Goal: Task Accomplishment & Management: Complete application form

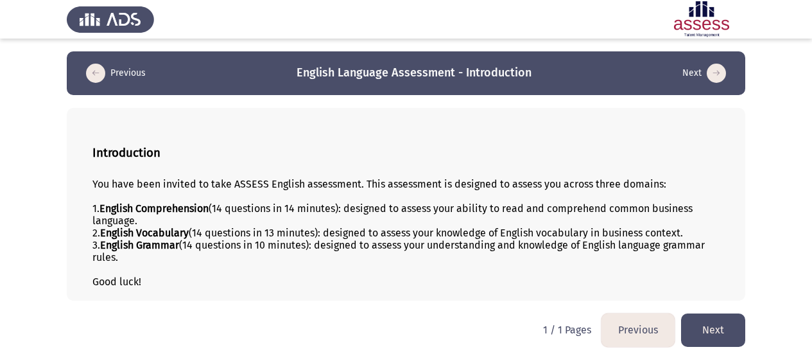
scroll to position [3, 0]
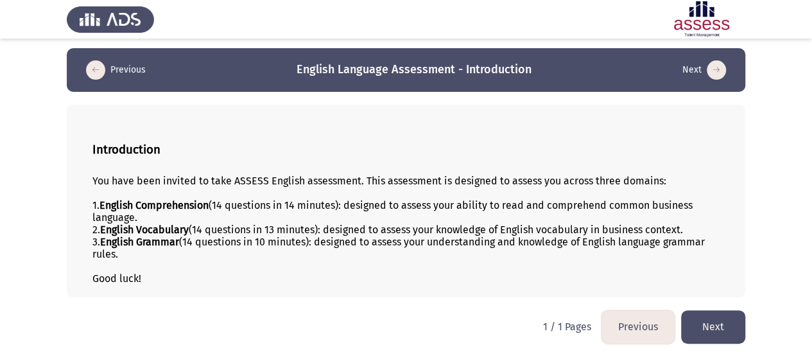
click at [719, 64] on icon "load next page" at bounding box center [716, 69] width 19 height 19
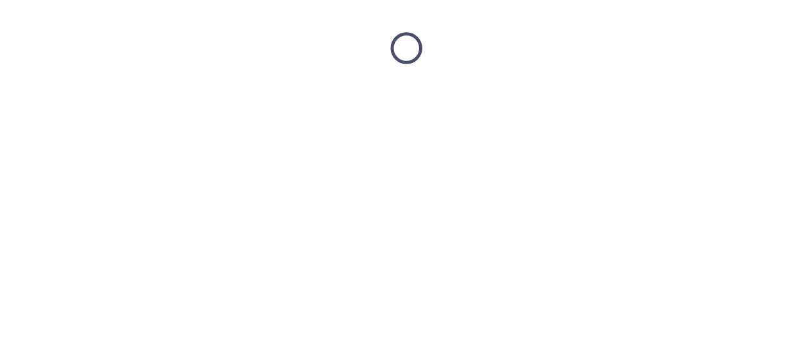
scroll to position [0, 0]
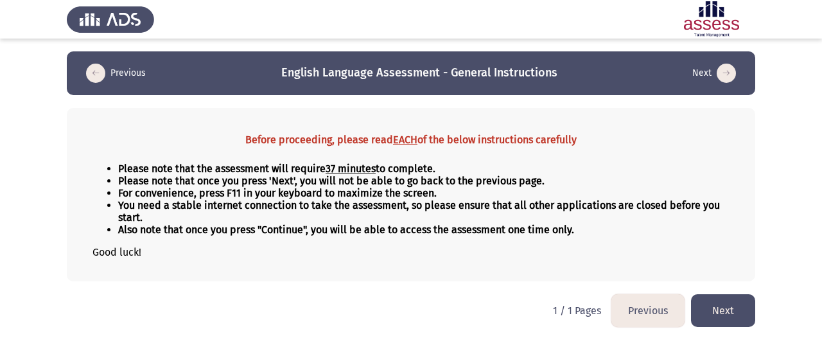
click at [729, 308] on button "Next" at bounding box center [723, 310] width 64 height 33
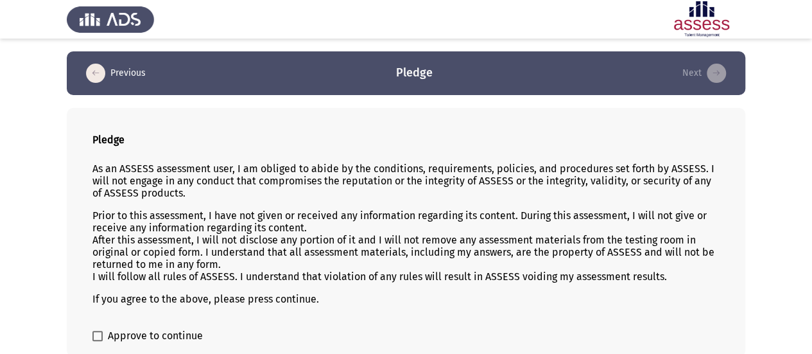
scroll to position [30, 0]
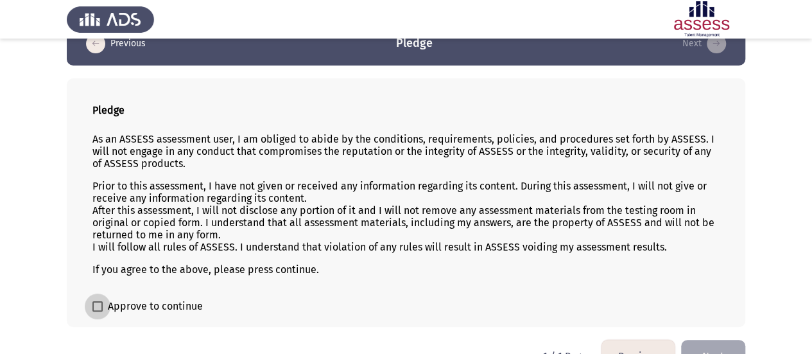
click at [93, 301] on span at bounding box center [97, 306] width 10 height 10
click at [97, 311] on input "Approve to continue" at bounding box center [97, 311] width 1 height 1
checkbox input "true"
click at [693, 340] on button "Next" at bounding box center [713, 356] width 64 height 33
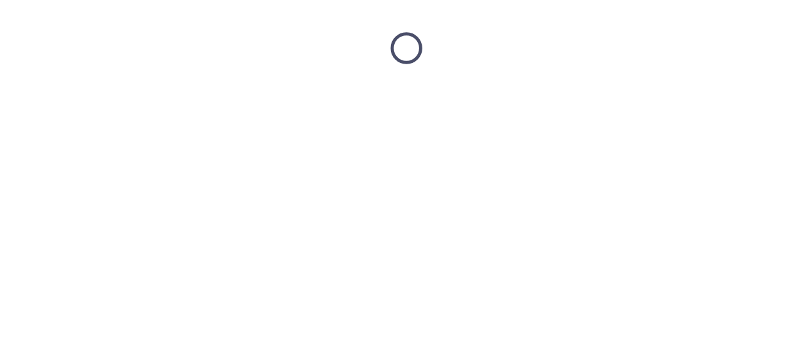
scroll to position [0, 0]
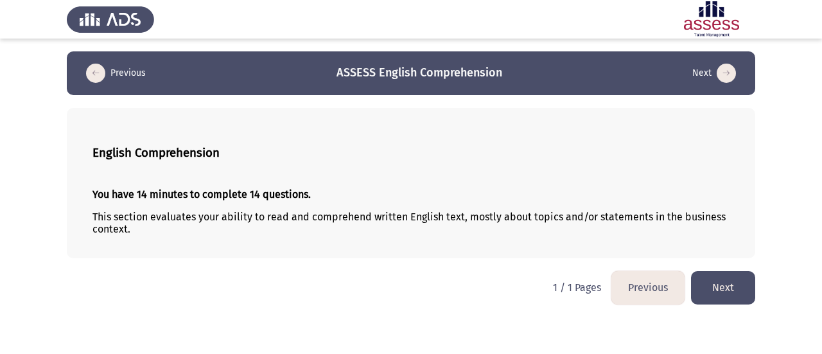
click at [720, 281] on button "Next" at bounding box center [723, 287] width 64 height 33
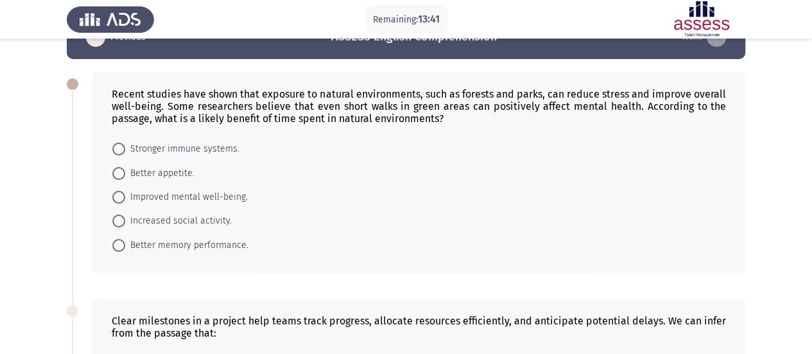
scroll to position [8, 0]
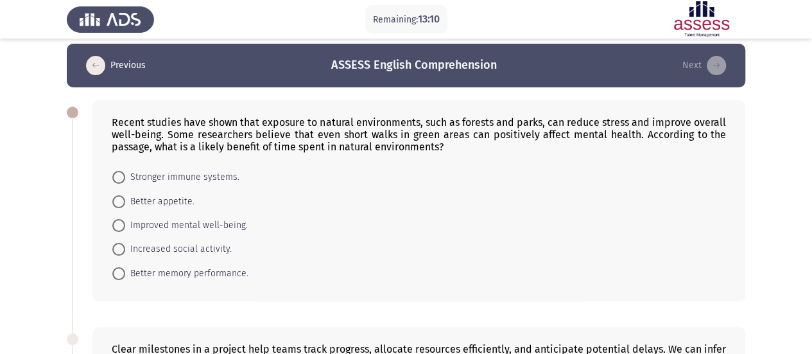
click at [179, 227] on span "Improved mental well-being." at bounding box center [186, 225] width 123 height 15
click at [125, 227] on input "Improved mental well-being." at bounding box center [118, 225] width 13 height 13
radio input "true"
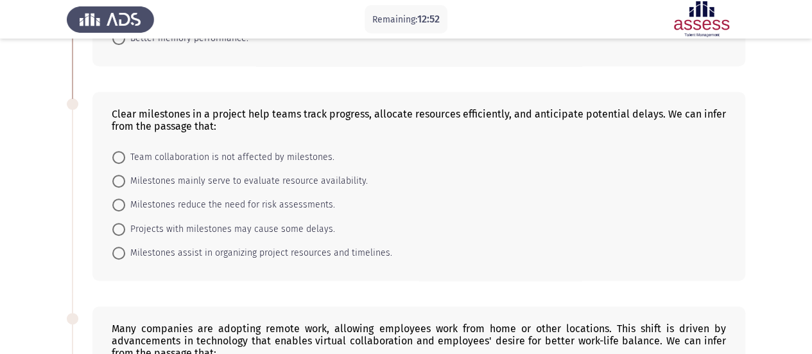
scroll to position [242, 0]
click at [238, 252] on span "Milestones assist in organizing project resources and timelines." at bounding box center [258, 252] width 267 height 15
click at [125, 252] on input "Milestones assist in organizing project resources and timelines." at bounding box center [118, 252] width 13 height 13
radio input "true"
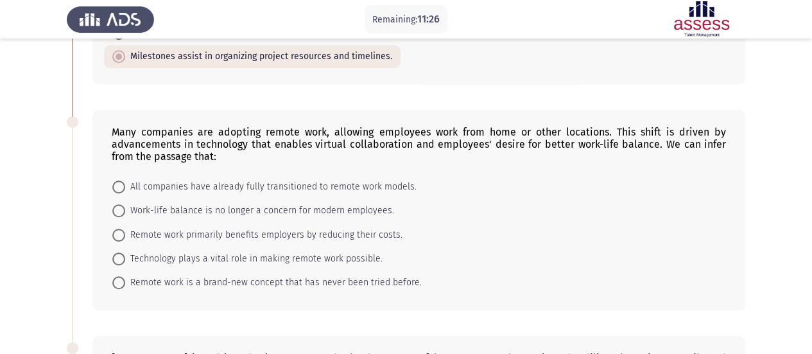
scroll to position [444, 0]
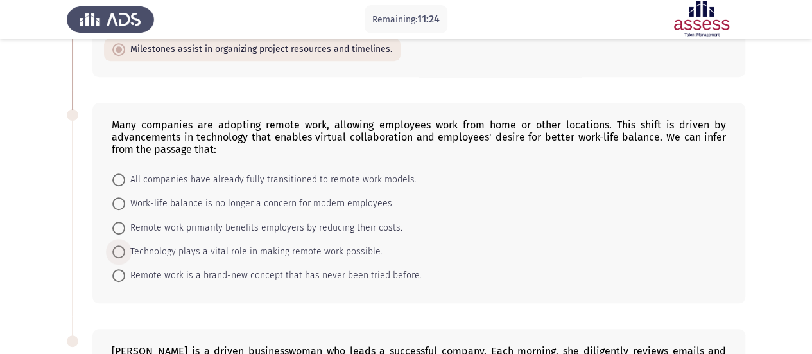
click at [167, 249] on span "Technology plays a vital role in making remote work possible." at bounding box center [253, 251] width 257 height 15
click at [125, 249] on input "Technology plays a vital role in making remote work possible." at bounding box center [118, 251] width 13 height 13
radio input "true"
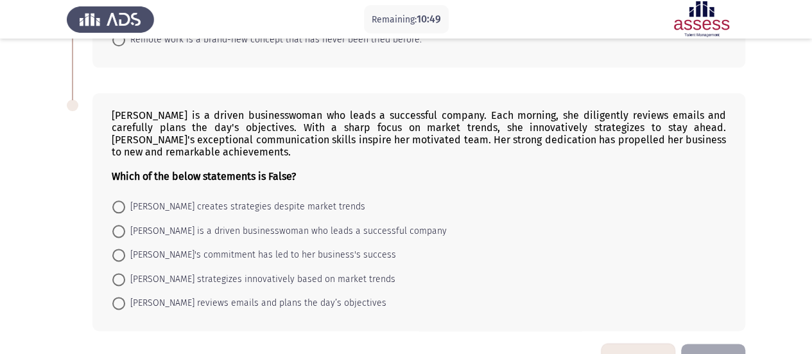
scroll to position [713, 0]
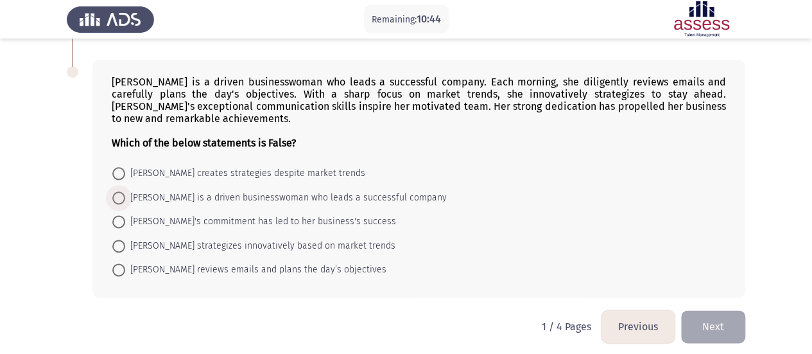
click at [268, 196] on span "Emily is a driven businesswoman who leads a successful company" at bounding box center [286, 197] width 322 height 15
click at [125, 196] on input "Emily is a driven businesswoman who leads a successful company" at bounding box center [118, 197] width 13 height 13
radio input "true"
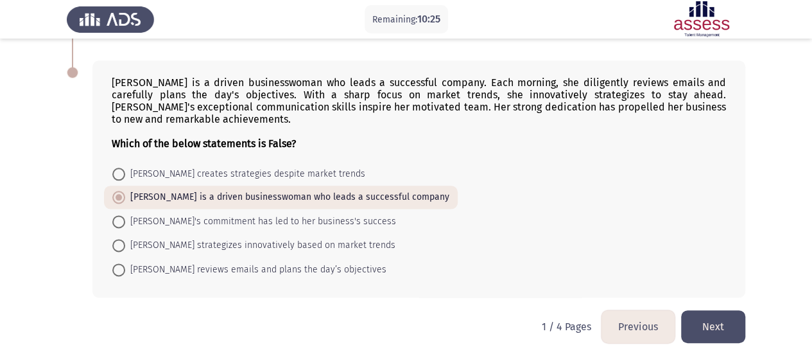
click at [230, 243] on span "Emily strategizes innovatively based on market trends" at bounding box center [260, 245] width 270 height 15
click at [125, 243] on input "Emily strategizes innovatively based on market trends" at bounding box center [118, 245] width 13 height 13
radio input "true"
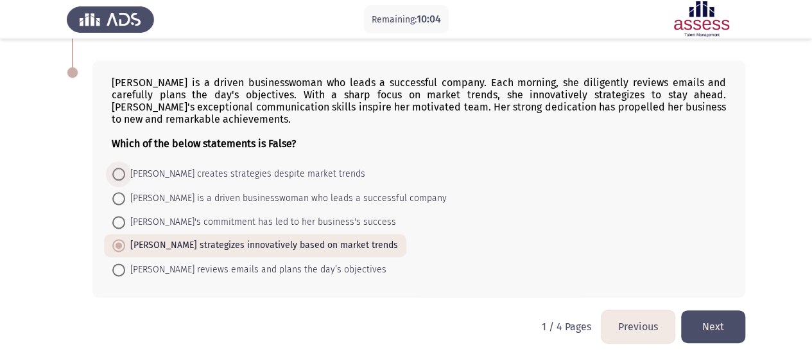
click at [264, 171] on span "Emily creates strategies despite market trends" at bounding box center [245, 173] width 240 height 15
click at [125, 171] on input "Emily creates strategies despite market trends" at bounding box center [118, 174] width 13 height 13
radio input "true"
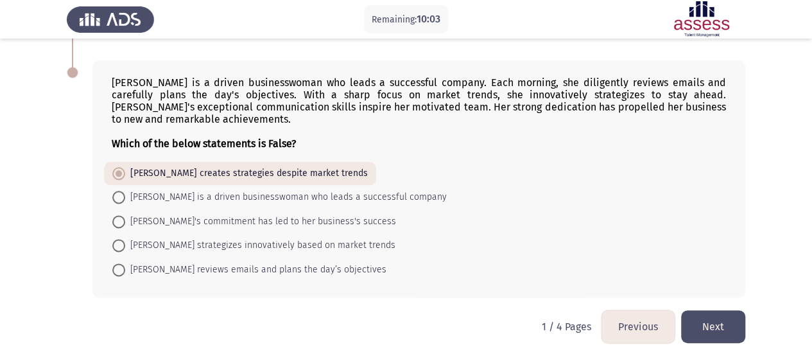
click at [710, 321] on button "Next" at bounding box center [713, 326] width 64 height 33
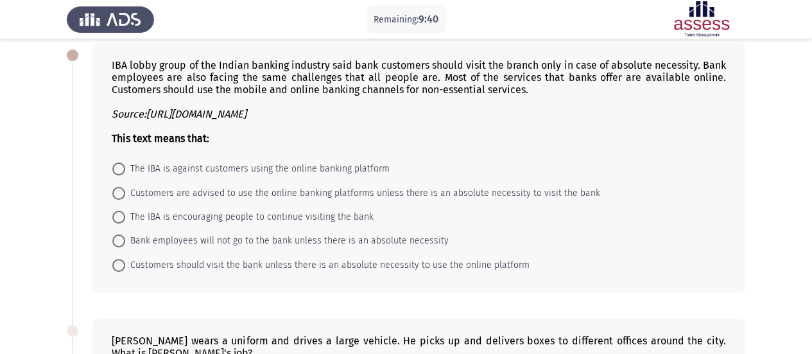
scroll to position [65, 0]
click at [392, 189] on span "Customers are advised to use the online banking platforms unless there is an ab…" at bounding box center [362, 192] width 475 height 15
click at [125, 189] on input "Customers are advised to use the online banking platforms unless there is an ab…" at bounding box center [118, 192] width 13 height 13
radio input "true"
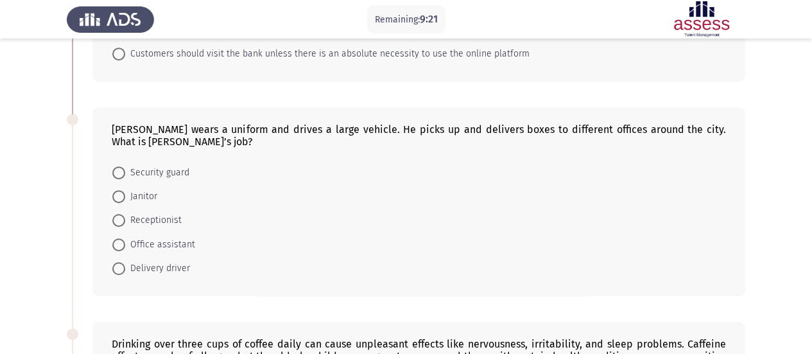
scroll to position [285, 0]
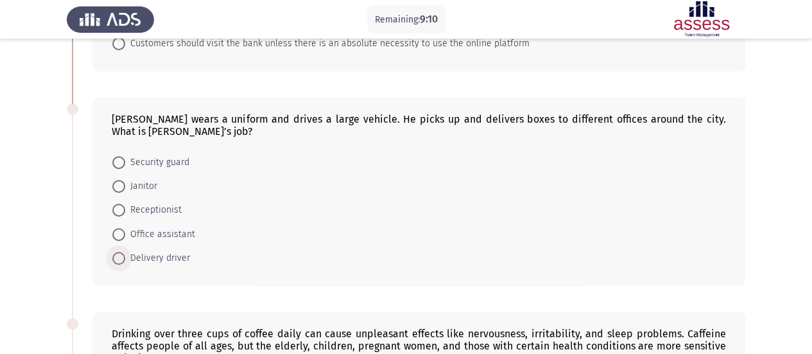
click at [170, 255] on span "Delivery driver" at bounding box center [157, 257] width 65 height 15
click at [125, 255] on input "Delivery driver" at bounding box center [118, 258] width 13 height 13
radio input "true"
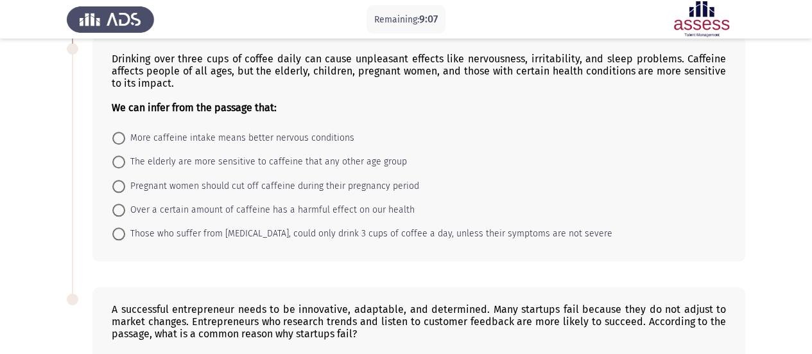
scroll to position [555, 0]
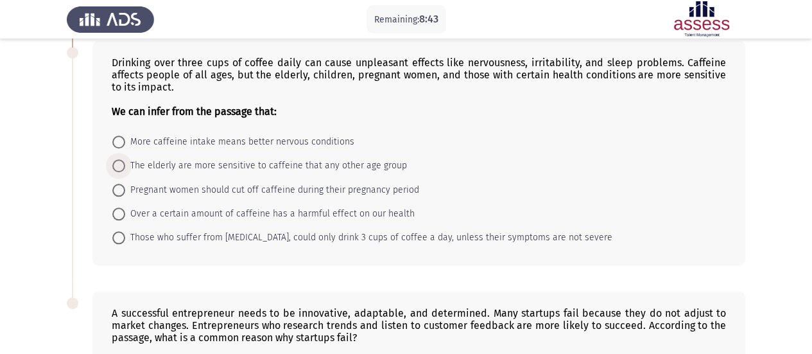
click at [185, 162] on span "The elderly are more sensitive to caffeine that any other age group" at bounding box center [266, 165] width 282 height 15
click at [125, 162] on input "The elderly are more sensitive to caffeine that any other age group" at bounding box center [118, 165] width 13 height 13
radio input "true"
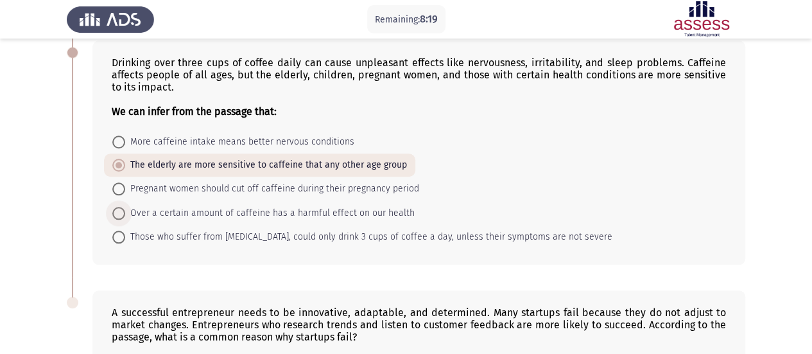
click at [205, 211] on span "Over a certain amount of caffeine has a harmful effect on our health" at bounding box center [270, 212] width 290 height 15
click at [125, 211] on input "Over a certain amount of caffeine has a harmful effect on our health" at bounding box center [118, 213] width 13 height 13
radio input "true"
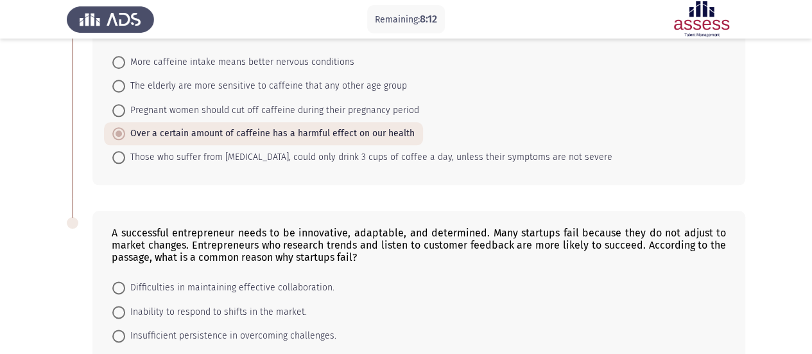
scroll to position [717, 0]
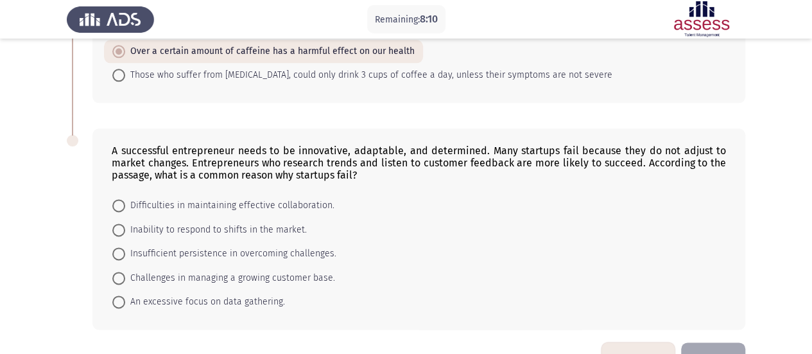
click at [211, 144] on div "A successful entrepreneur needs to be innovative, adaptable, and determined. Ma…" at bounding box center [419, 162] width 615 height 37
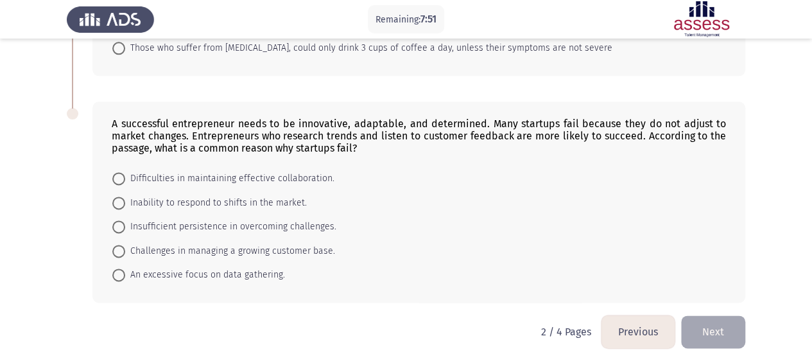
scroll to position [749, 0]
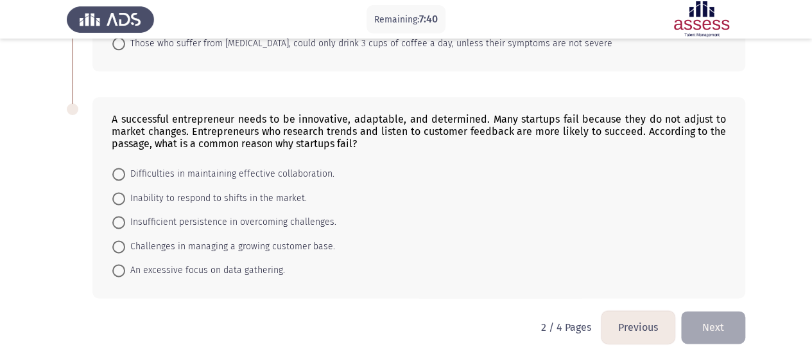
click at [279, 171] on span "Difficulties in maintaining effective collaboration." at bounding box center [229, 173] width 209 height 15
click at [125, 171] on input "Difficulties in maintaining effective collaboration." at bounding box center [118, 174] width 13 height 13
radio input "true"
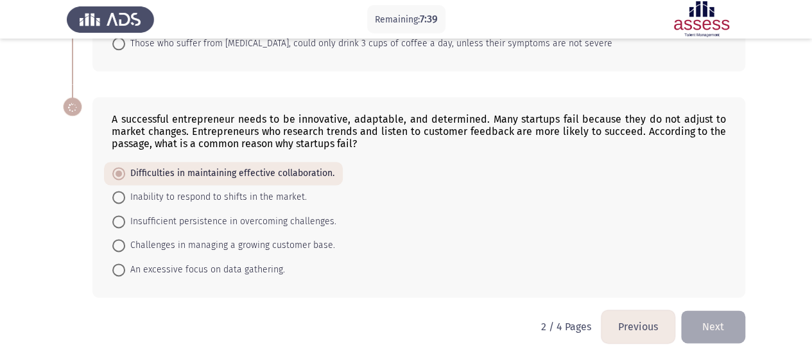
scroll to position [748, 0]
click at [281, 196] on span "Inability to respond to shifts in the market." at bounding box center [216, 197] width 182 height 15
click at [125, 196] on input "Inability to respond to shifts in the market." at bounding box center [118, 197] width 13 height 13
radio input "true"
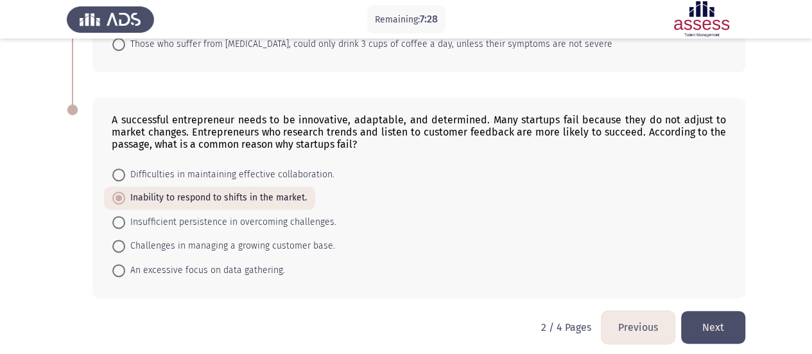
click at [717, 318] on button "Next" at bounding box center [713, 327] width 64 height 33
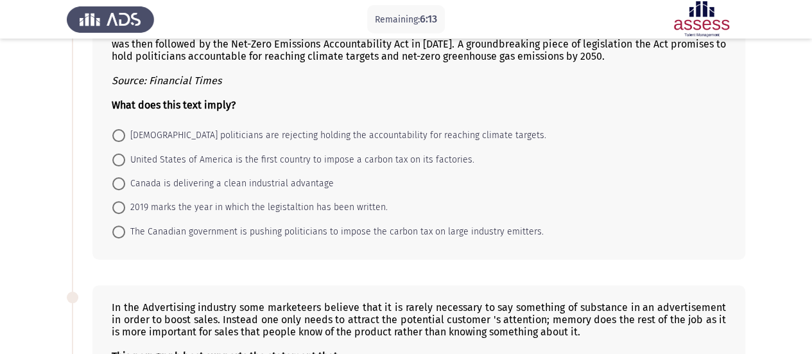
scroll to position [122, 0]
click at [286, 232] on span "The Canadian government is pushing politicians to impose the carbon tax on larg…" at bounding box center [334, 232] width 419 height 15
click at [125, 232] on input "The Canadian government is pushing politicians to impose the carbon tax on larg…" at bounding box center [118, 232] width 13 height 13
radio input "true"
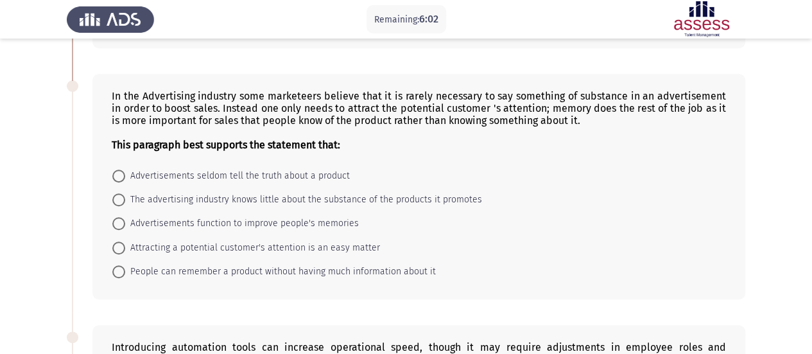
scroll to position [332, 0]
click at [258, 246] on span "Attracting a potential customer's attention is an easy matter" at bounding box center [252, 248] width 255 height 15
click at [125, 246] on input "Attracting a potential customer's attention is an easy matter" at bounding box center [118, 248] width 13 height 13
radio input "true"
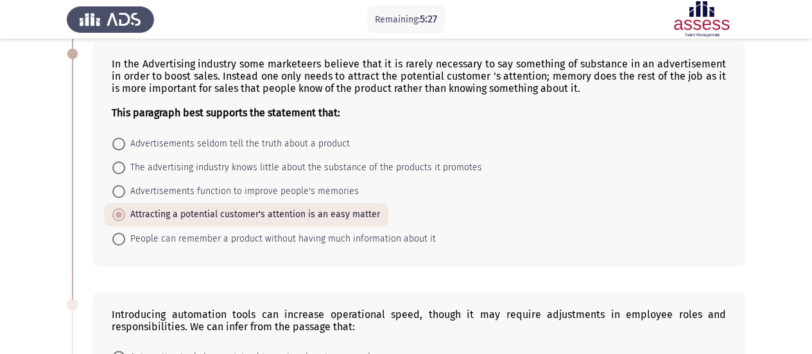
scroll to position [365, 0]
click at [271, 236] on span "People can remember a product without having much information about it" at bounding box center [280, 238] width 311 height 15
click at [125, 236] on input "People can remember a product without having much information about it" at bounding box center [118, 238] width 13 height 13
radio input "true"
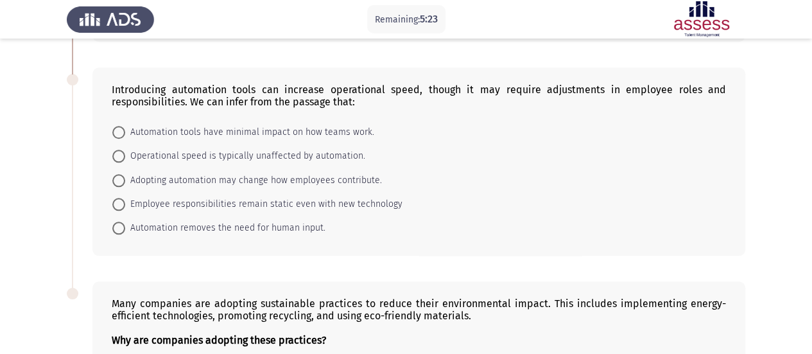
scroll to position [589, 0]
click at [202, 177] on span "Adopting automation may change how employees contribute." at bounding box center [253, 180] width 257 height 15
click at [125, 177] on input "Adopting automation may change how employees contribute." at bounding box center [118, 181] width 13 height 13
radio input "true"
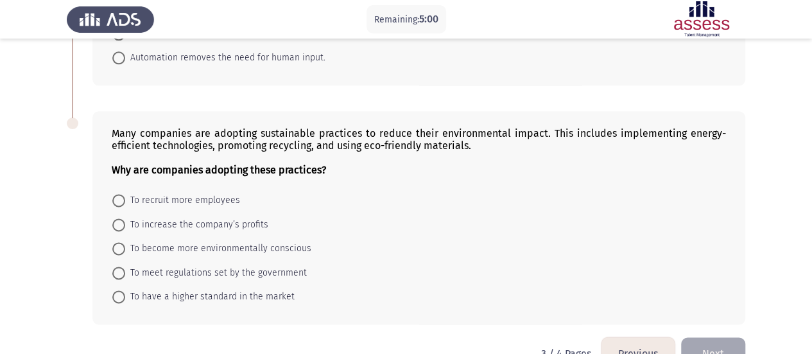
scroll to position [758, 0]
drag, startPoint x: 113, startPoint y: 124, endPoint x: 120, endPoint y: 123, distance: 7.2
click at [120, 128] on div "Many companies are adopting sustainable practices to reduce their environmental…" at bounding box center [419, 152] width 615 height 49
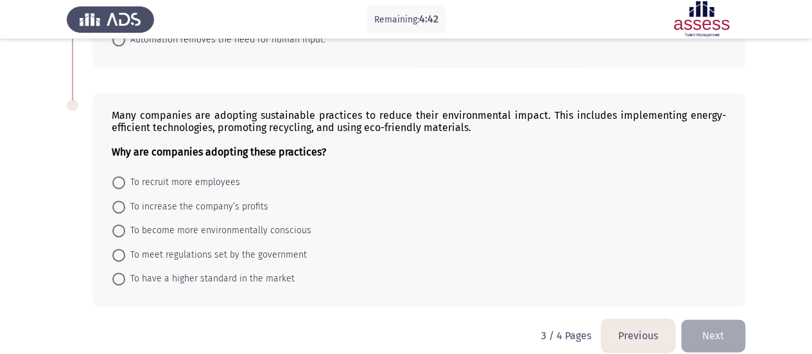
scroll to position [778, 0]
click at [223, 225] on span "To become more environmentally conscious" at bounding box center [218, 229] width 186 height 15
click at [125, 225] on input "To become more environmentally conscious" at bounding box center [118, 229] width 13 height 13
radio input "true"
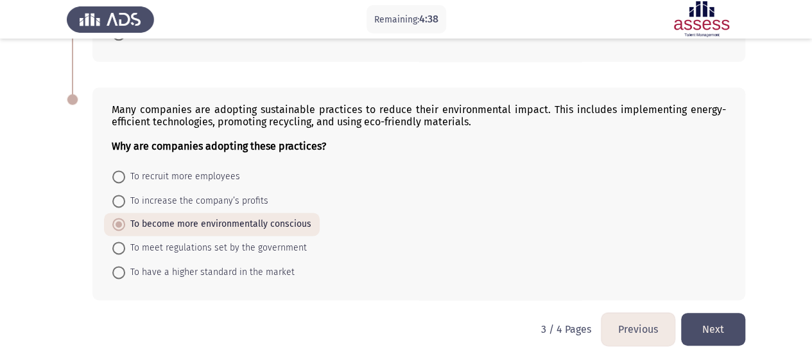
scroll to position [784, 0]
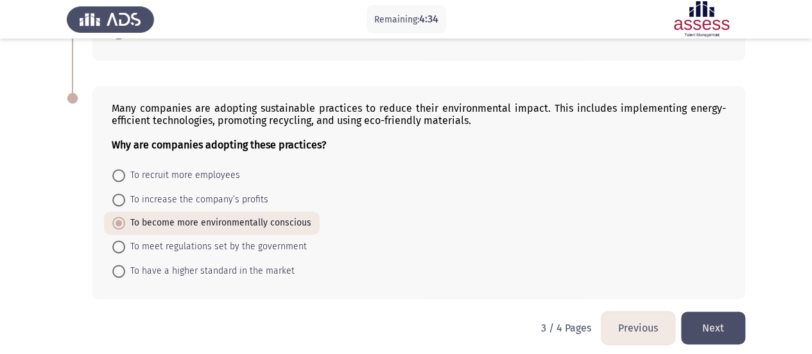
click at [717, 319] on button "Next" at bounding box center [713, 327] width 64 height 33
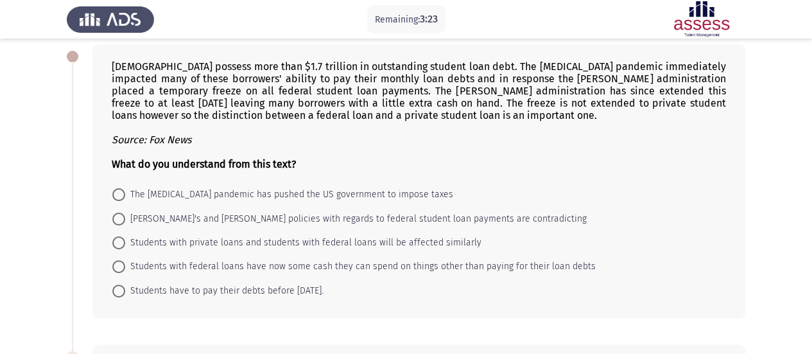
scroll to position [95, 0]
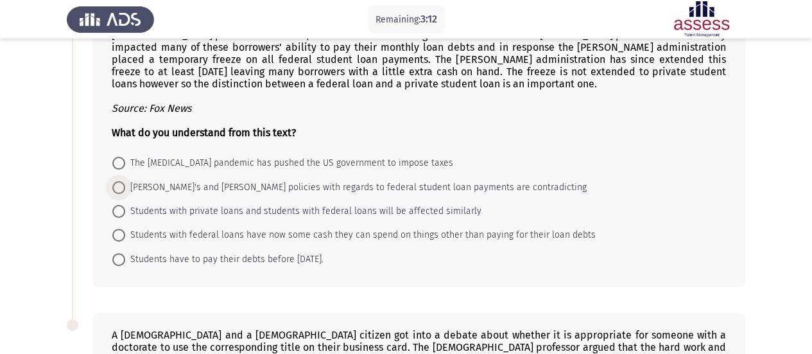
click at [257, 185] on span "Biden's and Trump's policies with regards to federal student loan payments are …" at bounding box center [356, 187] width 462 height 15
click at [125, 185] on input "Biden's and Trump's policies with regards to federal student loan payments are …" at bounding box center [118, 187] width 13 height 13
radio input "true"
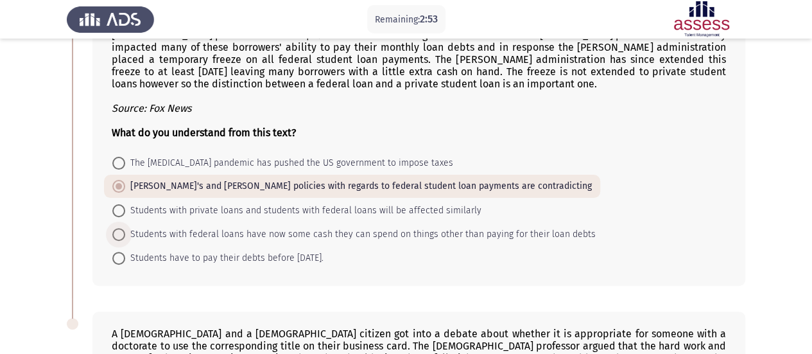
click at [253, 234] on span "Students with federal loans have now some cash they can spend on things other t…" at bounding box center [360, 234] width 471 height 15
click at [125, 234] on input "Students with federal loans have now some cash they can spend on things other t…" at bounding box center [118, 234] width 13 height 13
radio input "true"
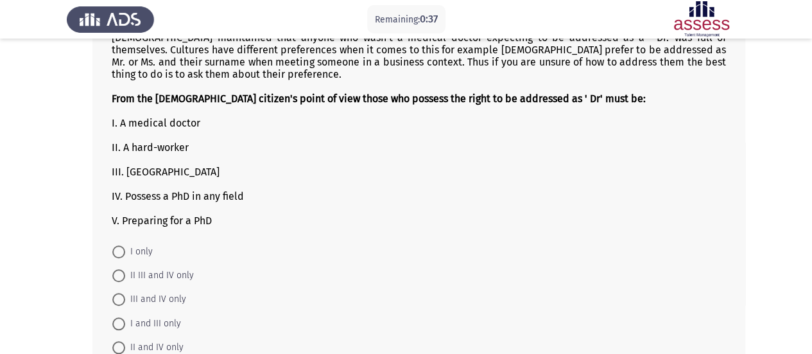
scroll to position [430, 0]
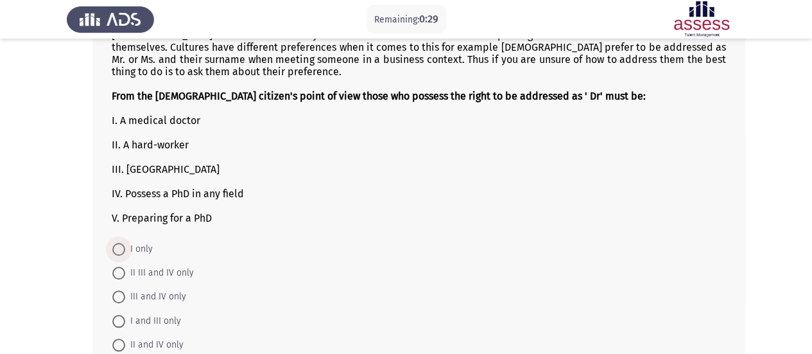
click at [121, 243] on span at bounding box center [118, 249] width 13 height 13
click at [121, 243] on input "I only" at bounding box center [118, 249] width 13 height 13
radio input "true"
click at [123, 266] on span at bounding box center [118, 272] width 13 height 13
click at [123, 266] on input "II III and IV only" at bounding box center [118, 272] width 13 height 13
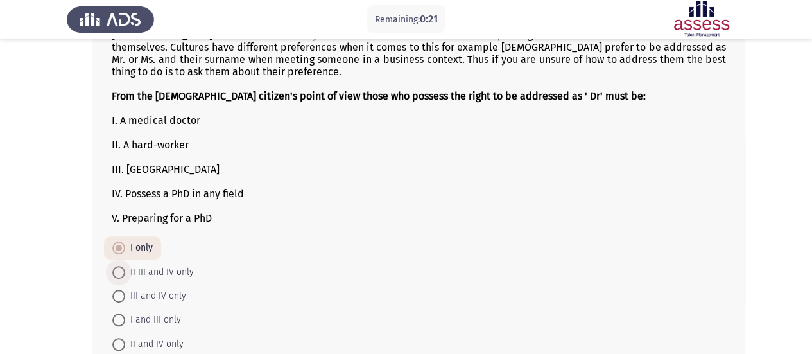
radio input "true"
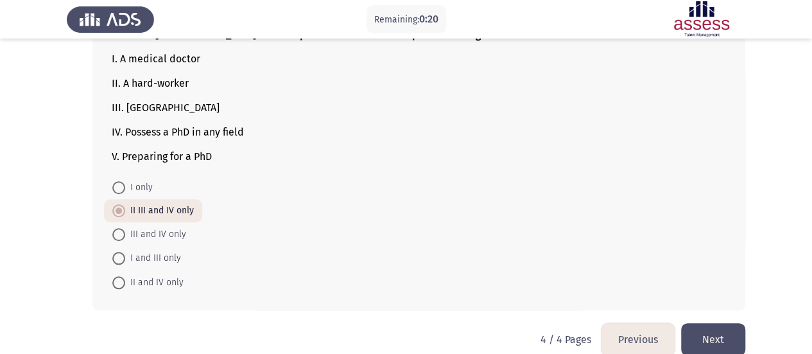
scroll to position [491, 0]
click at [727, 324] on button "Next" at bounding box center [713, 340] width 64 height 33
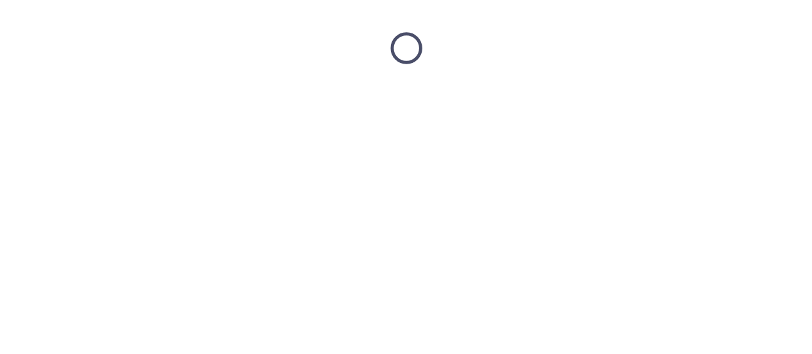
scroll to position [0, 0]
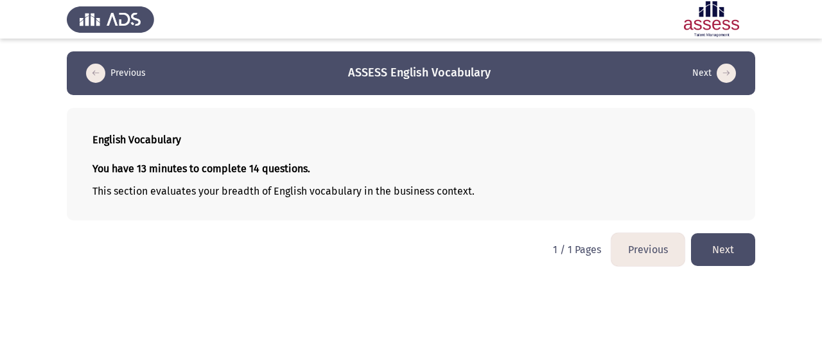
click at [717, 245] on button "Next" at bounding box center [723, 249] width 64 height 33
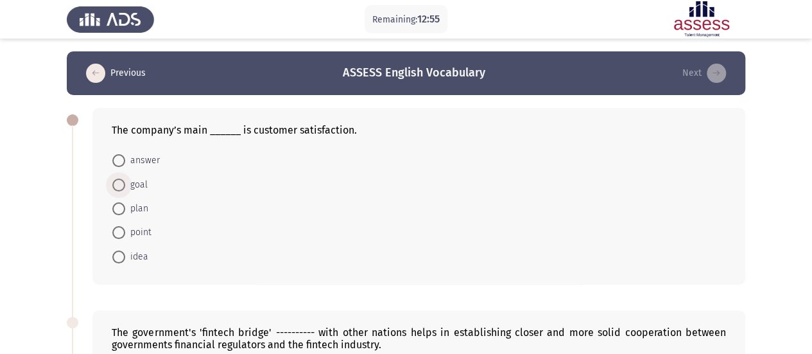
click at [128, 186] on span "goal" at bounding box center [136, 184] width 22 height 15
click at [125, 186] on input "goal" at bounding box center [118, 185] width 13 height 13
radio input "true"
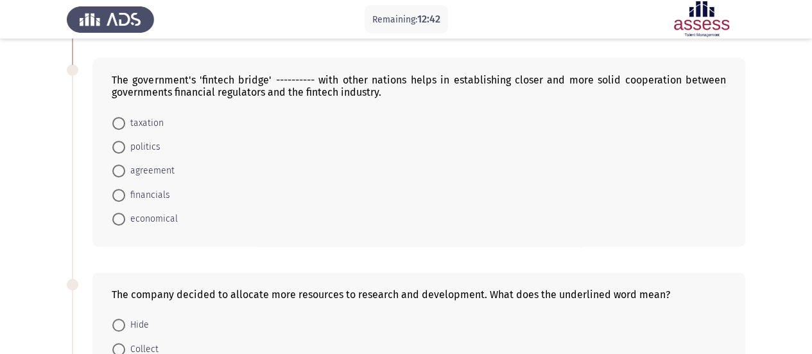
scroll to position [252, 0]
click at [138, 170] on span "agreement" at bounding box center [149, 169] width 49 height 15
click at [125, 170] on input "agreement" at bounding box center [118, 170] width 13 height 13
radio input "true"
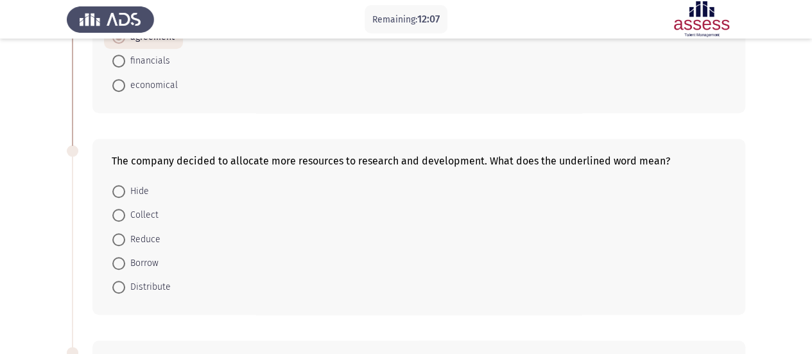
scroll to position [410, 0]
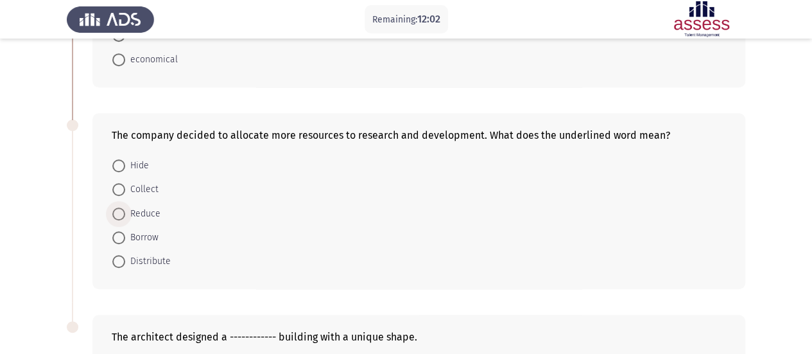
click at [139, 211] on span "Reduce" at bounding box center [142, 213] width 35 height 15
click at [125, 211] on input "Reduce" at bounding box center [118, 213] width 13 height 13
radio input "true"
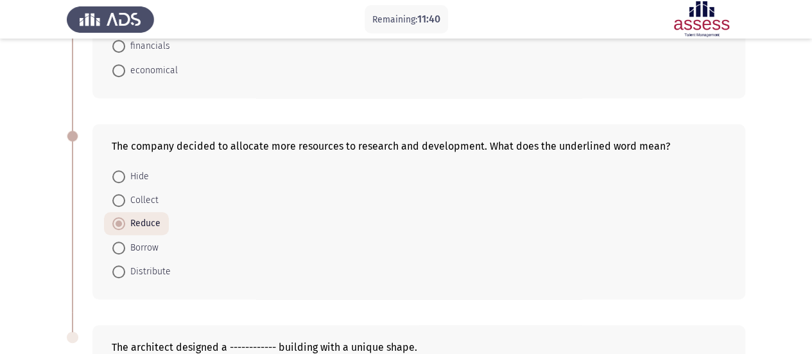
scroll to position [411, 0]
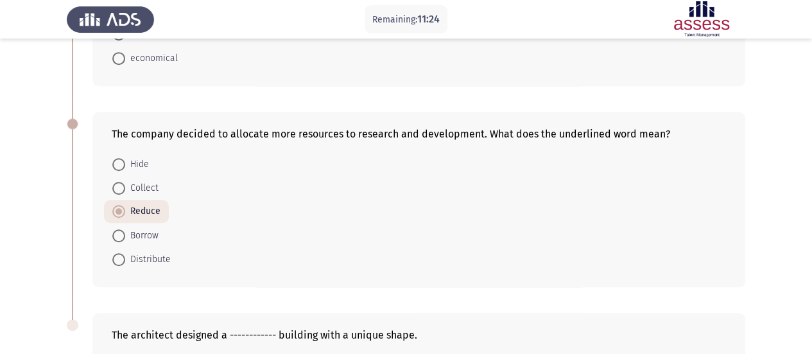
click at [139, 209] on span "Reduce" at bounding box center [142, 211] width 35 height 15
click at [125, 209] on input "Reduce" at bounding box center [118, 211] width 13 height 13
click at [136, 254] on span "Distribute" at bounding box center [148, 259] width 46 height 15
click at [125, 254] on input "Distribute" at bounding box center [118, 259] width 13 height 13
radio input "true"
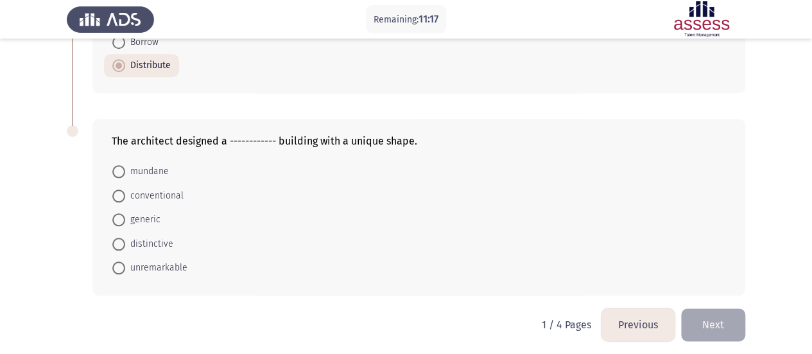
scroll to position [605, 0]
click at [131, 240] on span "distinctive" at bounding box center [149, 243] width 48 height 15
click at [125, 240] on input "distinctive" at bounding box center [118, 244] width 13 height 13
radio input "true"
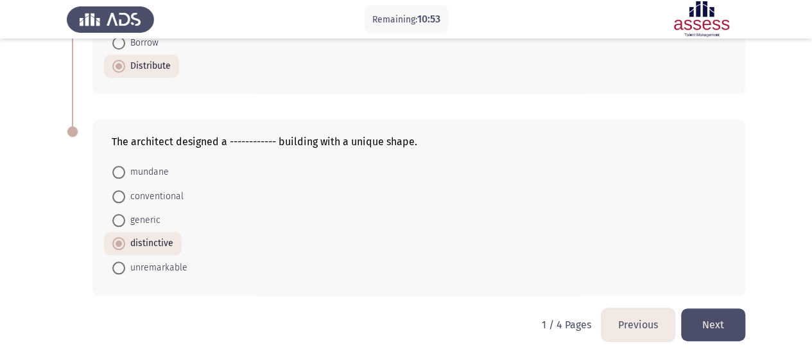
click at [716, 315] on button "Next" at bounding box center [713, 324] width 64 height 33
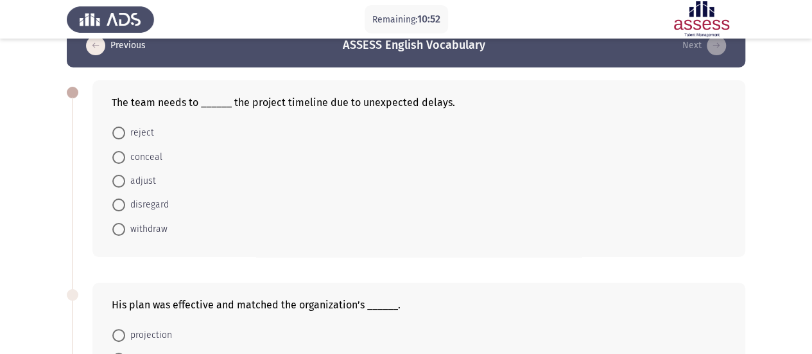
scroll to position [28, 0]
click at [137, 173] on span "adjust" at bounding box center [140, 180] width 31 height 15
click at [125, 174] on input "adjust" at bounding box center [118, 180] width 13 height 13
radio input "true"
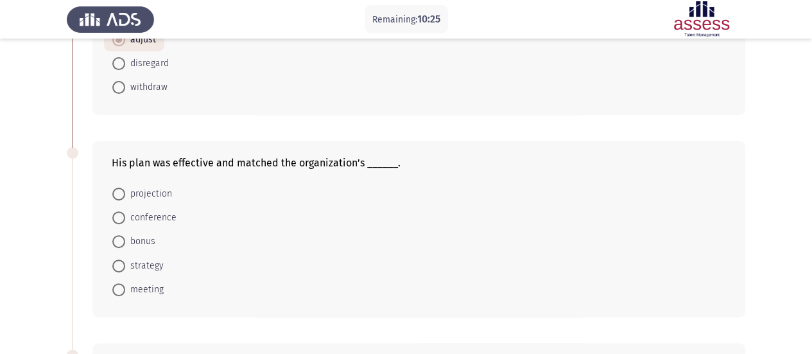
scroll to position [217, 0]
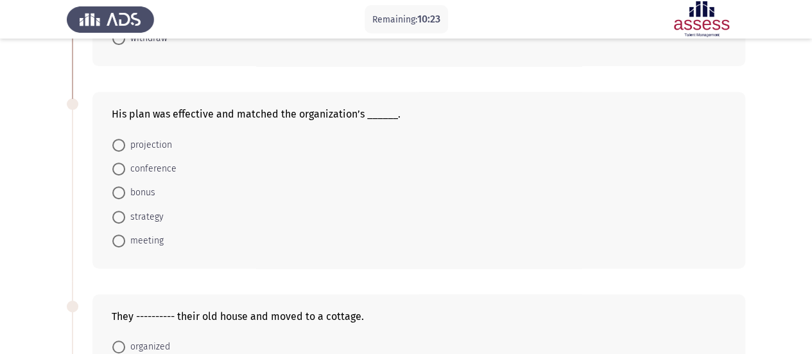
click at [143, 214] on span "strategy" at bounding box center [144, 216] width 39 height 15
click at [125, 214] on input "strategy" at bounding box center [118, 217] width 13 height 13
radio input "true"
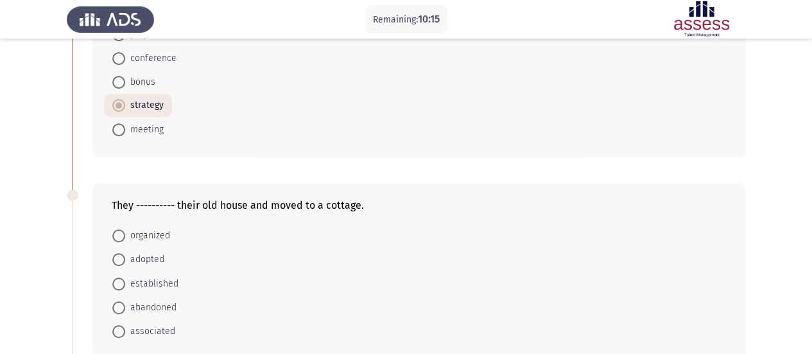
scroll to position [387, 0]
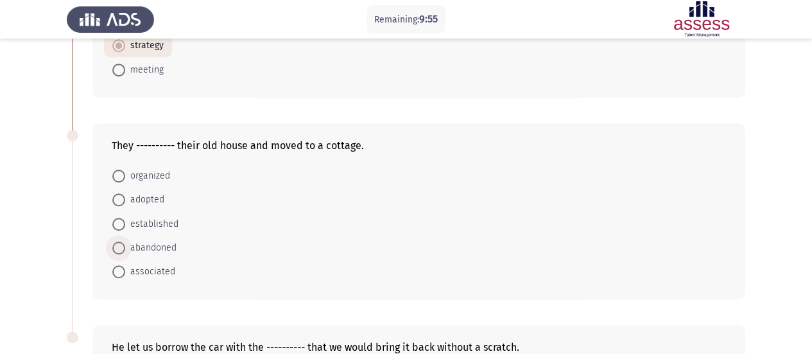
click at [149, 240] on span "abandoned" at bounding box center [150, 247] width 51 height 15
click at [125, 241] on input "abandoned" at bounding box center [118, 247] width 13 height 13
radio input "true"
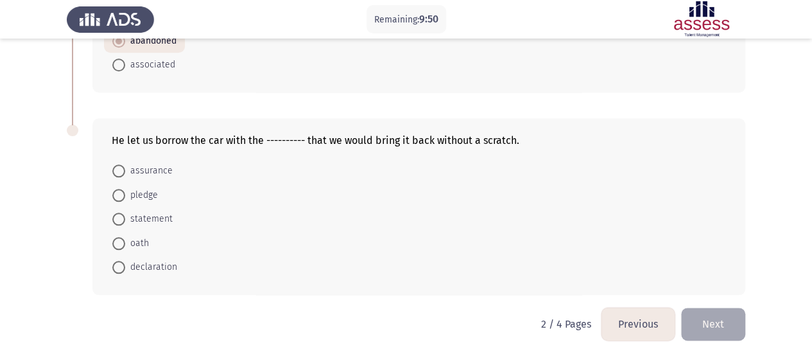
scroll to position [593, 0]
click at [146, 170] on span "assurance" at bounding box center [149, 171] width 48 height 15
click at [125, 170] on input "assurance" at bounding box center [118, 171] width 13 height 13
radio input "true"
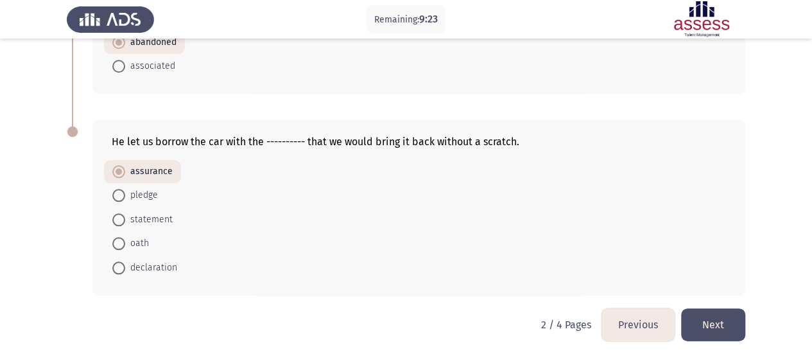
click at [699, 313] on button "Next" at bounding box center [713, 324] width 64 height 33
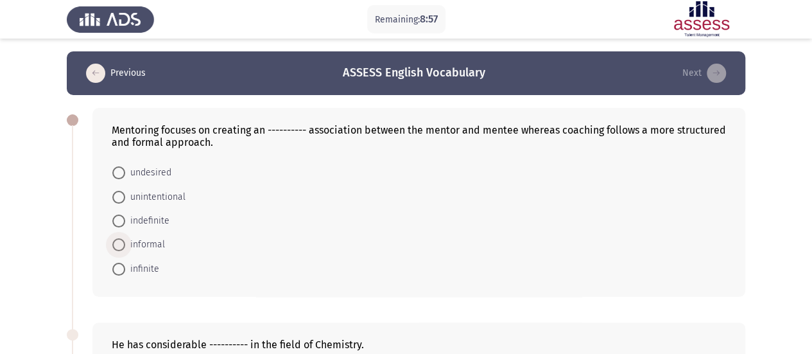
click at [149, 245] on span "informal" at bounding box center [145, 244] width 40 height 15
click at [125, 245] on input "informal" at bounding box center [118, 244] width 13 height 13
radio input "true"
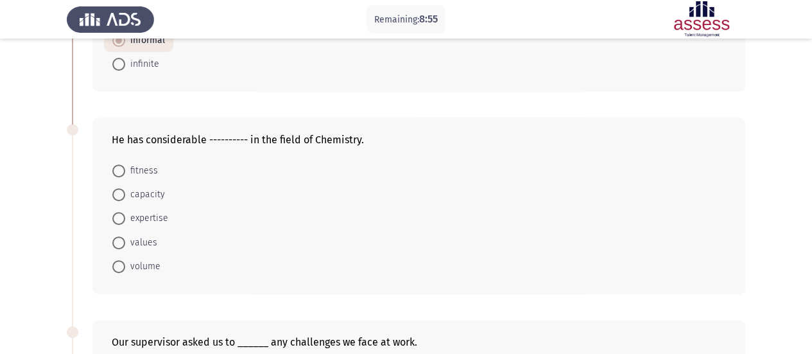
scroll to position [203, 0]
click at [142, 218] on span "expertise" at bounding box center [146, 218] width 43 height 15
click at [125, 218] on input "expertise" at bounding box center [118, 219] width 13 height 13
radio input "true"
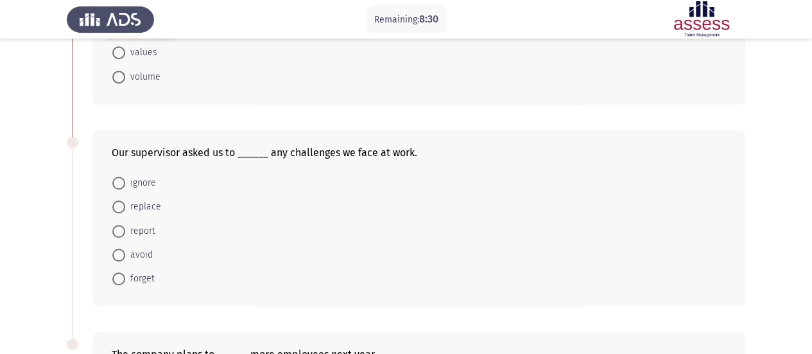
scroll to position [393, 0]
click at [146, 232] on span "report" at bounding box center [140, 230] width 30 height 15
click at [125, 232] on input "report" at bounding box center [118, 230] width 13 height 13
radio input "true"
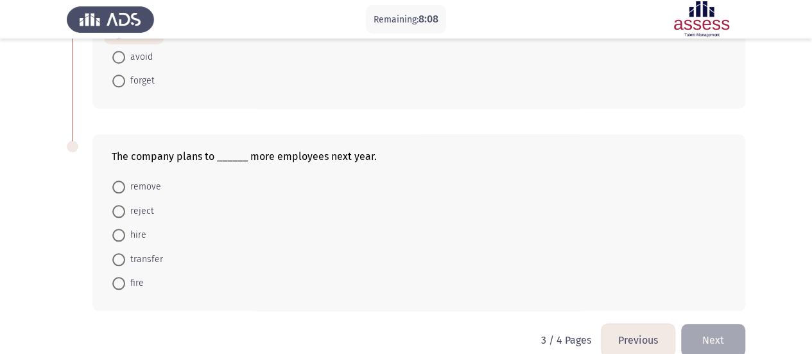
scroll to position [605, 0]
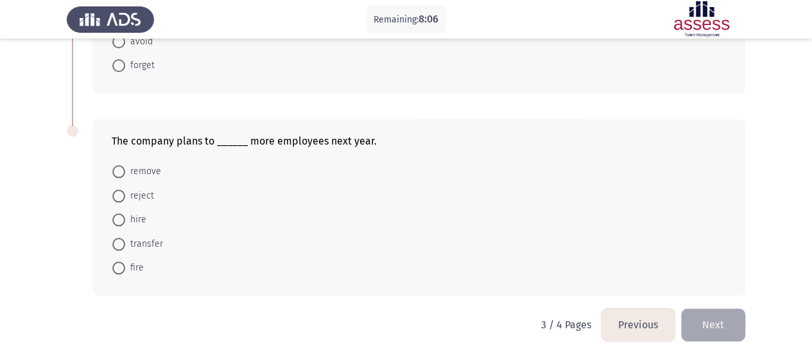
click at [117, 216] on span at bounding box center [118, 219] width 13 height 13
click at [117, 216] on input "hire" at bounding box center [118, 219] width 13 height 13
radio input "true"
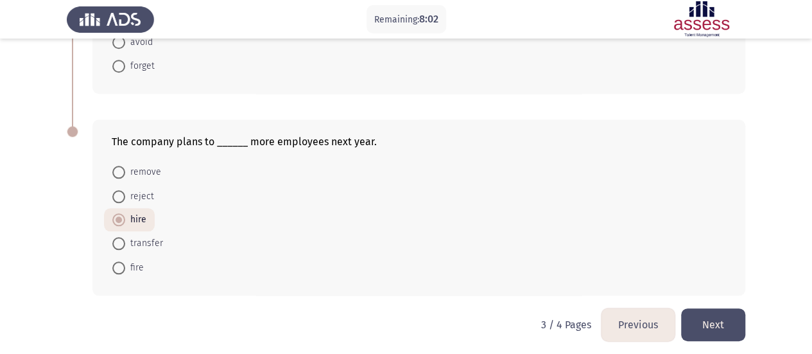
click at [701, 311] on button "Next" at bounding box center [713, 324] width 64 height 33
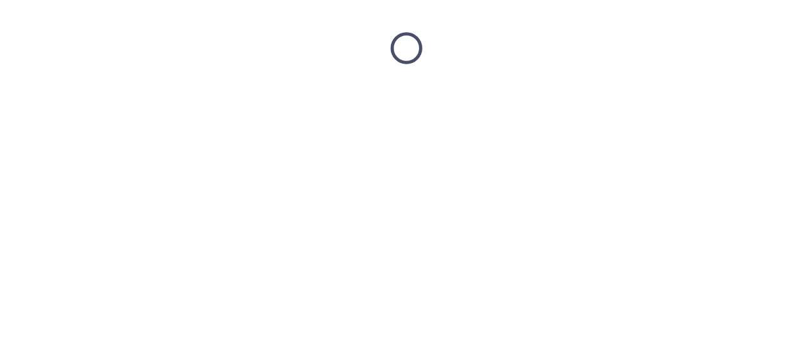
scroll to position [0, 0]
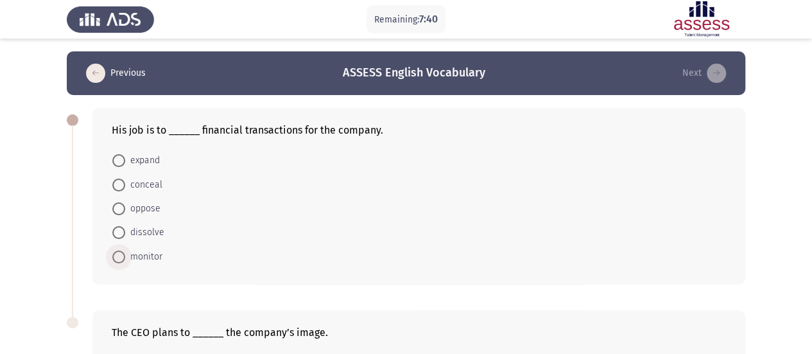
click at [153, 254] on span "monitor" at bounding box center [143, 256] width 37 height 15
click at [125, 254] on input "monitor" at bounding box center [118, 256] width 13 height 13
radio input "true"
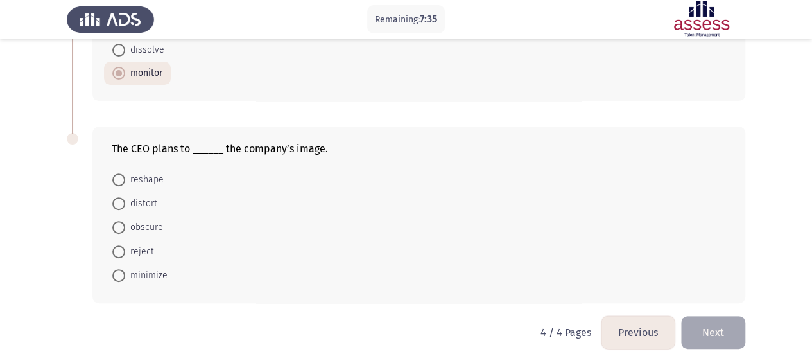
scroll to position [193, 0]
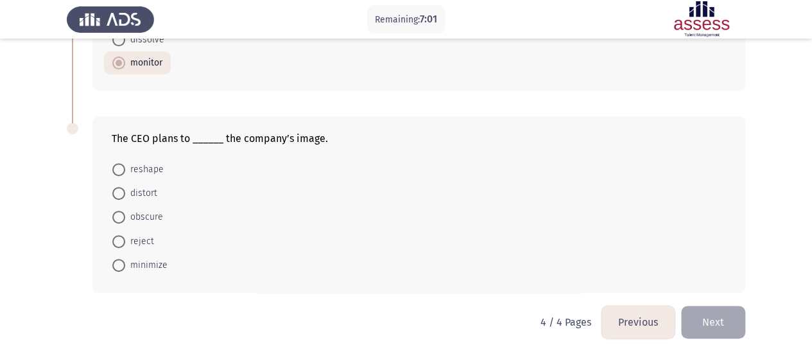
click at [135, 163] on span "reshape" at bounding box center [144, 169] width 39 height 15
click at [125, 163] on input "reshape" at bounding box center [118, 169] width 13 height 13
radio input "true"
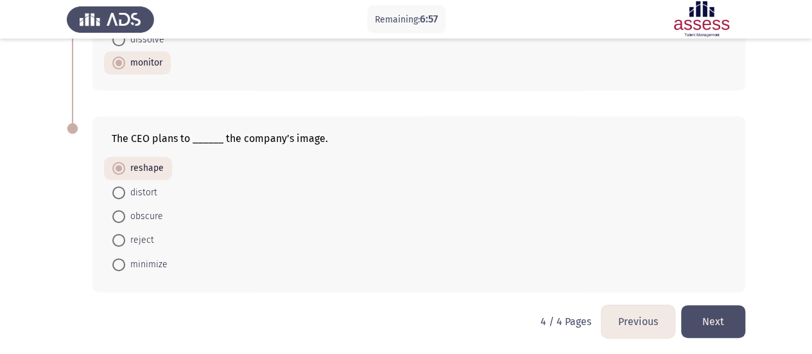
click at [737, 327] on button "Next" at bounding box center [713, 321] width 64 height 33
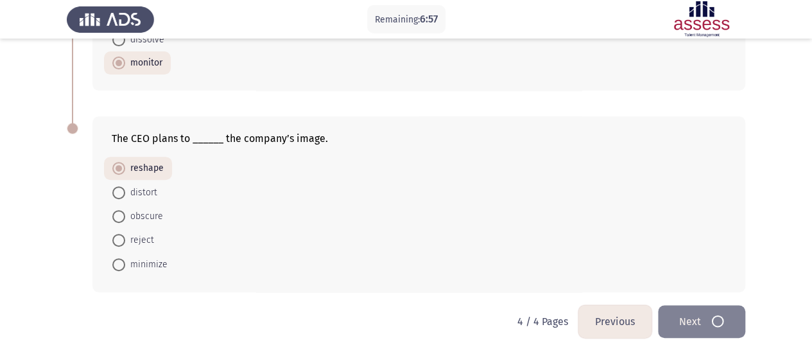
scroll to position [0, 0]
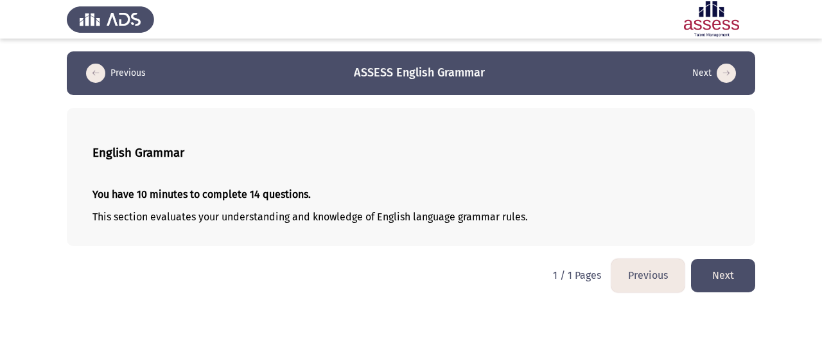
click at [711, 281] on button "Next" at bounding box center [723, 275] width 64 height 33
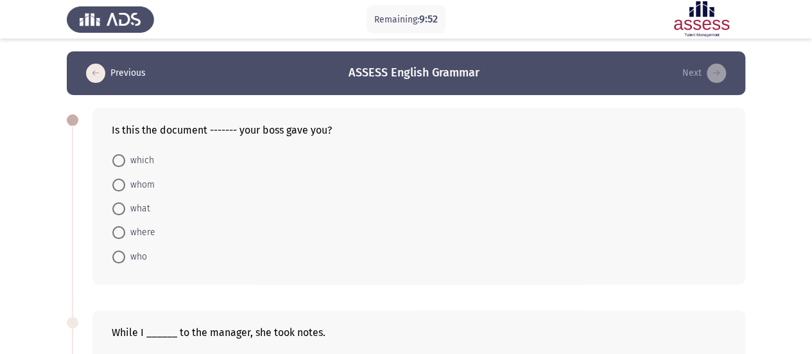
click at [150, 161] on span "which" at bounding box center [139, 160] width 29 height 15
click at [125, 161] on input "which" at bounding box center [118, 160] width 13 height 13
radio input "true"
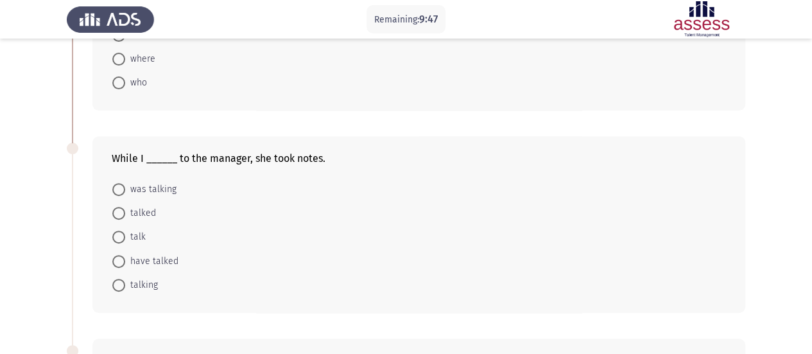
scroll to position [192, 0]
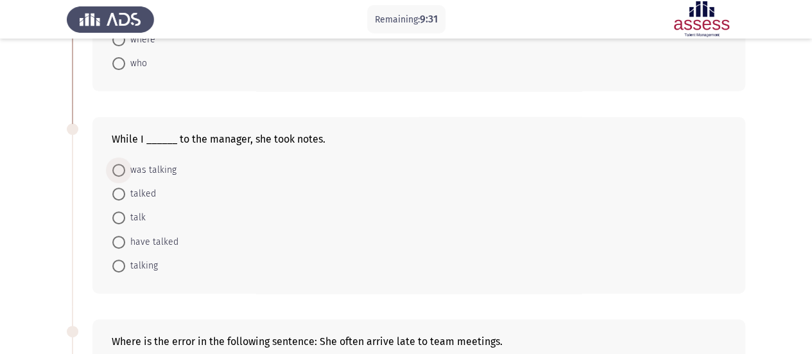
click at [150, 170] on span "was talking" at bounding box center [150, 169] width 51 height 15
click at [125, 170] on input "was talking" at bounding box center [118, 170] width 13 height 13
radio input "true"
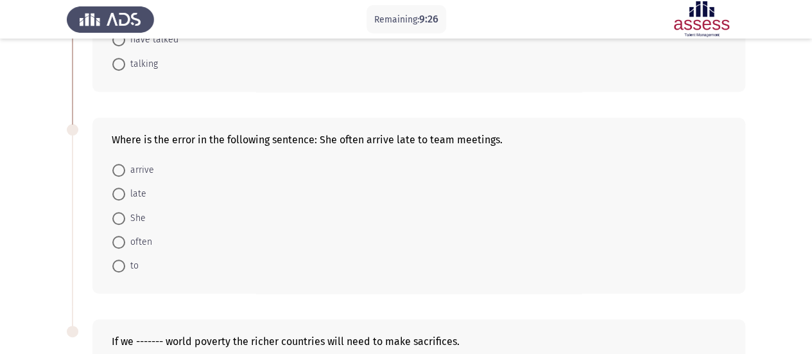
scroll to position [444, 0]
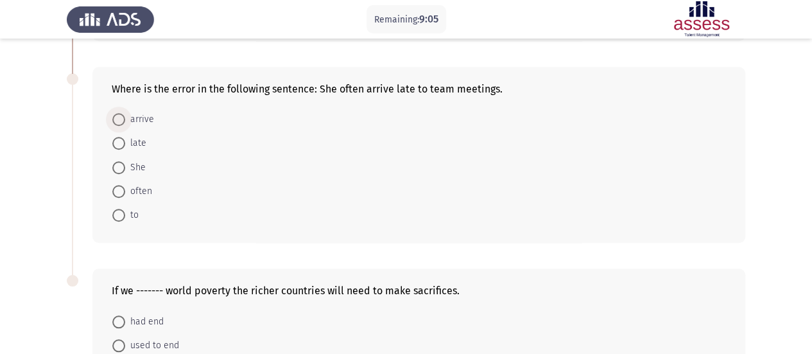
click at [130, 113] on span "arrive" at bounding box center [139, 119] width 29 height 15
click at [125, 113] on input "arrive" at bounding box center [118, 119] width 13 height 13
radio input "true"
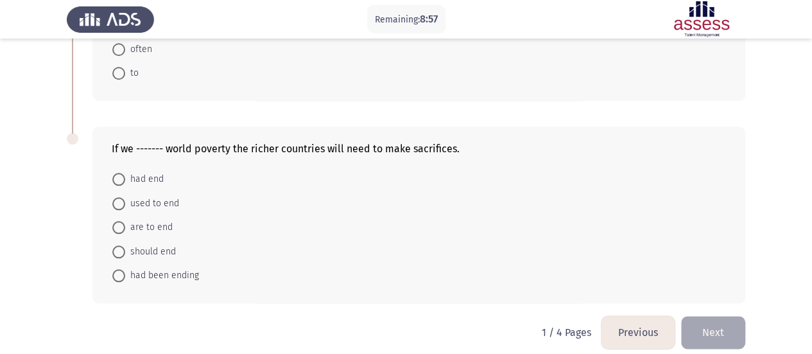
scroll to position [586, 0]
click at [150, 225] on span "are to end" at bounding box center [149, 226] width 48 height 15
click at [125, 225] on input "are to end" at bounding box center [118, 226] width 13 height 13
radio input "true"
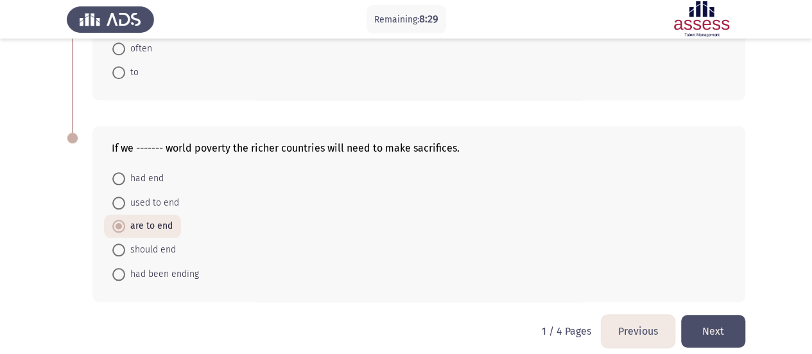
click at [732, 322] on button "Next" at bounding box center [713, 331] width 64 height 33
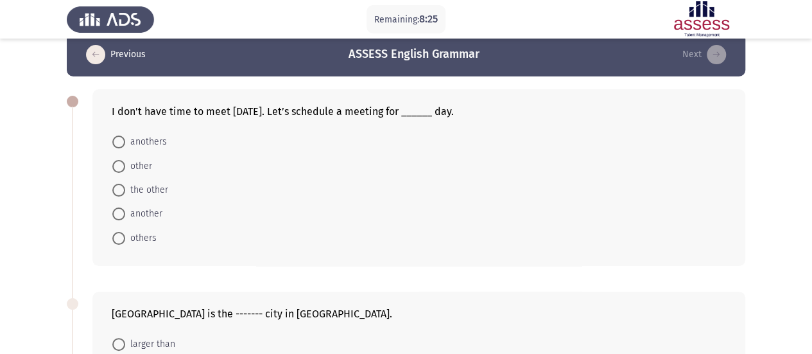
scroll to position [24, 0]
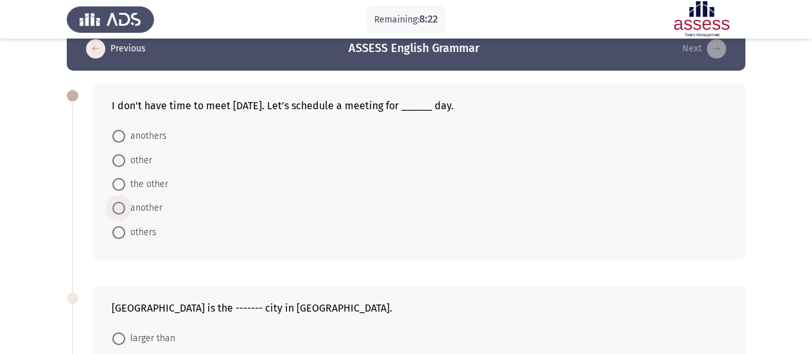
click at [150, 205] on span "another" at bounding box center [143, 207] width 37 height 15
click at [125, 205] on input "another" at bounding box center [118, 208] width 13 height 13
radio input "true"
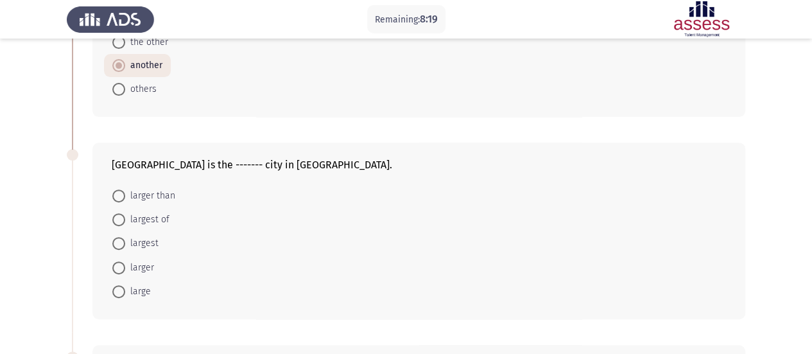
scroll to position [169, 0]
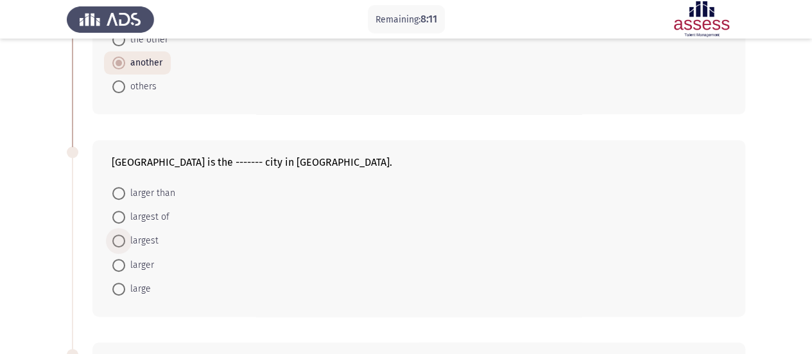
click at [148, 240] on span "largest" at bounding box center [141, 240] width 33 height 15
click at [125, 240] on input "largest" at bounding box center [118, 240] width 13 height 13
radio input "true"
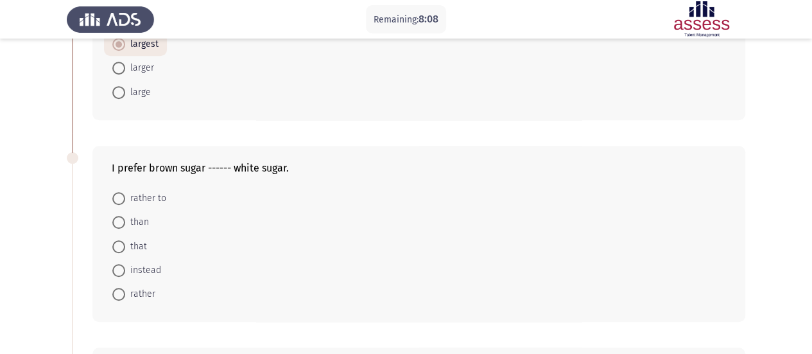
scroll to position [416, 0]
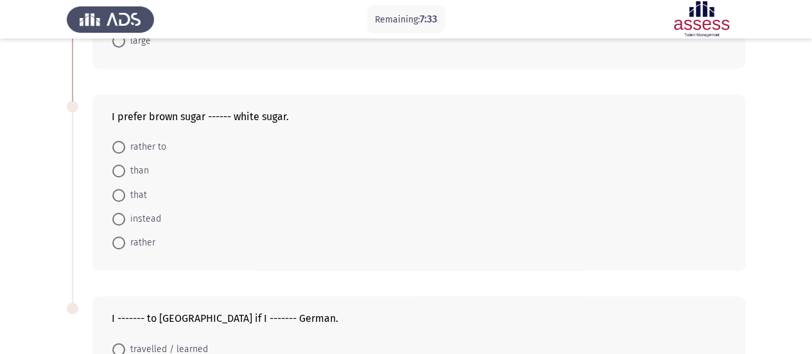
click at [140, 164] on span "than" at bounding box center [137, 170] width 24 height 15
click at [125, 164] on input "than" at bounding box center [118, 170] width 13 height 13
radio input "true"
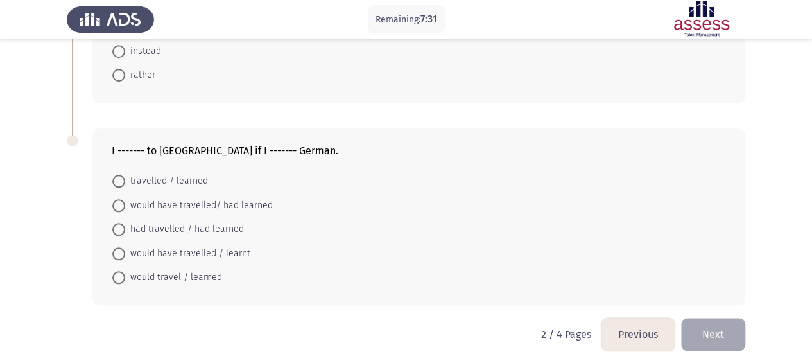
scroll to position [593, 0]
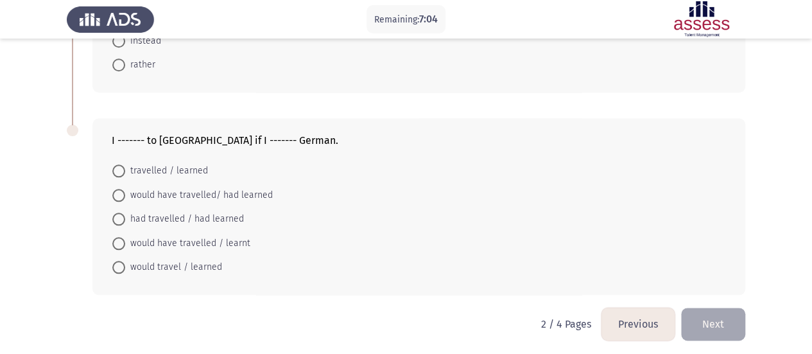
click at [221, 216] on span "had travelled / had learned" at bounding box center [184, 218] width 119 height 15
click at [125, 216] on input "had travelled / had learned" at bounding box center [118, 219] width 13 height 13
radio input "true"
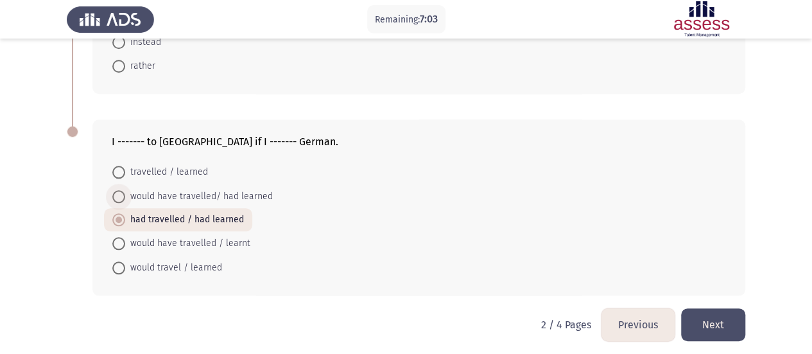
click at [232, 189] on span "would have travelled/ had learned" at bounding box center [199, 196] width 148 height 15
click at [125, 190] on input "would have travelled/ had learned" at bounding box center [118, 196] width 13 height 13
radio input "true"
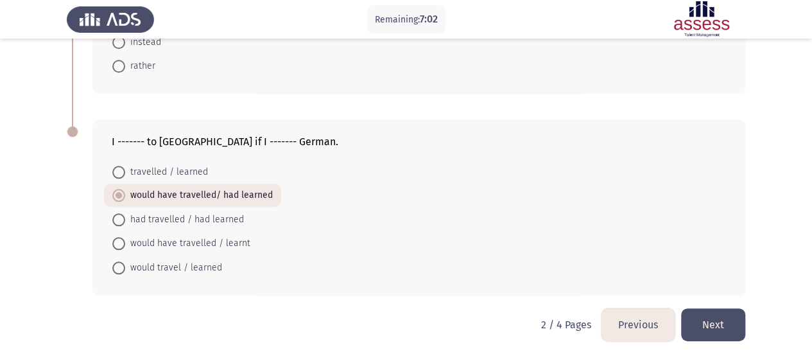
click at [715, 318] on button "Next" at bounding box center [713, 324] width 64 height 33
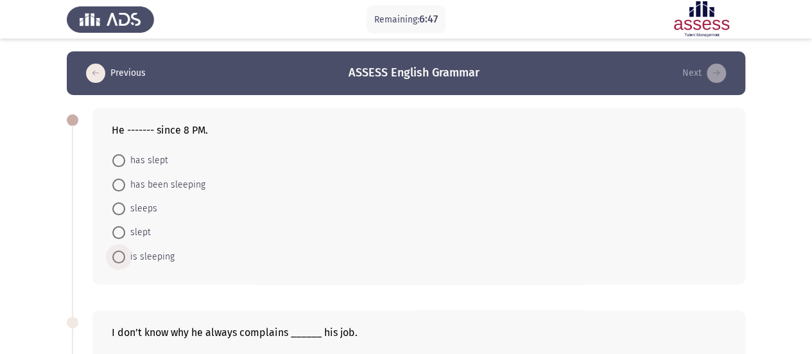
click at [138, 252] on span "is sleeping" at bounding box center [149, 256] width 49 height 15
click at [125, 252] on input "is sleeping" at bounding box center [118, 256] width 13 height 13
radio input "true"
click at [147, 183] on span "has been sleeping" at bounding box center [165, 184] width 80 height 15
click at [125, 183] on input "has been sleeping" at bounding box center [118, 185] width 13 height 13
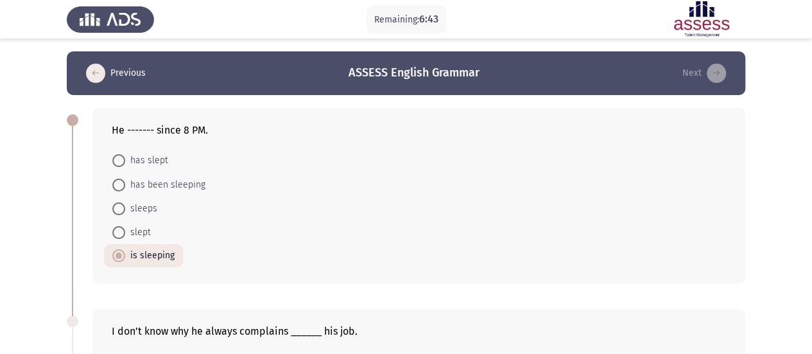
radio input "true"
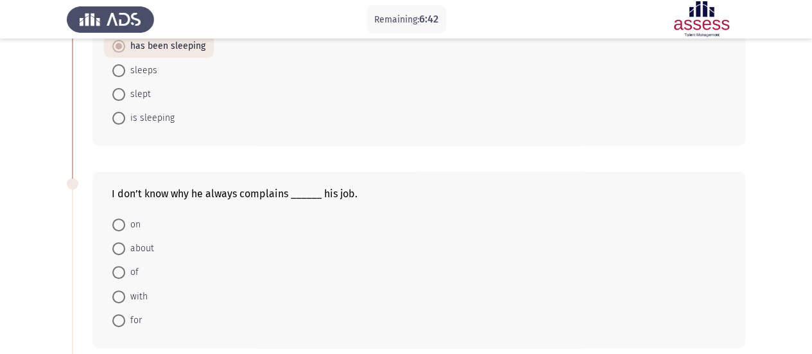
scroll to position [185, 0]
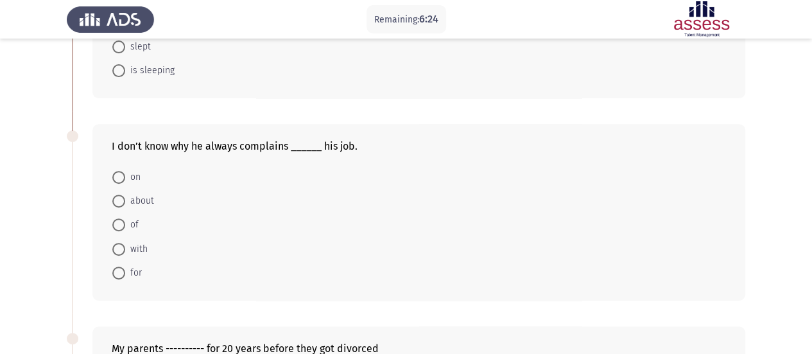
click at [119, 198] on span at bounding box center [118, 201] width 13 height 13
click at [119, 198] on input "about" at bounding box center [118, 201] width 13 height 13
radio input "true"
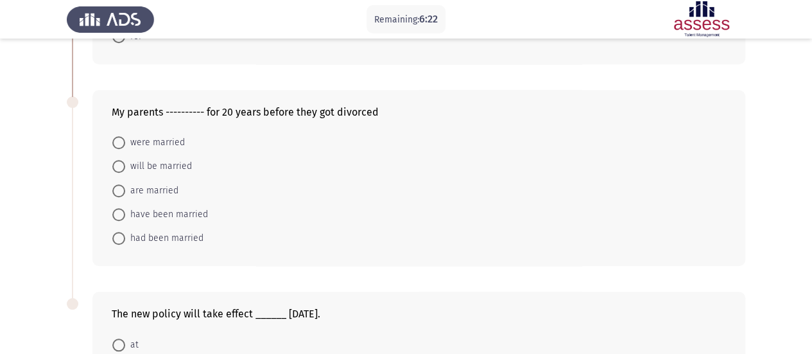
scroll to position [420, 0]
click at [168, 234] on span "had been married" at bounding box center [164, 238] width 78 height 15
click at [125, 234] on input "had been married" at bounding box center [118, 238] width 13 height 13
radio input "true"
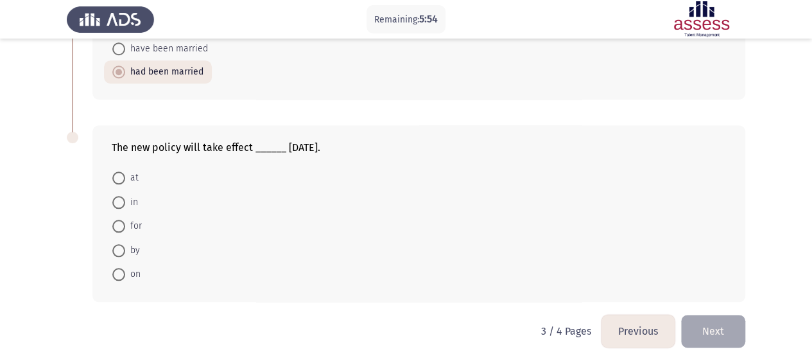
scroll to position [586, 0]
click at [119, 275] on span at bounding box center [118, 274] width 13 height 13
click at [119, 275] on input "on" at bounding box center [118, 274] width 13 height 13
radio input "true"
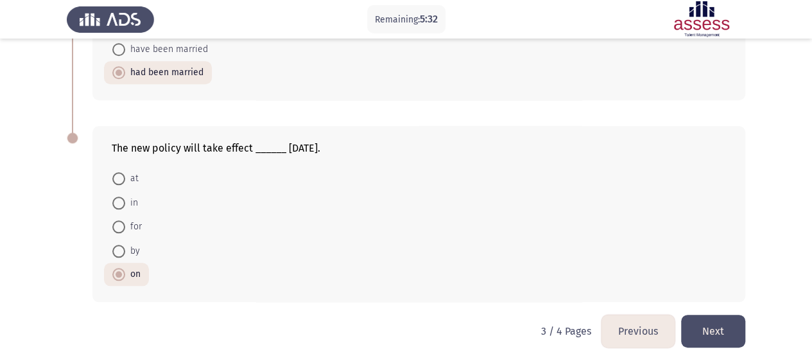
click at [697, 319] on button "Next" at bounding box center [713, 331] width 64 height 33
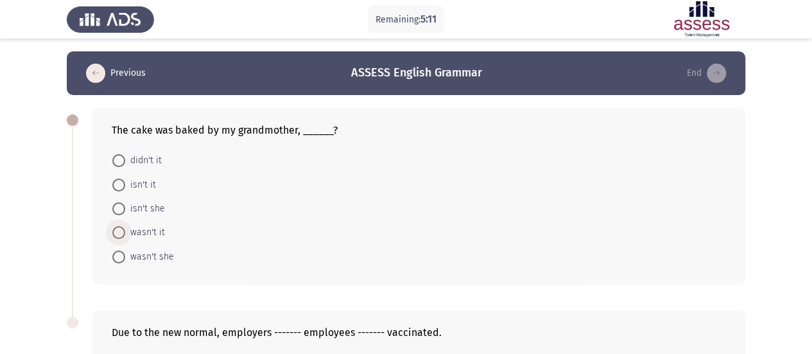
click at [155, 232] on span "wasn't it" at bounding box center [145, 232] width 40 height 15
click at [125, 232] on input "wasn't it" at bounding box center [118, 232] width 13 height 13
radio input "true"
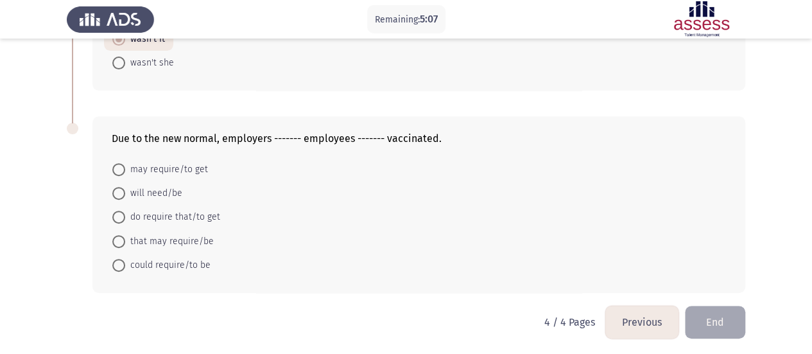
scroll to position [191, 0]
click at [171, 164] on span "may require/to get" at bounding box center [166, 170] width 83 height 15
click at [125, 164] on input "may require/to get" at bounding box center [118, 170] width 13 height 13
radio input "true"
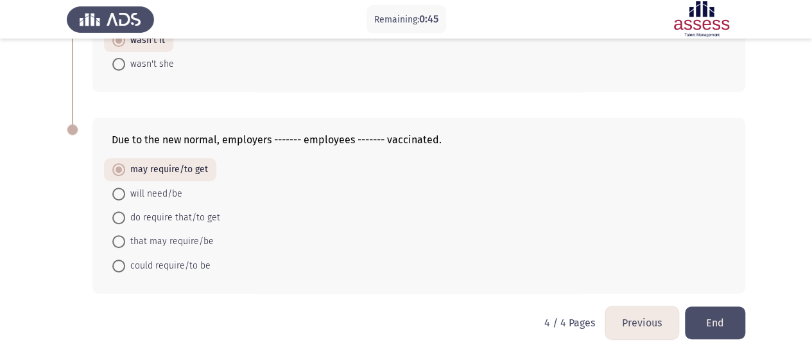
scroll to position [193, 0]
click at [723, 320] on button "End" at bounding box center [715, 321] width 60 height 33
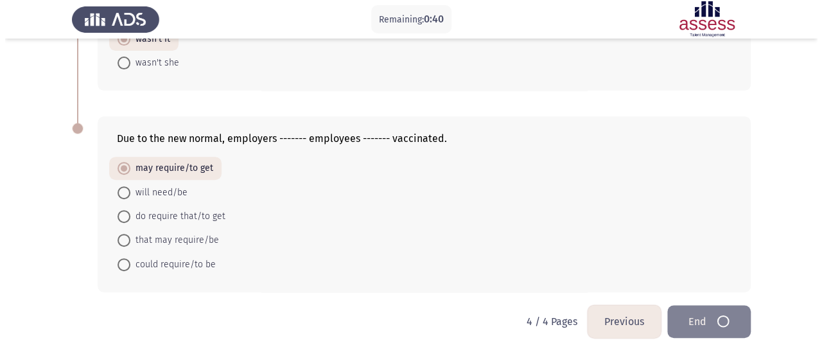
scroll to position [0, 0]
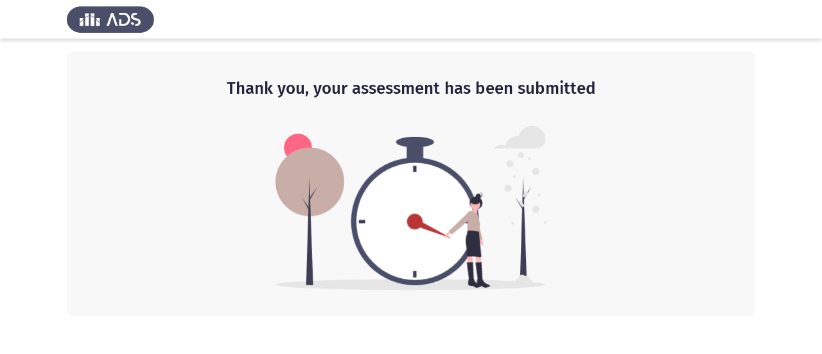
click at [409, 223] on img at bounding box center [411, 208] width 272 height 164
click at [94, 12] on img at bounding box center [110, 19] width 87 height 36
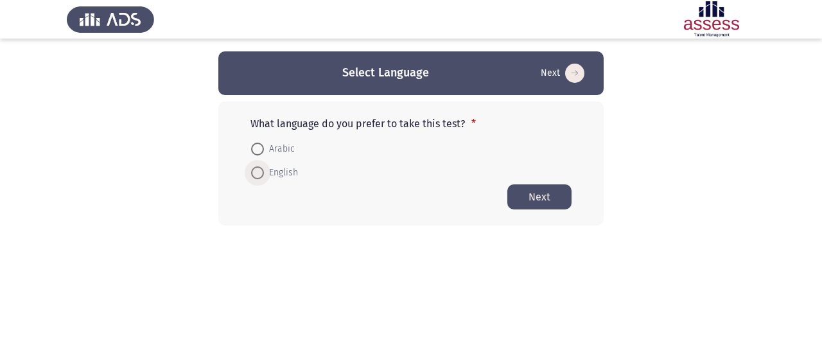
click at [256, 174] on span at bounding box center [257, 172] width 13 height 13
click at [256, 174] on input "English" at bounding box center [257, 172] width 13 height 13
radio input "true"
click at [275, 147] on span "Arabic" at bounding box center [279, 148] width 31 height 15
click at [264, 147] on input "Arabic" at bounding box center [257, 149] width 13 height 13
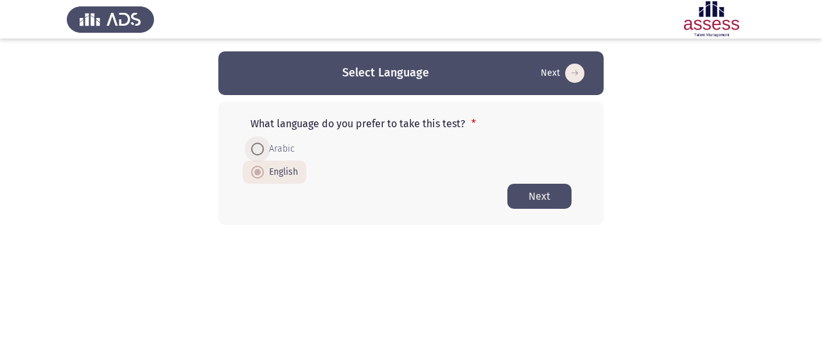
radio input "true"
click at [270, 173] on span "English" at bounding box center [281, 171] width 34 height 15
click at [264, 173] on input "English" at bounding box center [257, 172] width 13 height 13
radio input "true"
click at [270, 177] on span "English" at bounding box center [281, 171] width 34 height 15
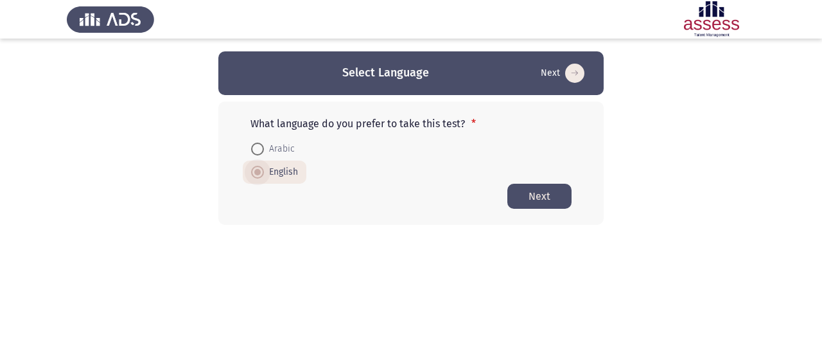
click at [264, 177] on input "English" at bounding box center [257, 172] width 13 height 13
click at [270, 177] on span "English" at bounding box center [281, 171] width 34 height 15
click at [264, 177] on input "English" at bounding box center [257, 172] width 13 height 13
click at [270, 177] on span "English" at bounding box center [281, 171] width 34 height 15
click at [264, 177] on input "English" at bounding box center [257, 172] width 13 height 13
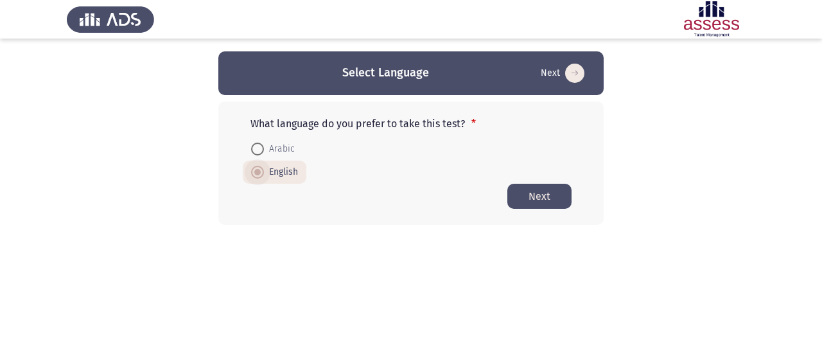
click at [270, 177] on span "English" at bounding box center [281, 171] width 34 height 15
click at [264, 177] on input "English" at bounding box center [257, 172] width 13 height 13
click at [270, 177] on span "English" at bounding box center [281, 171] width 34 height 15
click at [264, 177] on input "English" at bounding box center [257, 172] width 13 height 13
click at [270, 177] on span "English" at bounding box center [281, 171] width 34 height 15
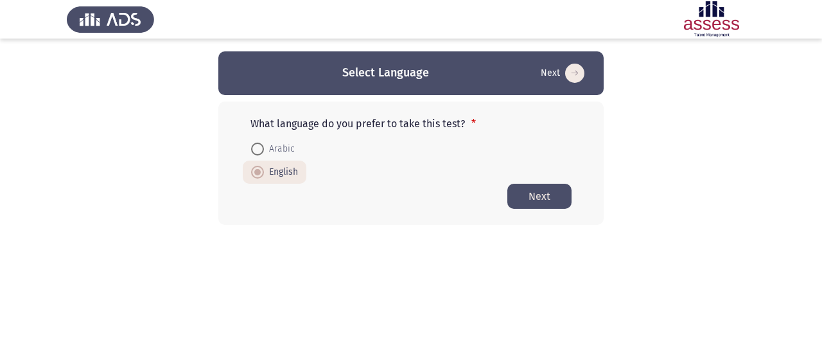
click at [264, 177] on input "English" at bounding box center [257, 172] width 13 height 13
click at [270, 177] on span "English" at bounding box center [281, 171] width 34 height 15
click at [264, 177] on input "English" at bounding box center [257, 172] width 13 height 13
click at [270, 177] on span "English" at bounding box center [281, 171] width 34 height 15
click at [264, 177] on input "English" at bounding box center [257, 172] width 13 height 13
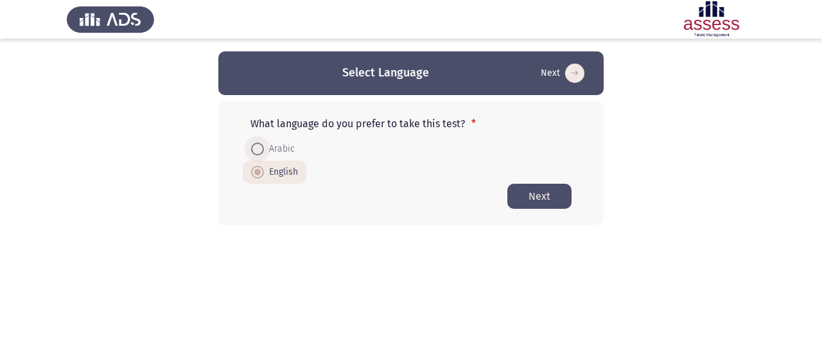
click at [261, 151] on span at bounding box center [257, 149] width 13 height 13
click at [261, 151] on input "Arabic" at bounding box center [257, 149] width 13 height 13
radio input "true"
click at [261, 166] on span at bounding box center [257, 172] width 13 height 13
click at [261, 166] on input "English" at bounding box center [257, 172] width 13 height 13
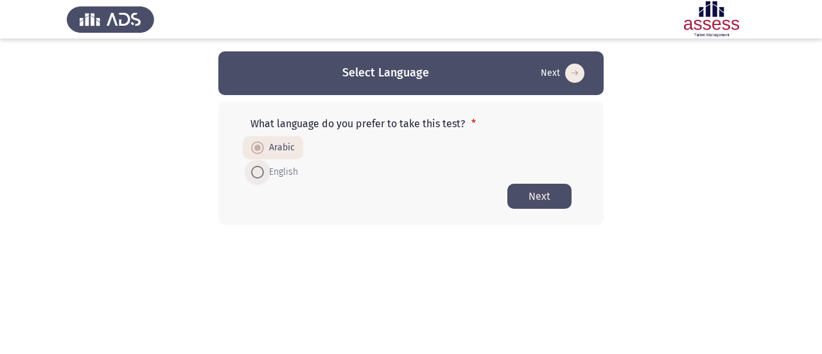
radio input "true"
click at [284, 171] on span "English" at bounding box center [281, 171] width 34 height 15
click at [264, 171] on input "English" at bounding box center [257, 172] width 13 height 13
click at [284, 171] on span "English" at bounding box center [281, 171] width 34 height 15
click at [264, 171] on input "English" at bounding box center [257, 172] width 13 height 13
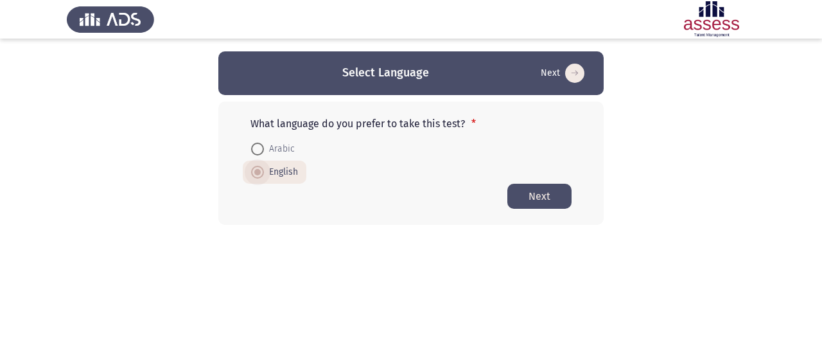
click at [284, 171] on span "English" at bounding box center [281, 171] width 34 height 15
click at [264, 171] on input "English" at bounding box center [257, 172] width 13 height 13
click at [284, 171] on span "English" at bounding box center [281, 171] width 34 height 15
click at [264, 171] on input "English" at bounding box center [257, 172] width 13 height 13
click at [284, 171] on span "English" at bounding box center [281, 171] width 34 height 15
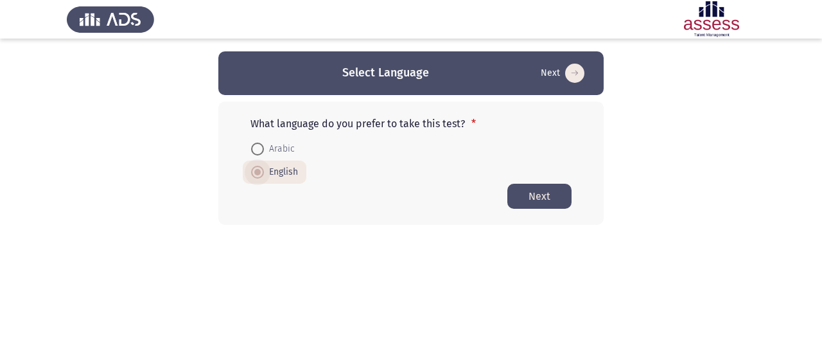
click at [264, 171] on input "English" at bounding box center [257, 172] width 13 height 13
click at [284, 171] on span "English" at bounding box center [281, 171] width 34 height 15
click at [264, 171] on input "English" at bounding box center [257, 172] width 13 height 13
click at [284, 171] on span "English" at bounding box center [281, 171] width 34 height 15
click at [264, 171] on input "English" at bounding box center [257, 172] width 13 height 13
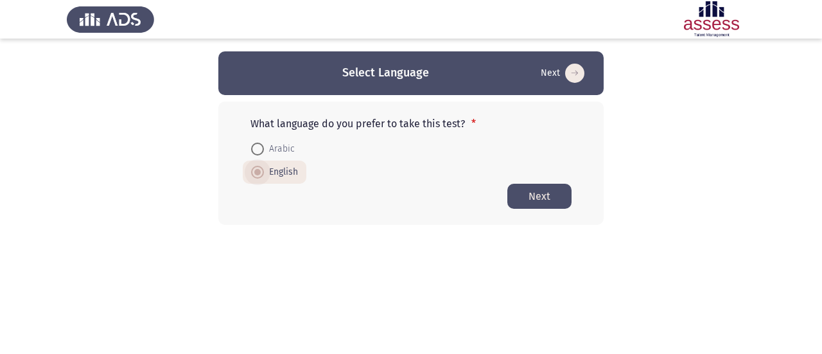
click at [284, 171] on span "English" at bounding box center [281, 171] width 34 height 15
click at [264, 171] on input "English" at bounding box center [257, 172] width 13 height 13
click at [284, 171] on span "English" at bounding box center [281, 171] width 34 height 15
click at [264, 171] on input "English" at bounding box center [257, 172] width 13 height 13
click at [284, 171] on span "English" at bounding box center [281, 171] width 34 height 15
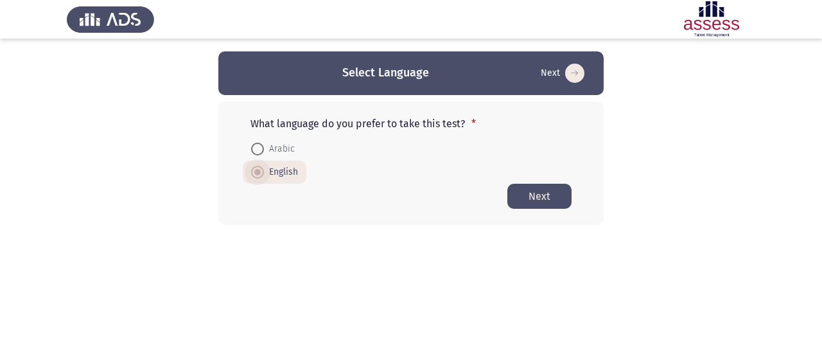
click at [264, 171] on input "English" at bounding box center [257, 172] width 13 height 13
click at [284, 171] on span "English" at bounding box center [281, 171] width 34 height 15
click at [264, 171] on input "English" at bounding box center [257, 172] width 13 height 13
drag, startPoint x: 251, startPoint y: 116, endPoint x: 485, endPoint y: 105, distance: 234.0
click at [485, 105] on div "What language do you prefer to take this test? * Arabic English Next" at bounding box center [410, 162] width 385 height 123
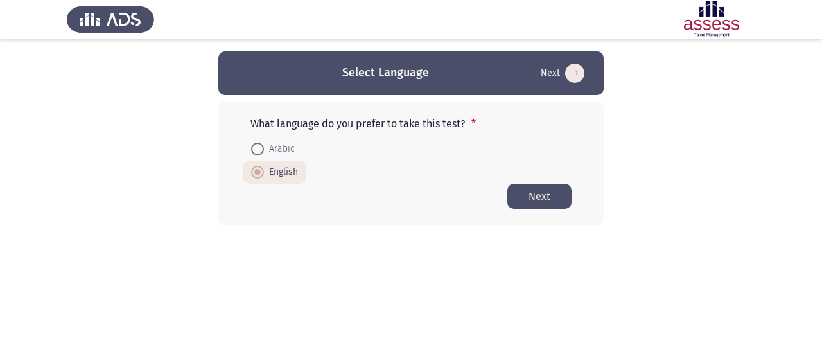
click at [485, 105] on div "What language do you prefer to take this test? * Arabic English Next" at bounding box center [410, 162] width 385 height 123
drag, startPoint x: 485, startPoint y: 105, endPoint x: 330, endPoint y: 129, distance: 156.6
click at [330, 129] on div "What language do you prefer to take this test? * Arabic English Next" at bounding box center [410, 162] width 385 height 123
click at [330, 129] on p "What language do you prefer to take this test? *" at bounding box center [410, 124] width 321 height 12
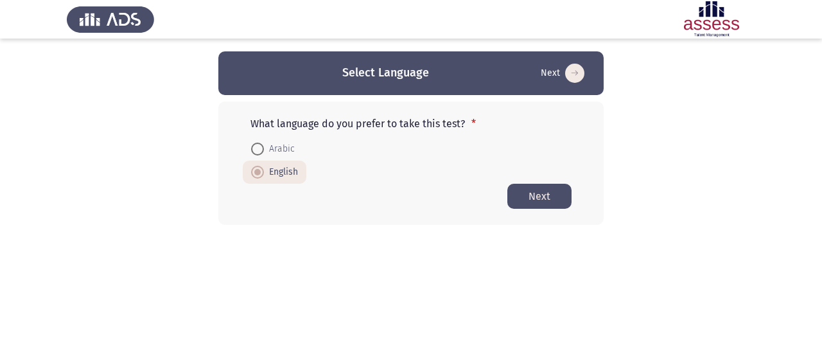
click at [330, 129] on p "What language do you prefer to take this test? *" at bounding box center [410, 124] width 321 height 12
click at [276, 174] on span "English" at bounding box center [281, 171] width 34 height 15
click at [264, 174] on input "English" at bounding box center [257, 172] width 13 height 13
click at [542, 194] on button "Next" at bounding box center [539, 196] width 64 height 25
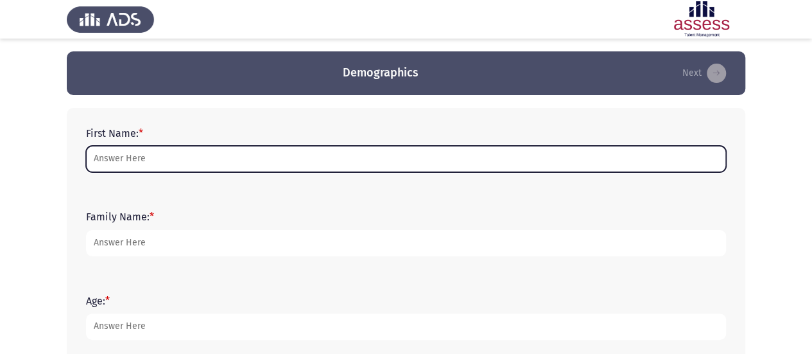
click at [219, 164] on input "First Name: *" at bounding box center [406, 159] width 640 height 26
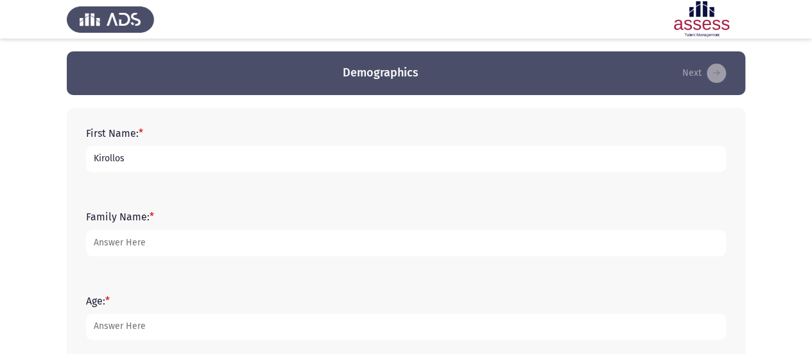
type input "Kirollos"
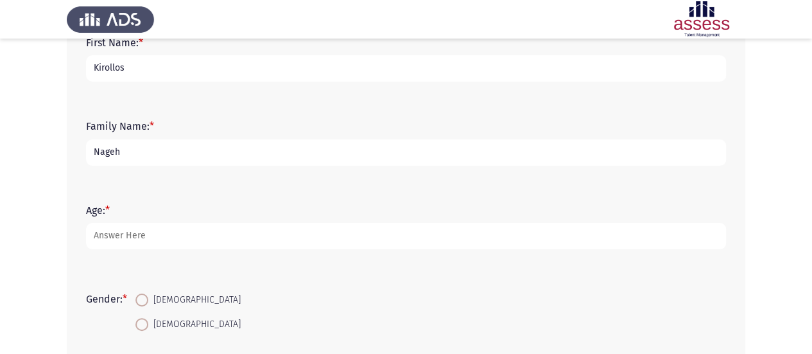
scroll to position [91, 0]
type input "Nageh"
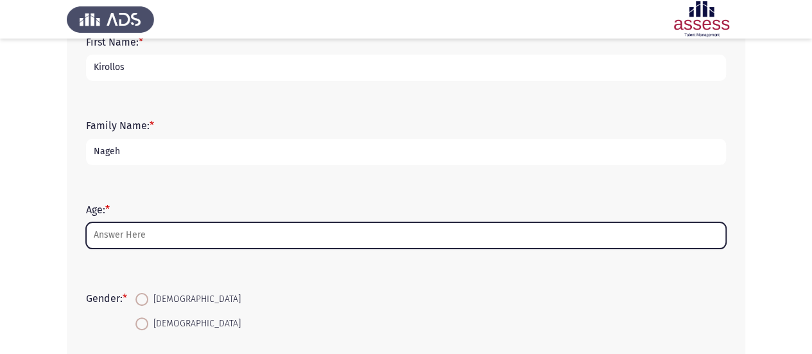
click at [331, 238] on input "Age: *" at bounding box center [406, 235] width 640 height 26
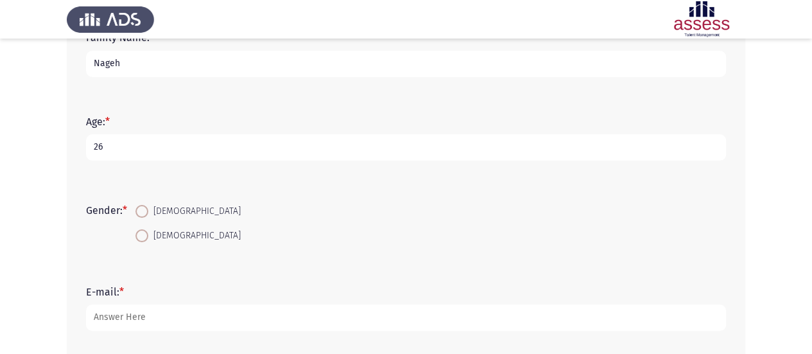
scroll to position [180, 0]
type input "26"
click at [148, 211] on span at bounding box center [141, 210] width 13 height 13
click at [148, 211] on input "[DEMOGRAPHIC_DATA]" at bounding box center [141, 210] width 13 height 13
radio input "true"
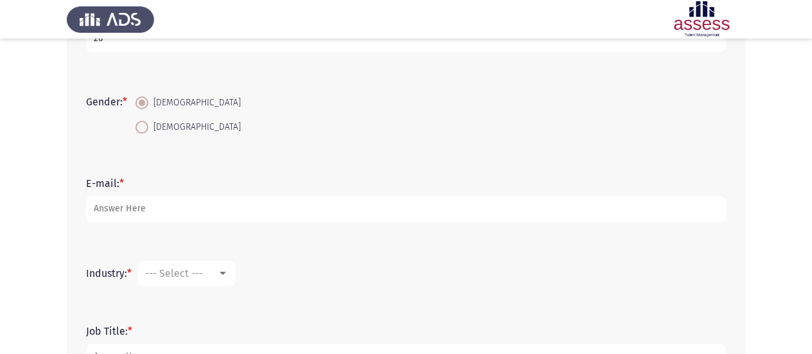
scroll to position [290, 0]
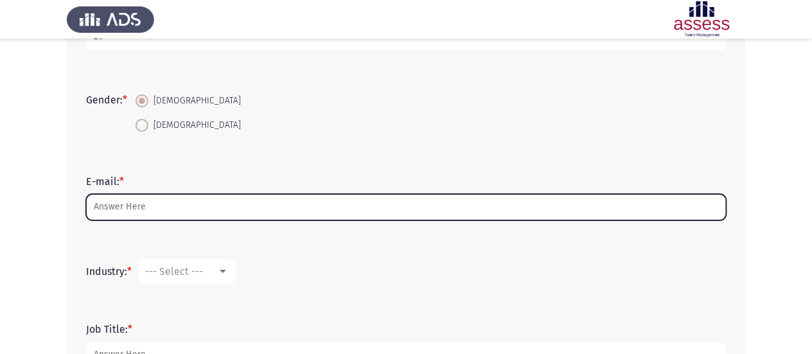
click at [148, 211] on input "E-mail: *" at bounding box center [406, 207] width 640 height 26
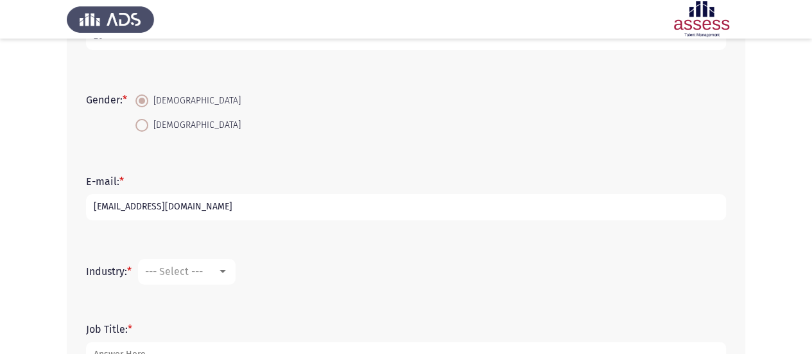
click at [243, 198] on input "[EMAIL_ADDRESS][DOMAIN_NAME]" at bounding box center [406, 207] width 640 height 26
type input "[EMAIL_ADDRESS][DOMAIN_NAME]"
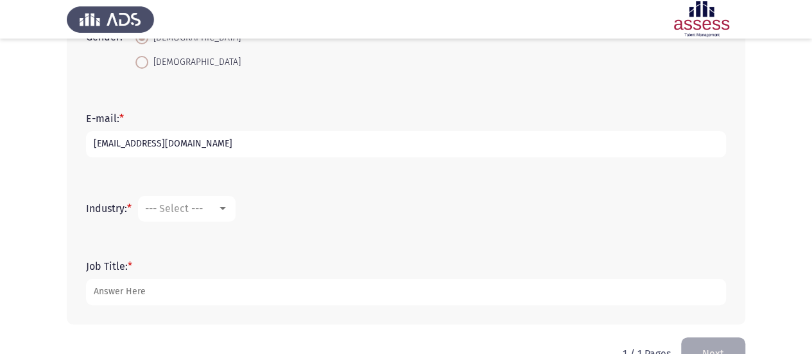
scroll to position [356, 0]
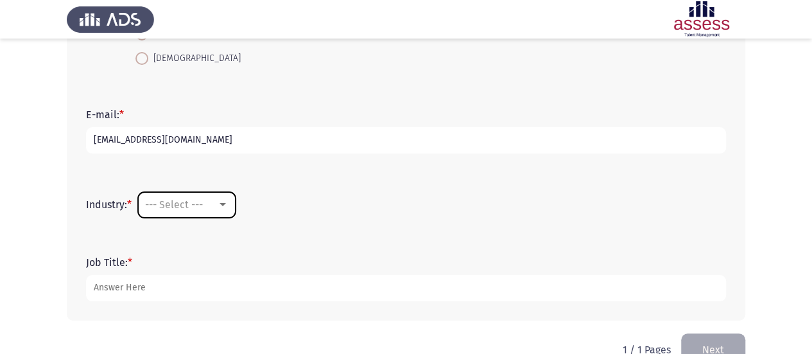
click at [222, 204] on div at bounding box center [223, 205] width 12 height 10
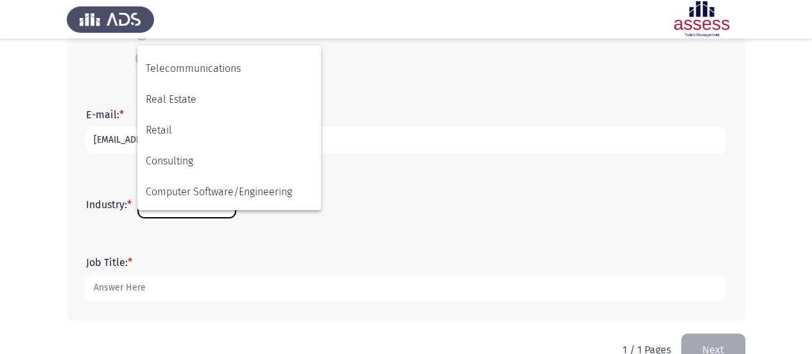
scroll to position [421, 0]
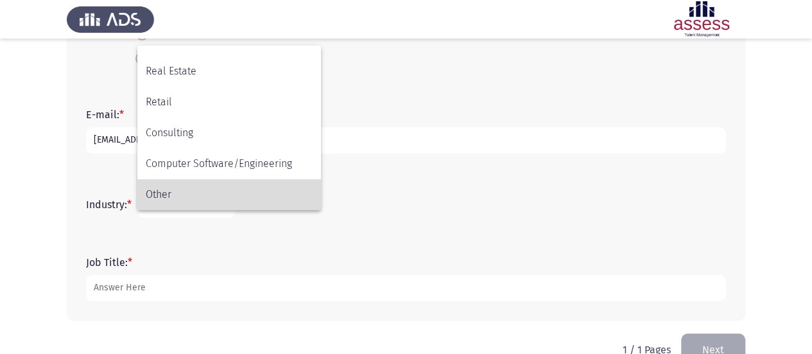
click at [208, 202] on span "Other" at bounding box center [229, 194] width 167 height 31
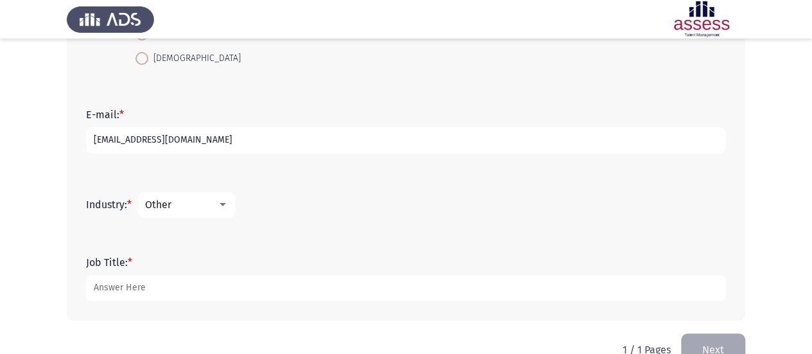
scroll to position [387, 0]
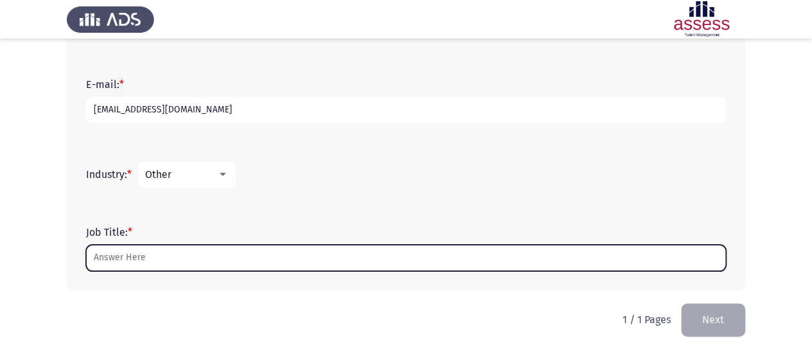
click at [179, 263] on input "Job Title: *" at bounding box center [406, 258] width 640 height 26
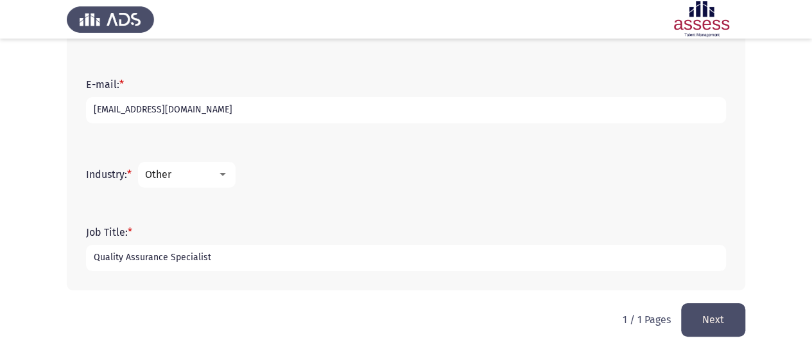
type input "Quality Assurance Specialist"
click at [718, 322] on button "Next" at bounding box center [713, 319] width 64 height 33
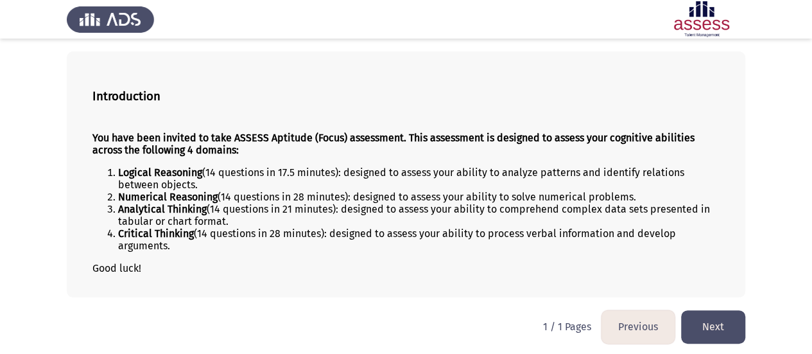
scroll to position [56, 0]
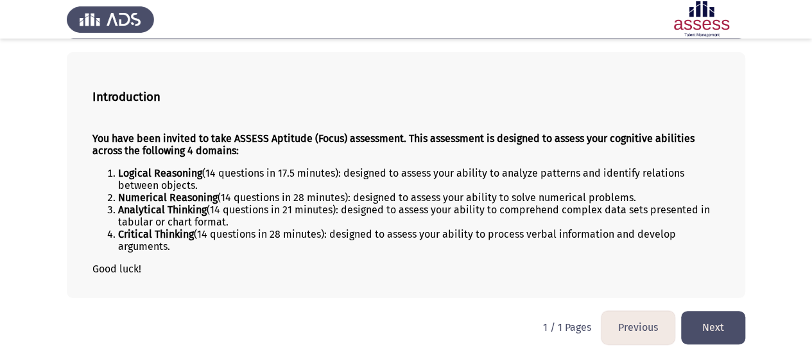
click at [713, 333] on button "Next" at bounding box center [713, 327] width 64 height 33
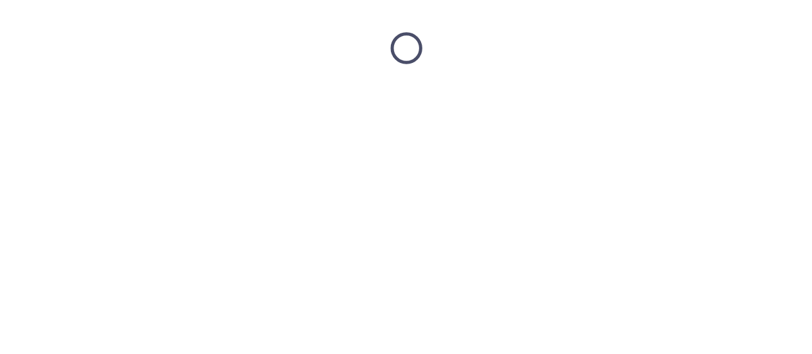
scroll to position [0, 0]
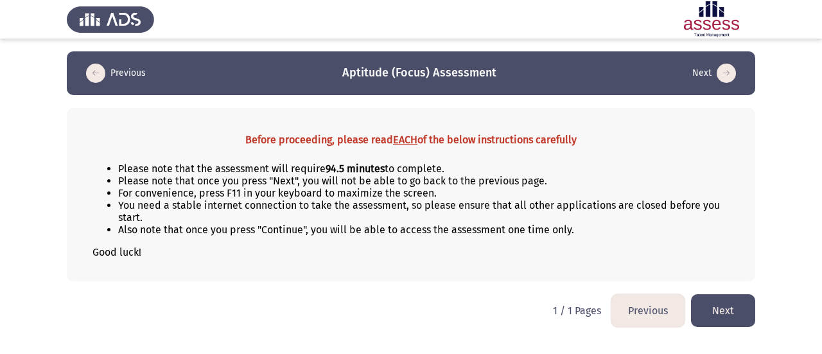
click at [713, 306] on button "Next" at bounding box center [723, 310] width 64 height 33
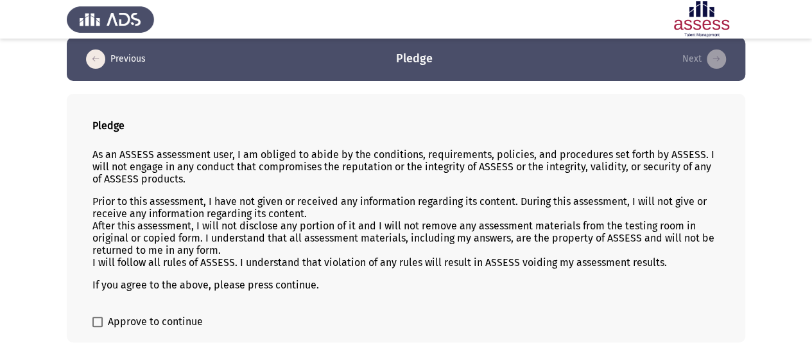
scroll to position [15, 0]
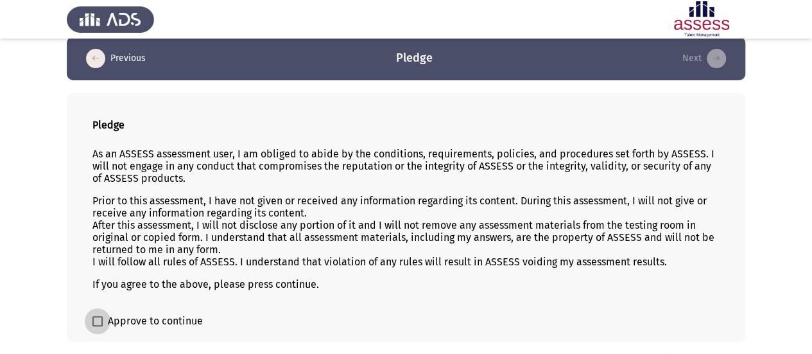
click at [105, 319] on label "Approve to continue" at bounding box center [147, 320] width 110 height 15
click at [98, 326] on input "Approve to continue" at bounding box center [97, 326] width 1 height 1
checkbox input "true"
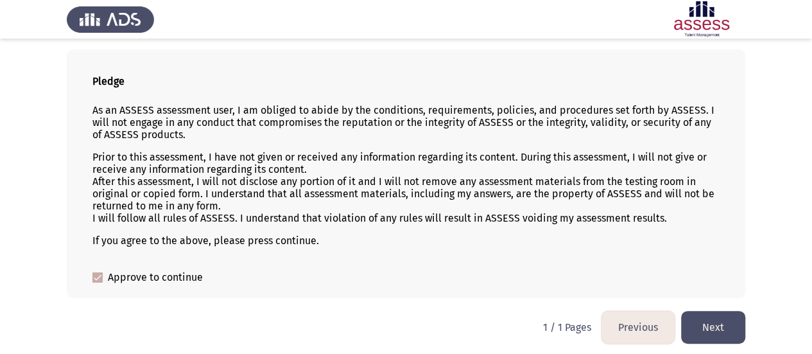
click at [744, 324] on button "Next" at bounding box center [713, 327] width 64 height 33
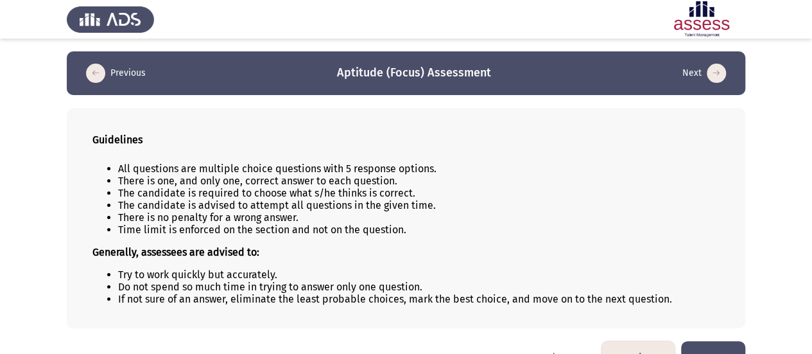
scroll to position [30, 0]
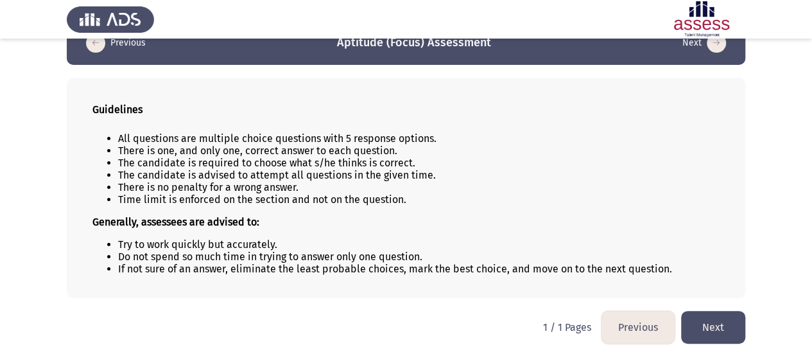
click at [704, 317] on button "Next" at bounding box center [713, 327] width 64 height 33
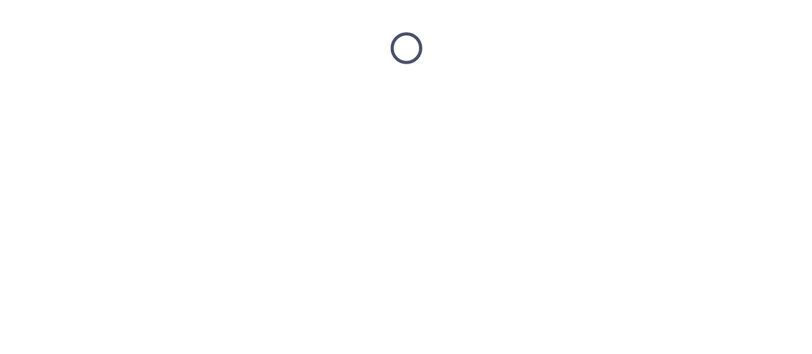
scroll to position [0, 0]
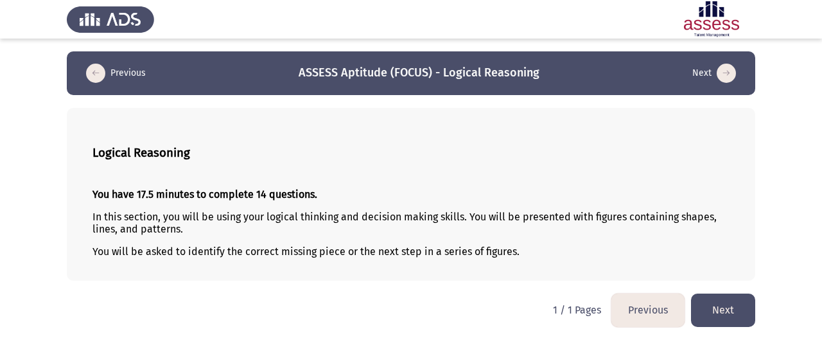
click at [550, 222] on p "In this section, you will be using your logical thinking and decision making sk…" at bounding box center [410, 223] width 637 height 24
click at [734, 318] on button "Next" at bounding box center [723, 309] width 64 height 33
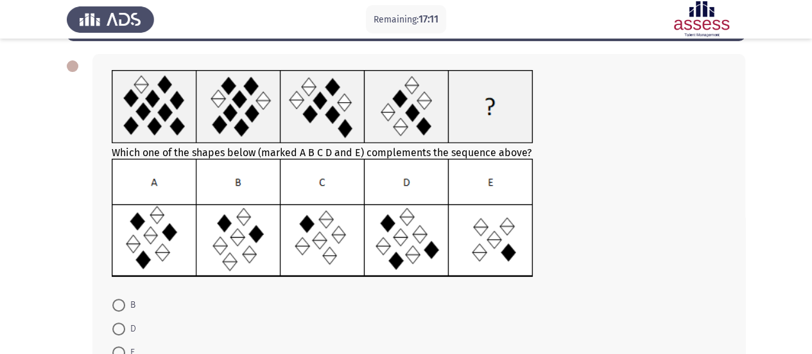
scroll to position [62, 0]
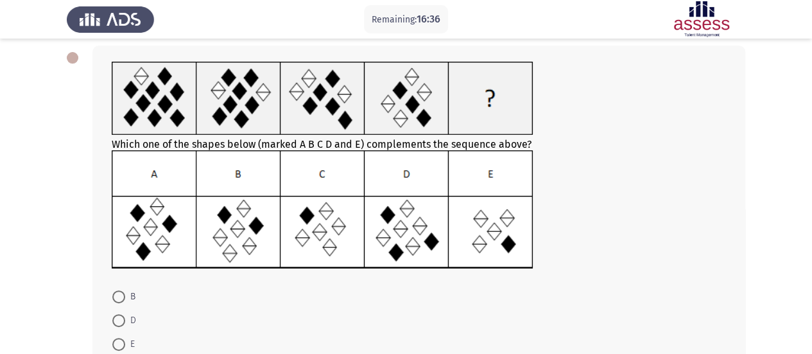
click at [498, 223] on img at bounding box center [323, 209] width 422 height 119
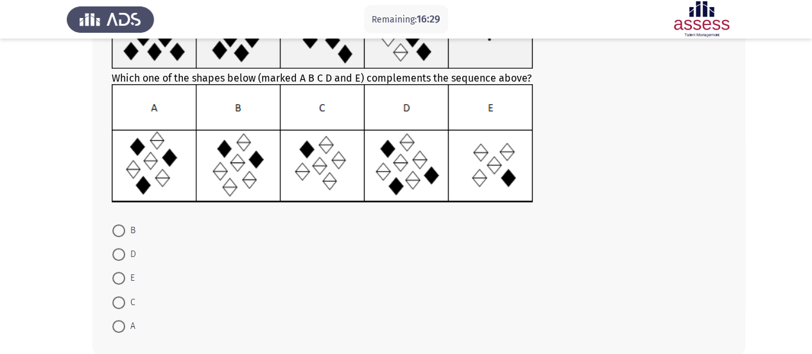
scroll to position [129, 0]
click at [116, 304] on span at bounding box center [118, 301] width 13 height 13
click at [116, 304] on input "C" at bounding box center [118, 301] width 13 height 13
radio input "true"
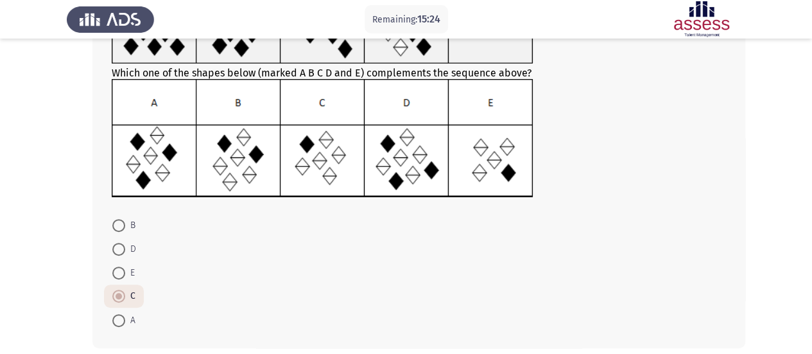
scroll to position [177, 0]
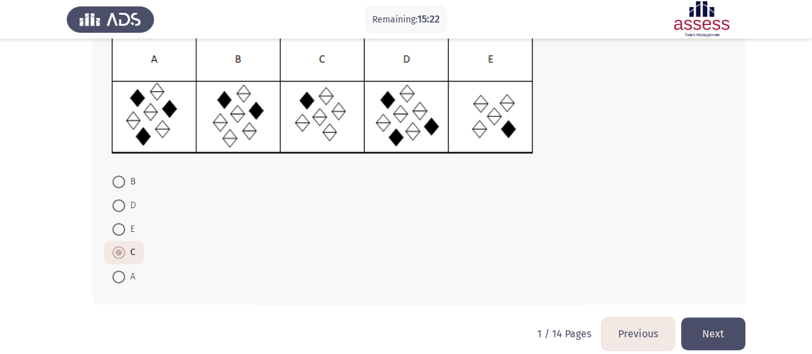
click at [699, 318] on button "Next" at bounding box center [713, 333] width 64 height 33
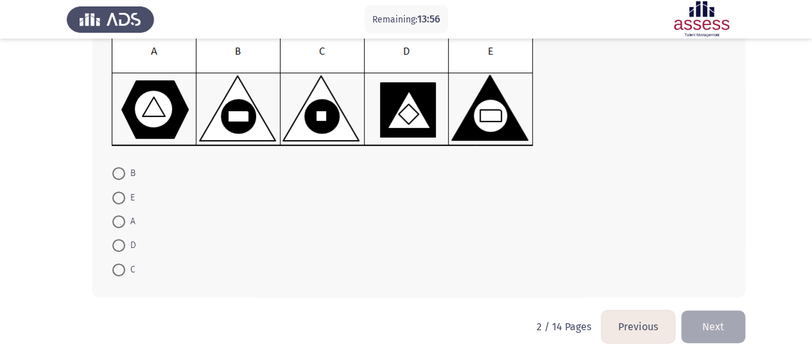
scroll to position [185, 0]
click at [119, 270] on mat-radio-button "C" at bounding box center [124, 268] width 40 height 24
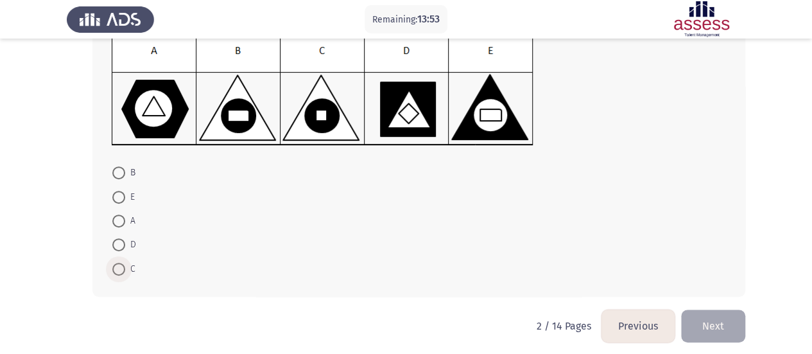
click at [119, 270] on span at bounding box center [118, 269] width 13 height 13
click at [119, 270] on input "C" at bounding box center [118, 269] width 13 height 13
radio input "true"
click at [716, 315] on button "Next" at bounding box center [713, 324] width 64 height 33
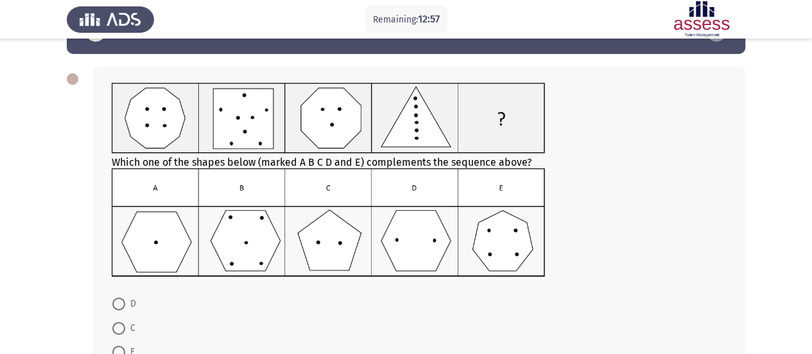
scroll to position [40, 0]
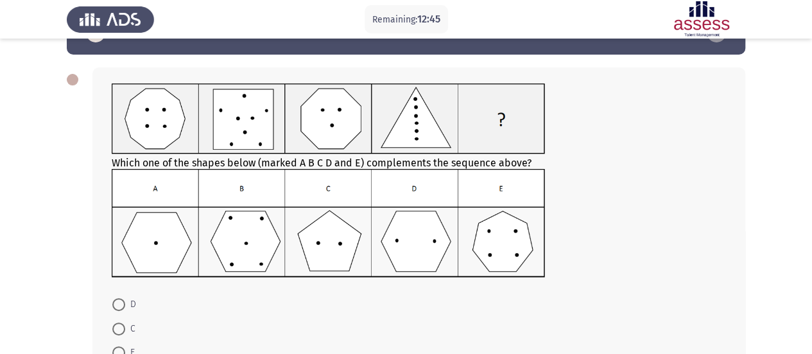
click at [412, 246] on img at bounding box center [328, 223] width 433 height 109
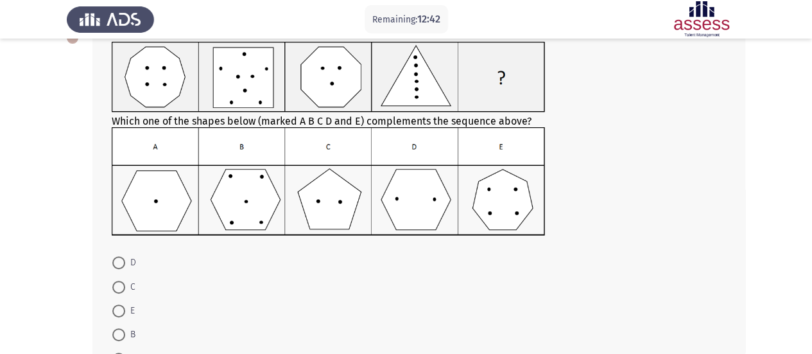
scroll to position [83, 0]
click at [118, 258] on span at bounding box center [118, 262] width 13 height 13
click at [118, 258] on input "D" at bounding box center [118, 262] width 13 height 13
radio input "true"
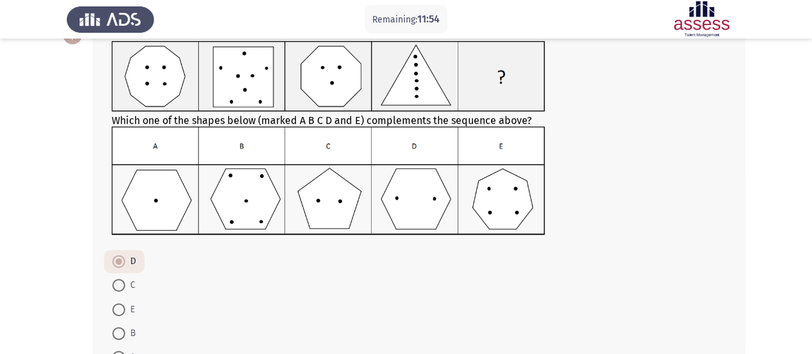
scroll to position [177, 0]
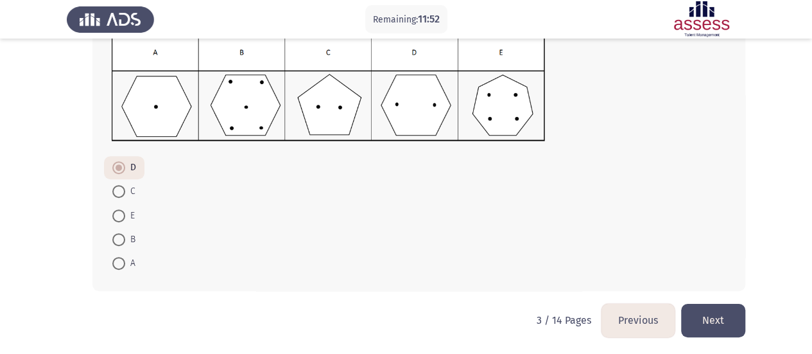
click at [705, 318] on button "Next" at bounding box center [713, 320] width 64 height 33
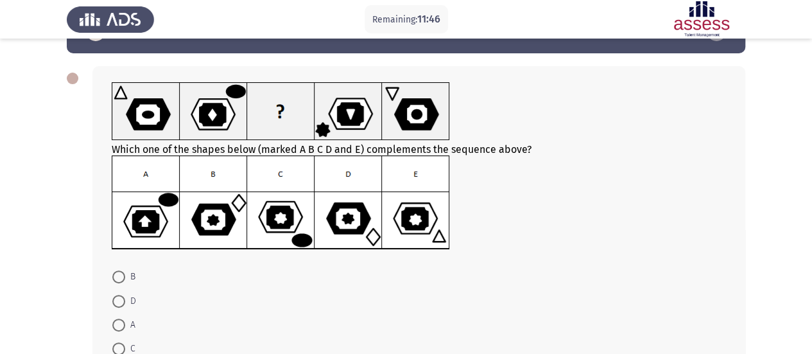
scroll to position [43, 0]
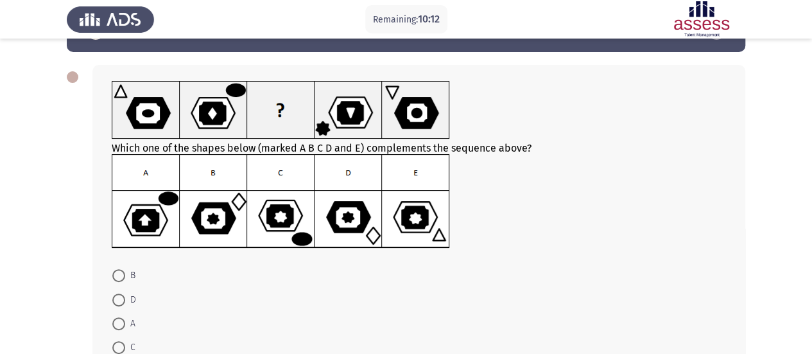
click at [358, 220] on img at bounding box center [281, 201] width 338 height 94
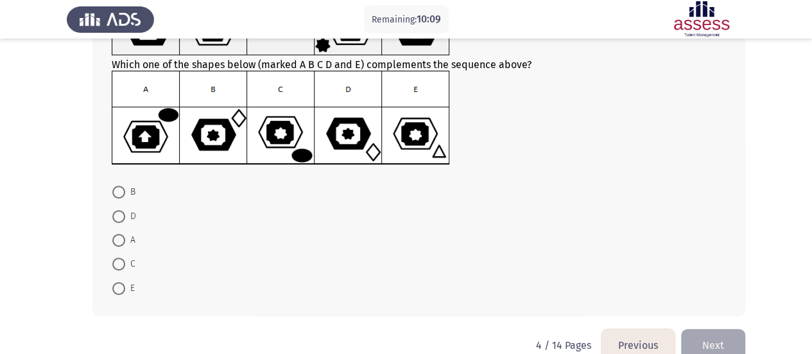
drag, startPoint x: 111, startPoint y: 212, endPoint x: 121, endPoint y: 209, distance: 10.6
click at [121, 209] on mat-radio-button "D" at bounding box center [124, 216] width 40 height 24
click at [121, 210] on span at bounding box center [118, 216] width 13 height 13
click at [121, 210] on input "D" at bounding box center [118, 216] width 13 height 13
radio input "true"
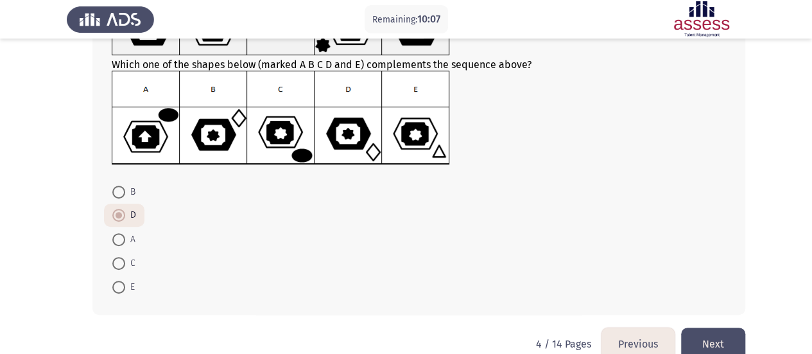
click at [728, 347] on button "Next" at bounding box center [713, 343] width 64 height 33
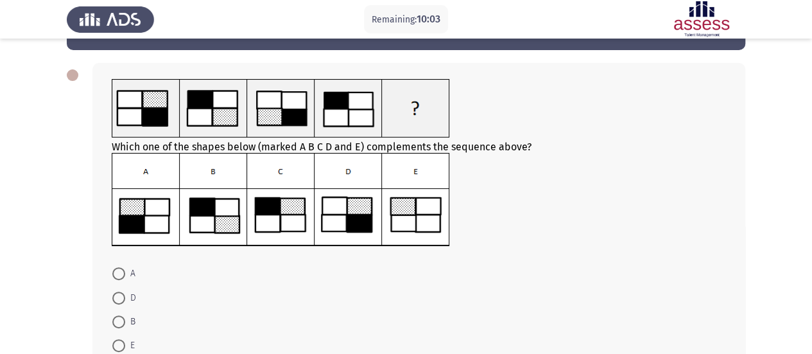
scroll to position [46, 0]
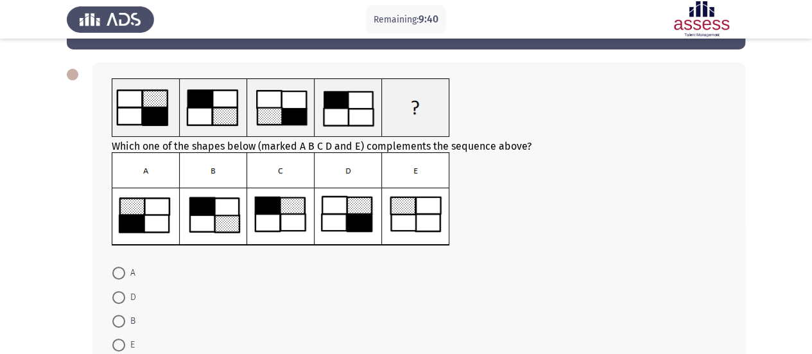
click at [339, 233] on img at bounding box center [281, 199] width 338 height 94
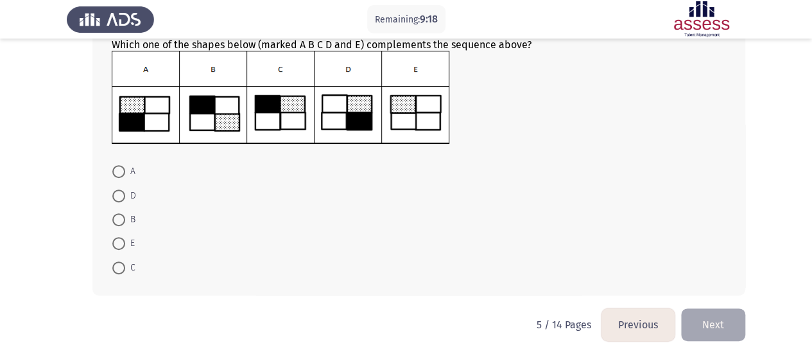
scroll to position [148, 0]
click at [122, 192] on span at bounding box center [118, 195] width 13 height 13
click at [122, 192] on input "D" at bounding box center [118, 195] width 13 height 13
radio input "true"
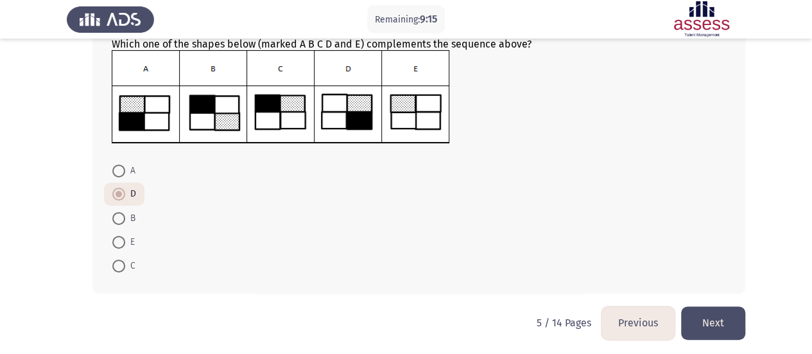
click at [694, 311] on button "Next" at bounding box center [713, 322] width 64 height 33
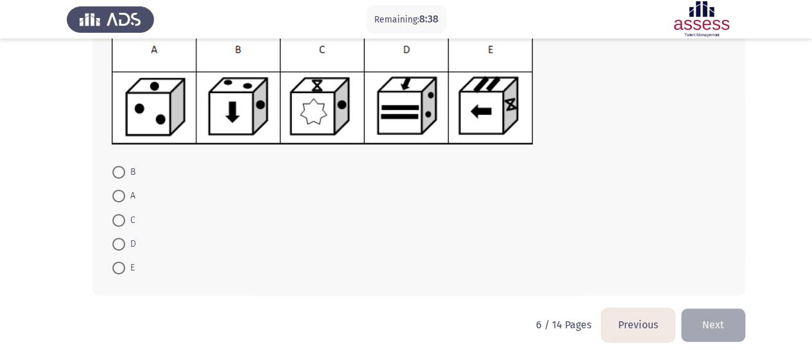
scroll to position [175, 0]
click at [114, 266] on span at bounding box center [118, 267] width 13 height 13
click at [114, 266] on input "E" at bounding box center [118, 267] width 13 height 13
radio input "true"
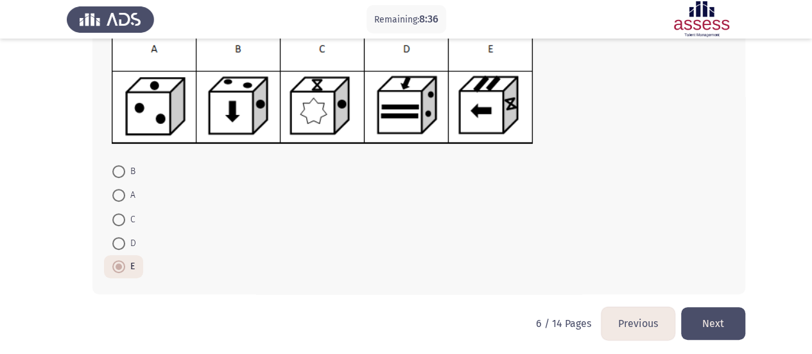
click at [715, 321] on button "Next" at bounding box center [713, 323] width 64 height 33
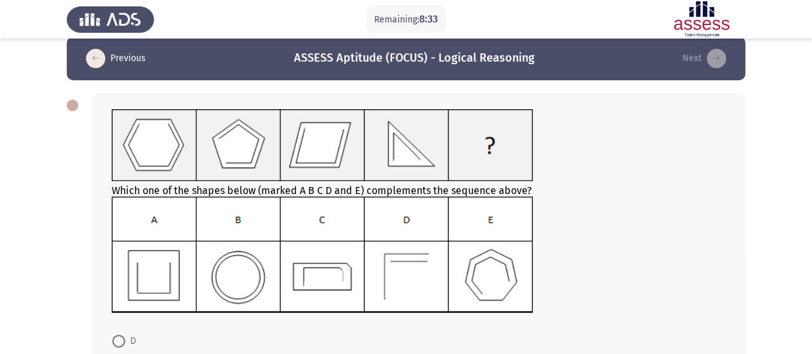
scroll to position [29, 0]
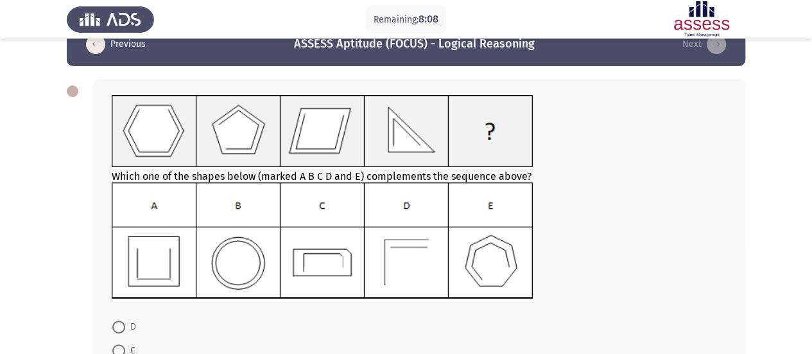
click at [403, 266] on img at bounding box center [323, 240] width 422 height 117
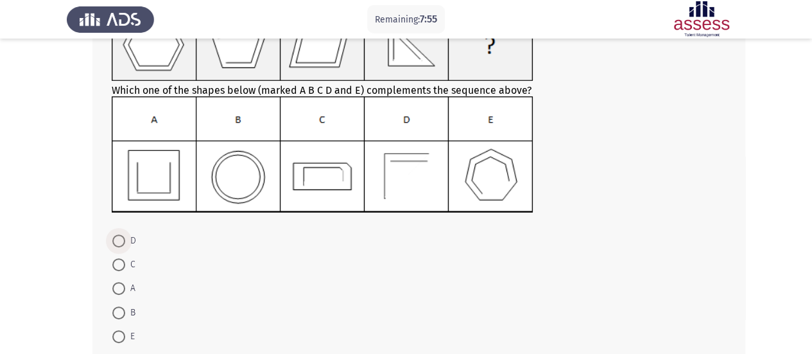
click at [125, 240] on span "D" at bounding box center [130, 240] width 11 height 15
click at [125, 240] on input "D" at bounding box center [118, 240] width 13 height 13
radio input "true"
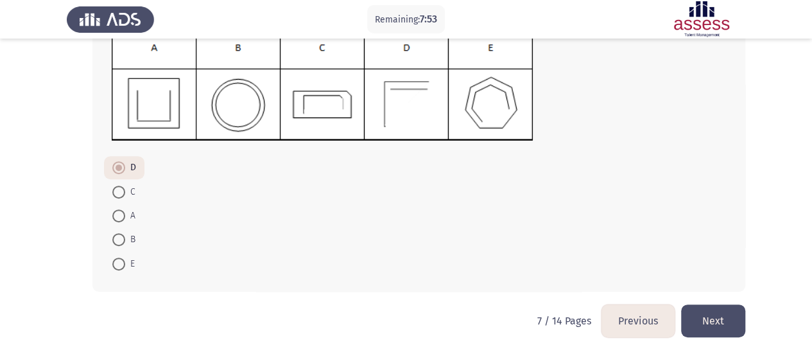
click at [717, 322] on button "Next" at bounding box center [713, 320] width 64 height 33
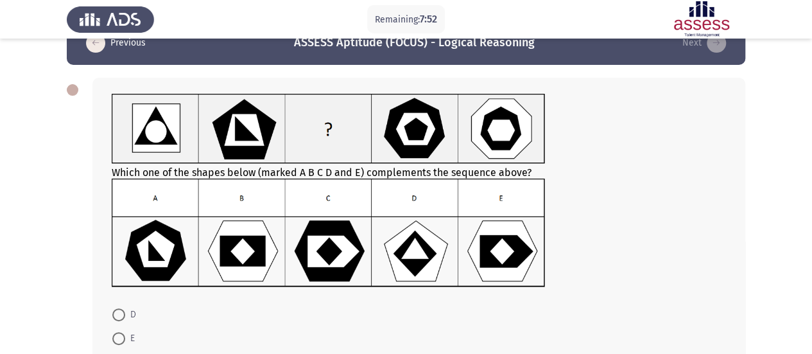
scroll to position [35, 0]
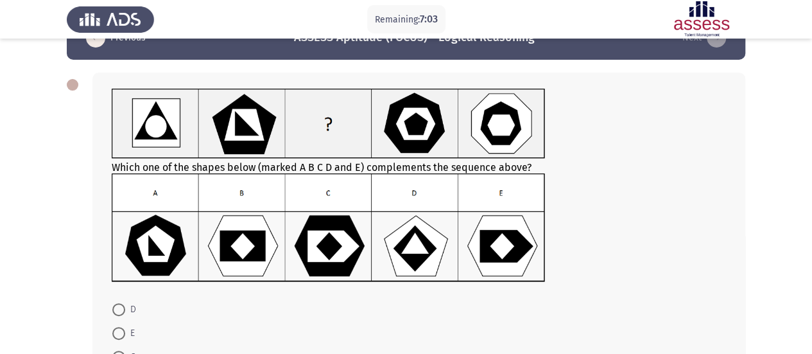
click at [257, 225] on img at bounding box center [328, 227] width 433 height 109
click at [507, 256] on img at bounding box center [328, 227] width 433 height 109
click at [351, 249] on img at bounding box center [328, 227] width 433 height 109
click at [256, 246] on img at bounding box center [328, 227] width 433 height 109
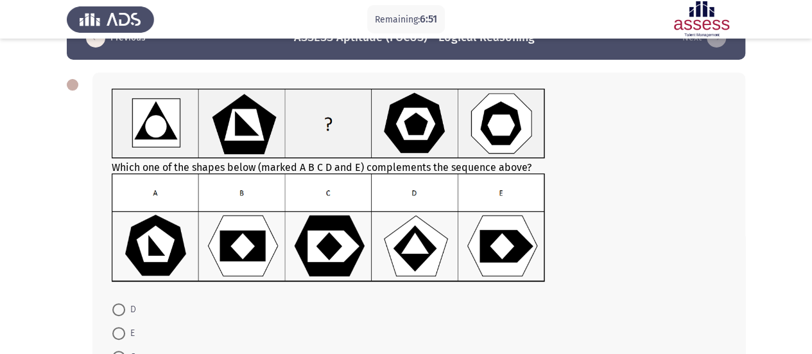
click at [256, 246] on img at bounding box center [328, 227] width 433 height 109
click at [493, 261] on img at bounding box center [328, 227] width 433 height 109
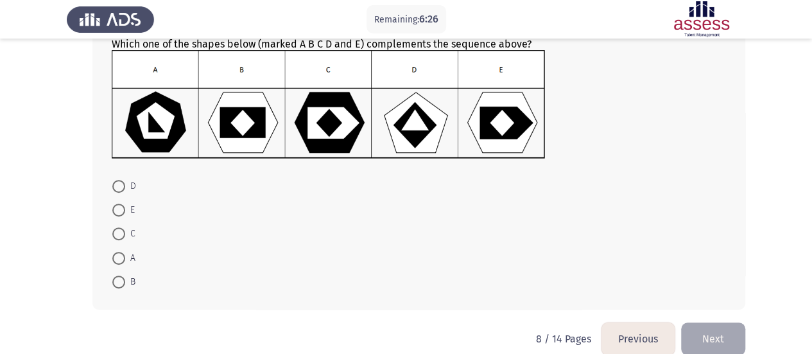
scroll to position [159, 0]
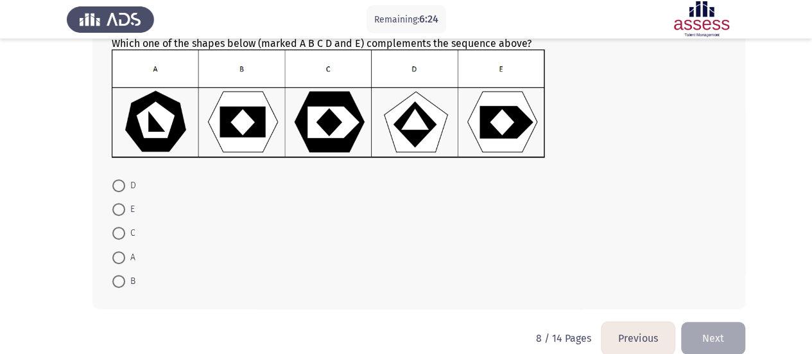
click at [120, 279] on span at bounding box center [118, 281] width 13 height 13
click at [120, 279] on input "B" at bounding box center [118, 281] width 13 height 13
radio input "true"
click at [714, 342] on button "Next" at bounding box center [713, 337] width 64 height 33
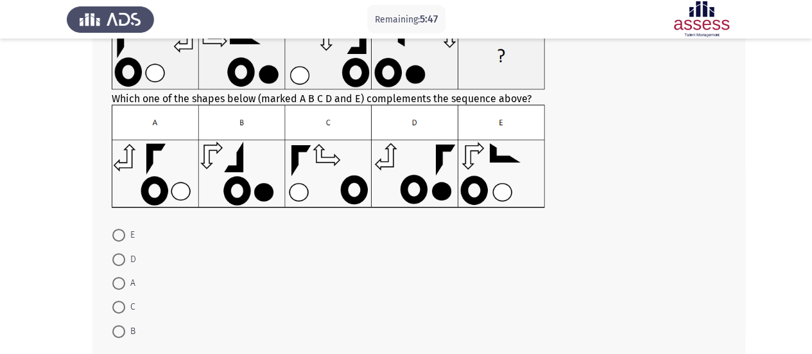
scroll to position [103, 0]
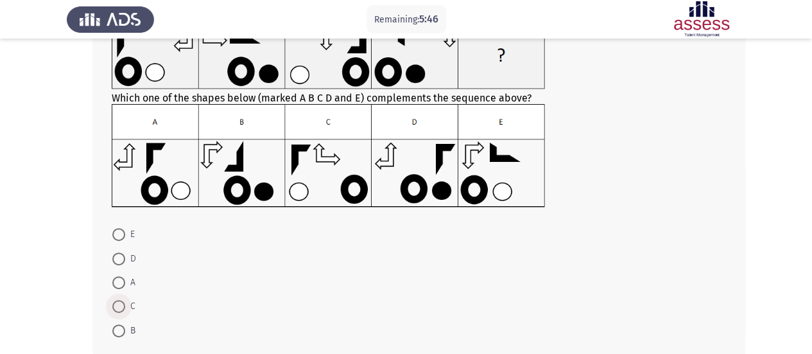
click at [119, 309] on span at bounding box center [118, 306] width 13 height 13
click at [119, 309] on input "C" at bounding box center [118, 306] width 13 height 13
radio input "true"
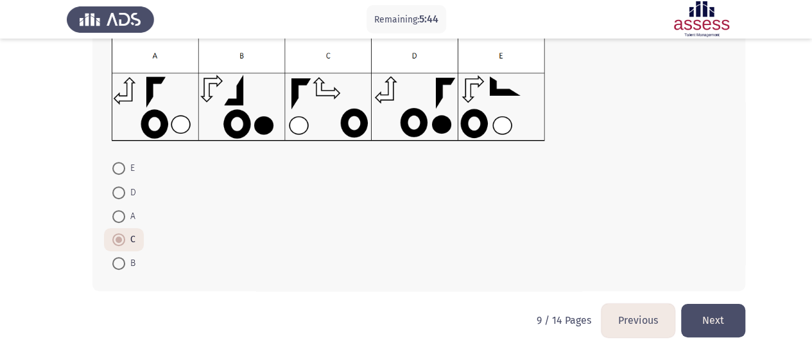
click at [691, 313] on button "Next" at bounding box center [713, 320] width 64 height 33
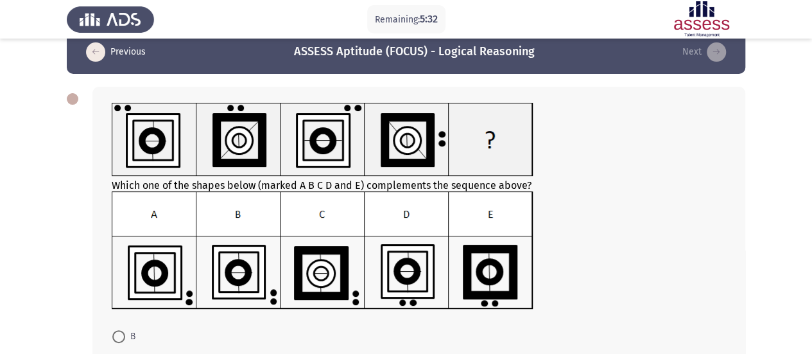
scroll to position [20, 0]
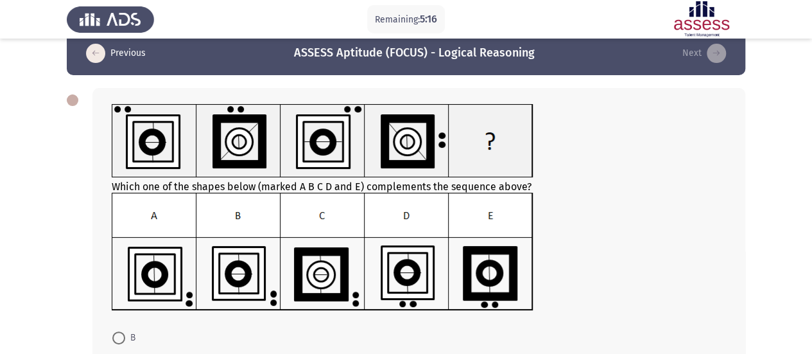
click at [249, 295] on img at bounding box center [323, 252] width 422 height 118
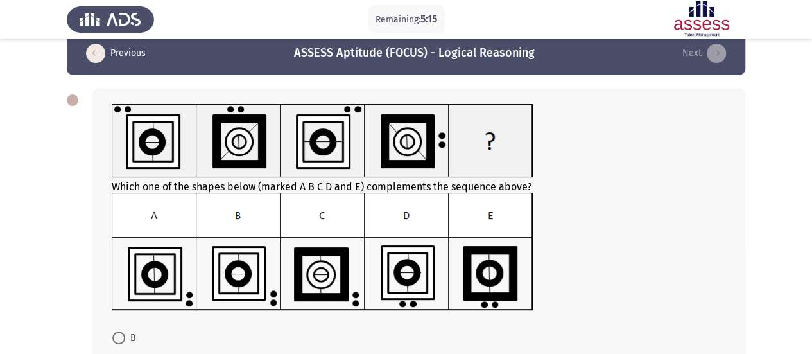
click at [249, 295] on img at bounding box center [323, 252] width 422 height 118
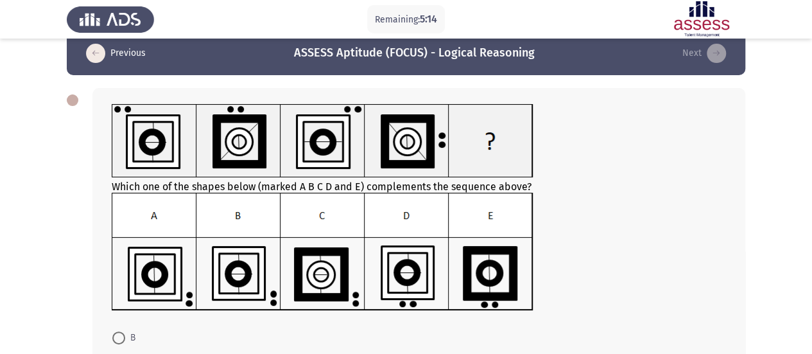
click at [249, 295] on img at bounding box center [323, 252] width 422 height 118
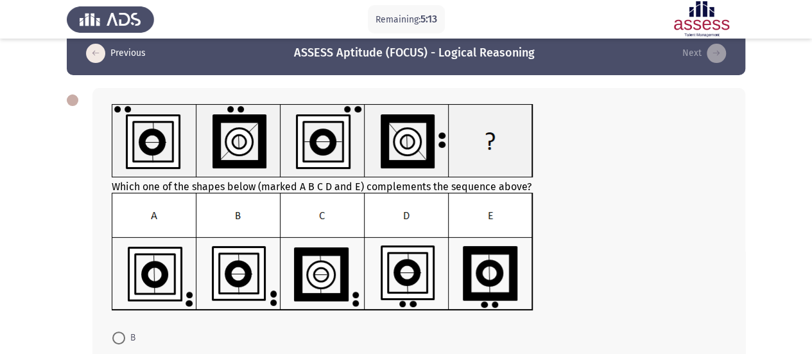
click at [249, 295] on img at bounding box center [323, 252] width 422 height 118
click at [245, 299] on img at bounding box center [323, 252] width 422 height 118
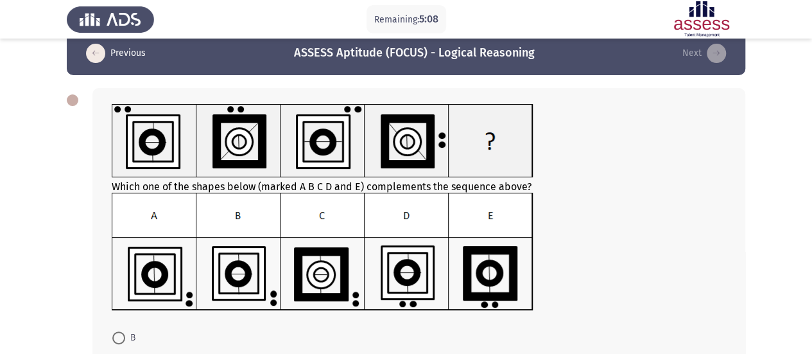
click at [245, 299] on img at bounding box center [323, 252] width 422 height 118
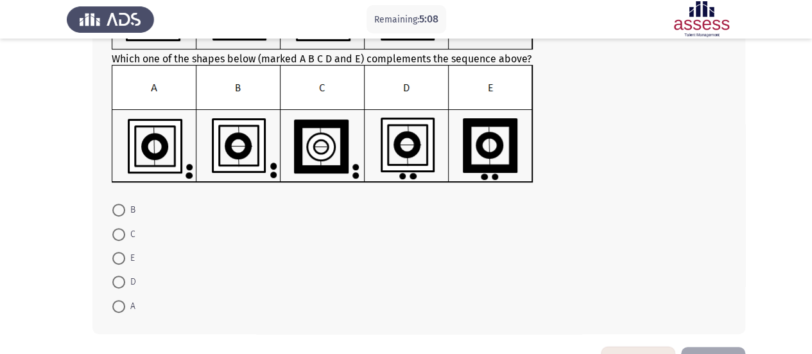
scroll to position [151, 0]
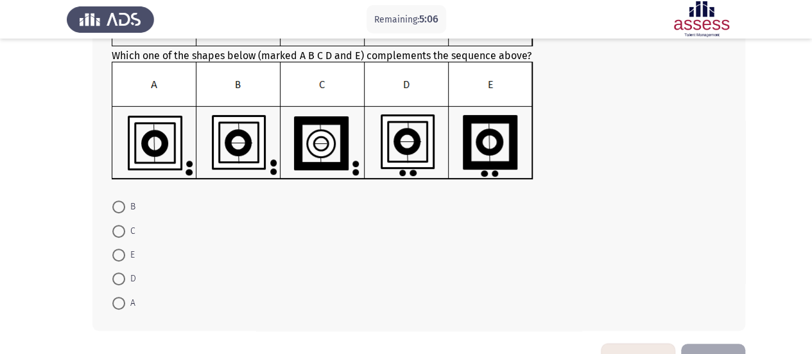
click at [122, 202] on span at bounding box center [118, 206] width 13 height 13
click at [122, 202] on input "B" at bounding box center [118, 206] width 13 height 13
radio input "true"
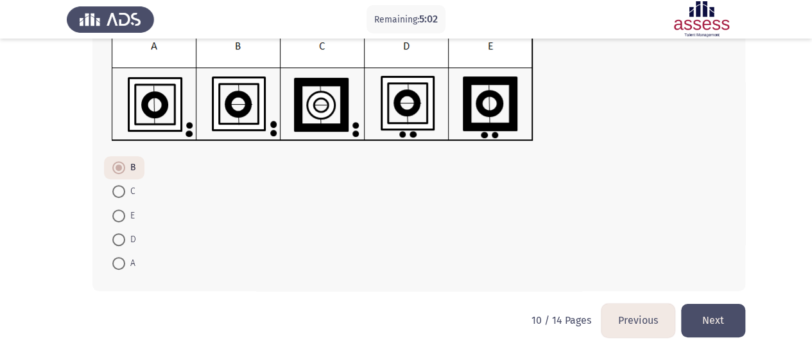
click at [709, 319] on button "Next" at bounding box center [713, 320] width 64 height 33
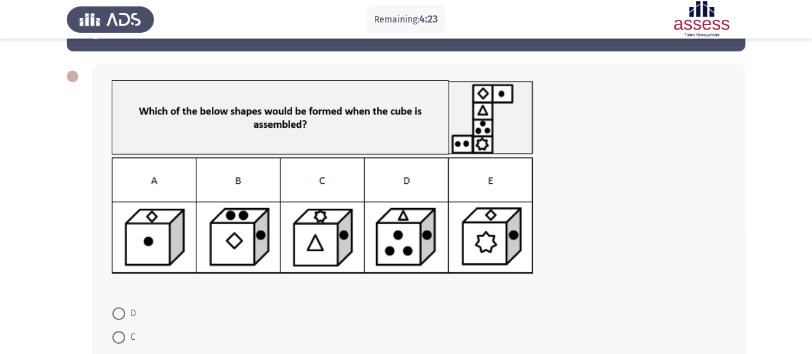
scroll to position [189, 0]
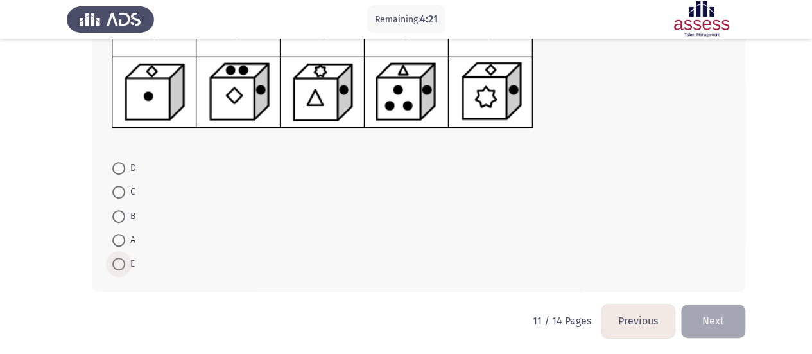
click at [124, 266] on span at bounding box center [118, 263] width 13 height 13
click at [124, 266] on input "E" at bounding box center [118, 263] width 13 height 13
radio input "true"
click at [709, 309] on button "Next" at bounding box center [713, 320] width 64 height 33
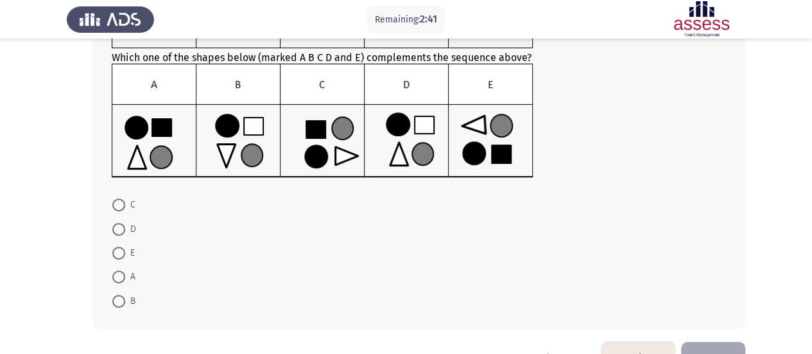
scroll to position [150, 0]
click at [126, 277] on span "A" at bounding box center [130, 275] width 10 height 15
click at [125, 277] on input "A" at bounding box center [118, 276] width 13 height 13
radio input "true"
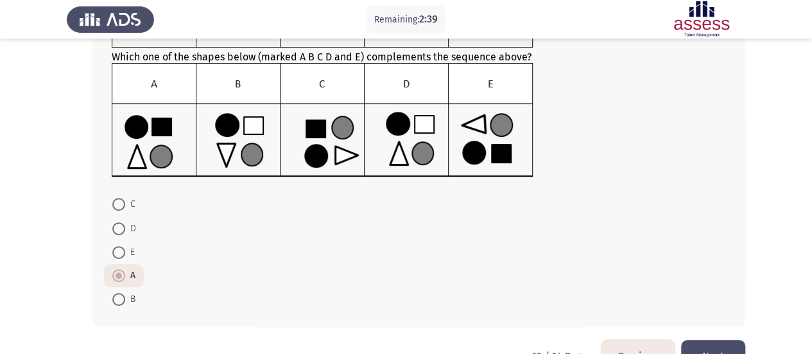
click at [720, 344] on button "Next" at bounding box center [713, 356] width 64 height 33
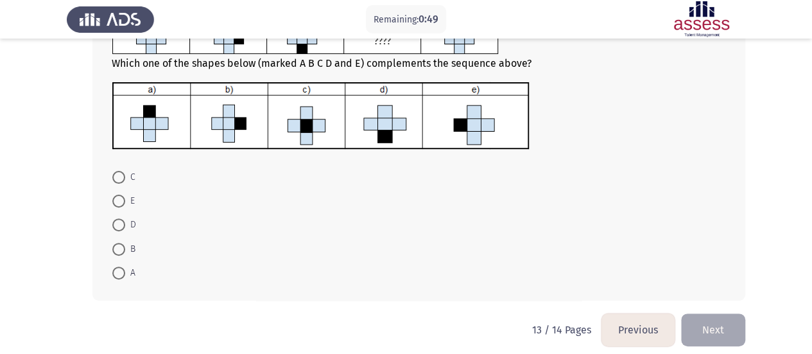
scroll to position [101, 0]
click at [117, 175] on span at bounding box center [118, 177] width 13 height 13
click at [117, 175] on input "C" at bounding box center [118, 177] width 13 height 13
radio input "true"
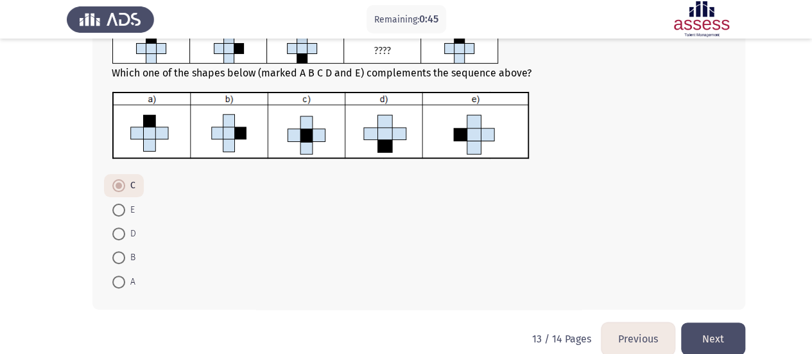
scroll to position [96, 0]
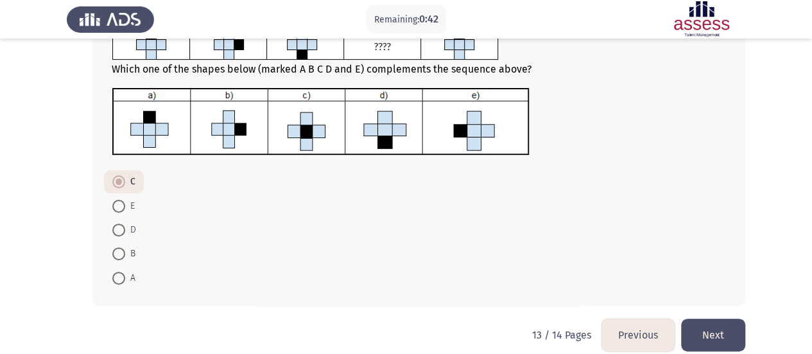
click at [722, 329] on button "Next" at bounding box center [713, 335] width 64 height 33
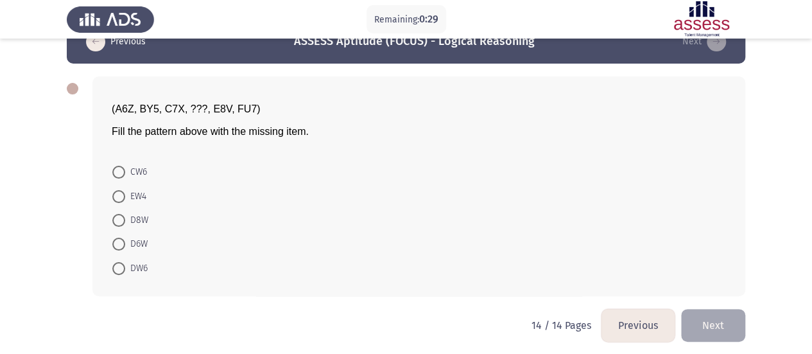
scroll to position [31, 0]
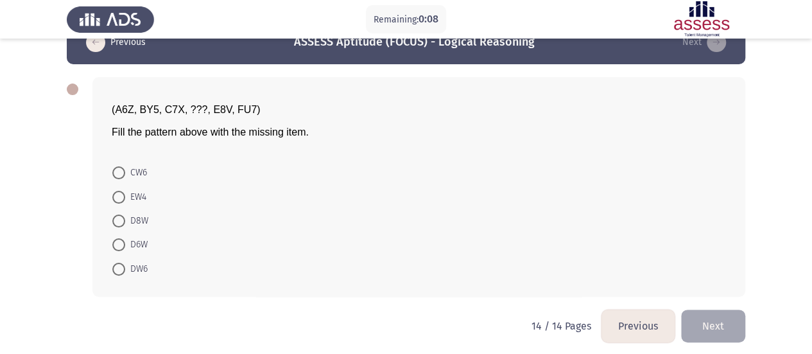
click at [128, 271] on span "DW6" at bounding box center [136, 268] width 22 height 15
click at [125, 271] on input "DW6" at bounding box center [118, 269] width 13 height 13
radio input "true"
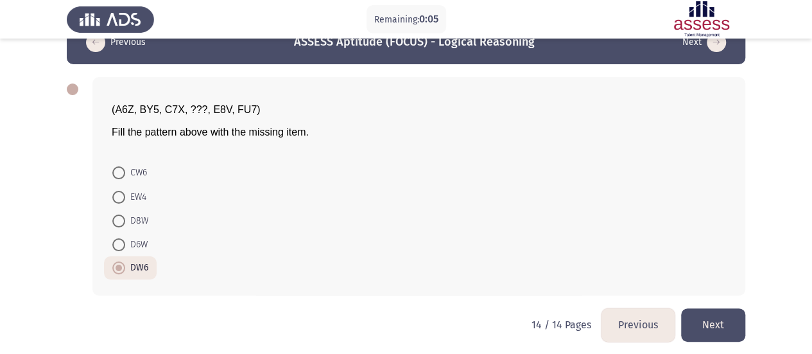
click at [703, 318] on button "Next" at bounding box center [713, 324] width 64 height 33
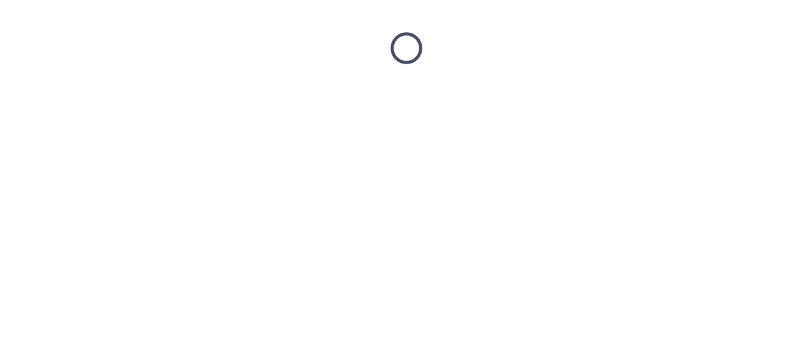
scroll to position [0, 0]
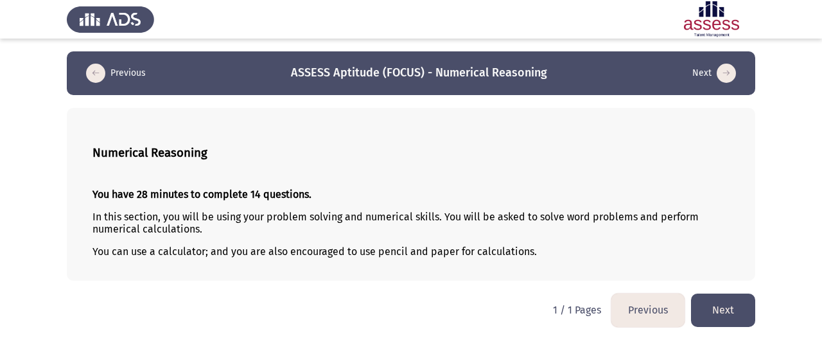
click at [736, 318] on button "Next" at bounding box center [723, 309] width 64 height 33
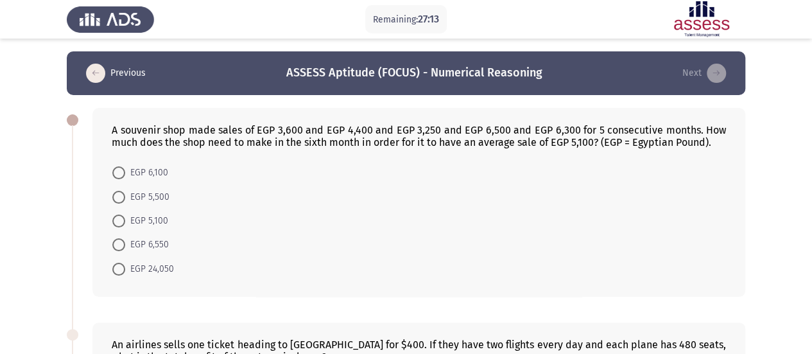
click at [164, 252] on mat-radio-button "EGP 6,550" at bounding box center [140, 244] width 73 height 24
click at [153, 243] on span "EGP 6,550" at bounding box center [147, 244] width 44 height 15
click at [125, 243] on input "EGP 6,550" at bounding box center [118, 244] width 13 height 13
radio input "true"
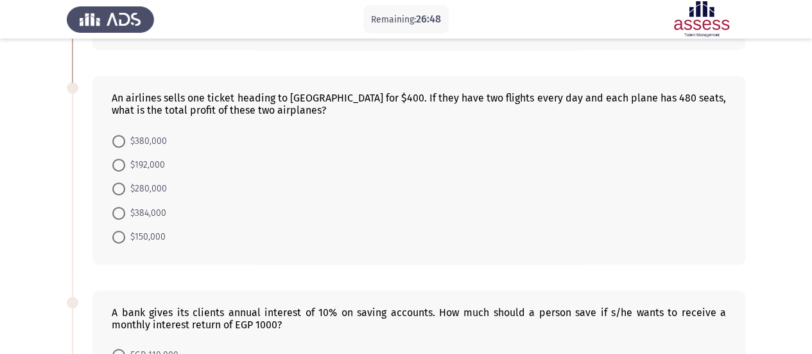
scroll to position [245, 0]
click at [157, 210] on span "$384,000" at bounding box center [145, 213] width 41 height 15
click at [125, 210] on input "$384,000" at bounding box center [118, 213] width 13 height 13
radio input "true"
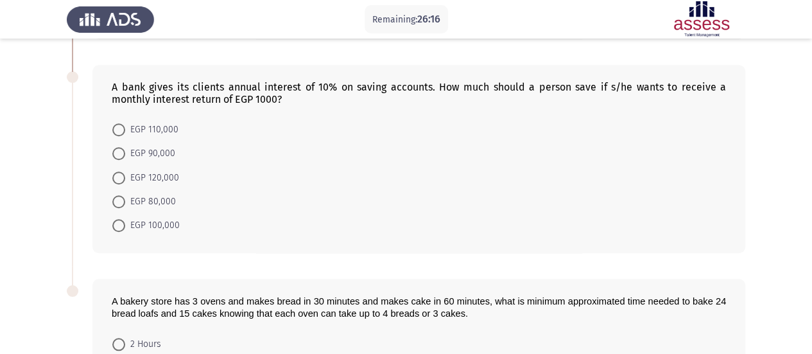
scroll to position [469, 0]
click at [145, 173] on span "EGP 120,000" at bounding box center [152, 178] width 54 height 15
click at [125, 173] on input "EGP 120,000" at bounding box center [118, 178] width 13 height 13
radio input "true"
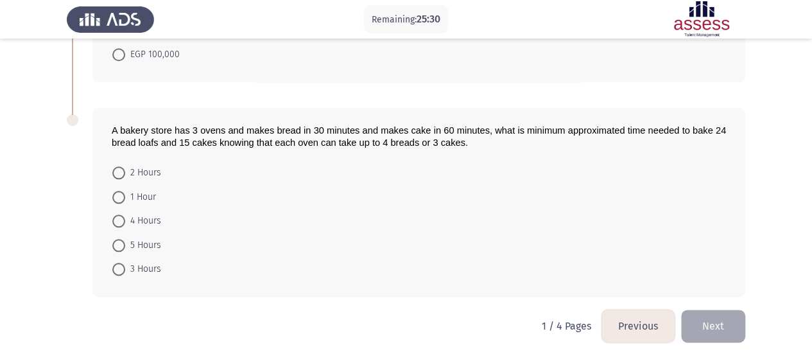
scroll to position [641, 0]
click at [118, 170] on span at bounding box center [118, 172] width 13 height 13
click at [118, 170] on input "2 Hours" at bounding box center [118, 172] width 13 height 13
radio input "true"
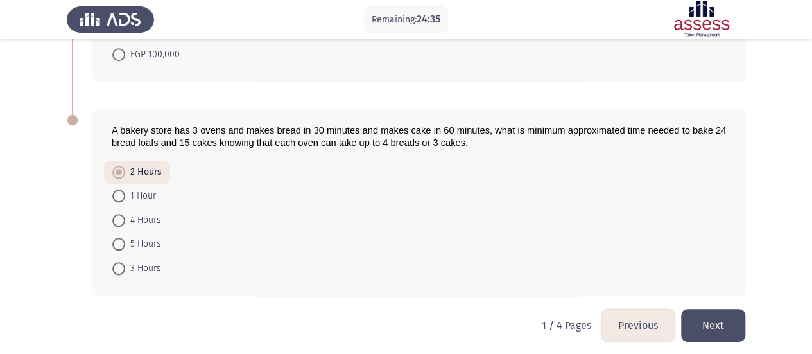
click at [722, 333] on button "Next" at bounding box center [713, 325] width 64 height 33
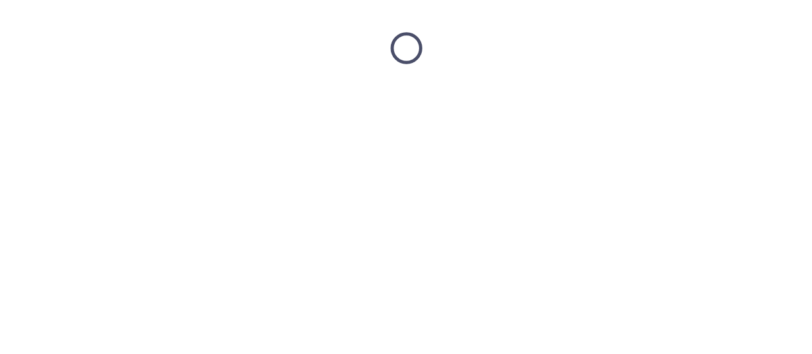
scroll to position [0, 0]
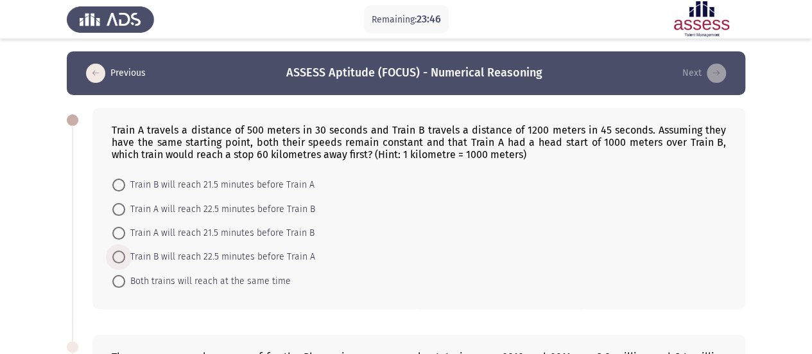
click at [222, 254] on span "Train B will reach 22.5 minutes before Train A" at bounding box center [220, 256] width 190 height 15
click at [125, 254] on input "Train B will reach 22.5 minutes before Train A" at bounding box center [118, 256] width 13 height 13
radio input "true"
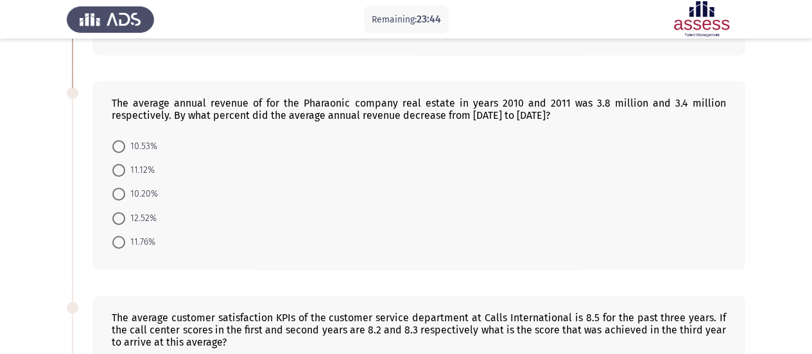
scroll to position [275, 0]
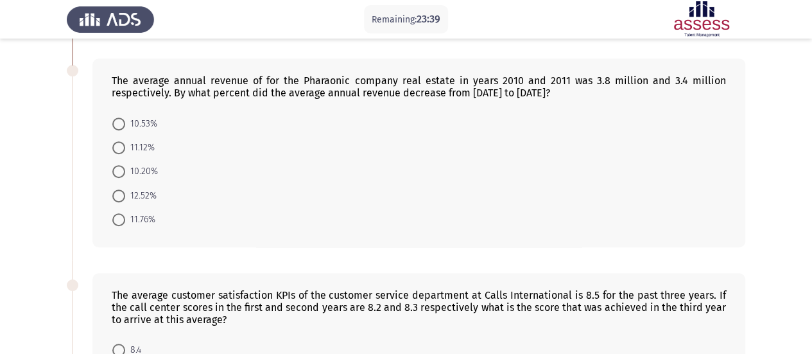
click at [329, 82] on div "The average annual revenue of for the Pharaonic company real estate in years 20…" at bounding box center [419, 86] width 615 height 24
click at [145, 121] on span "10.53%" at bounding box center [141, 123] width 32 height 15
click at [125, 121] on input "10.53%" at bounding box center [118, 124] width 13 height 13
radio input "true"
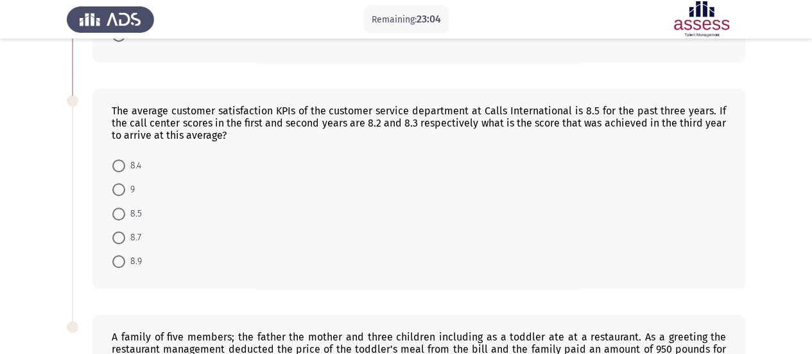
scroll to position [472, 0]
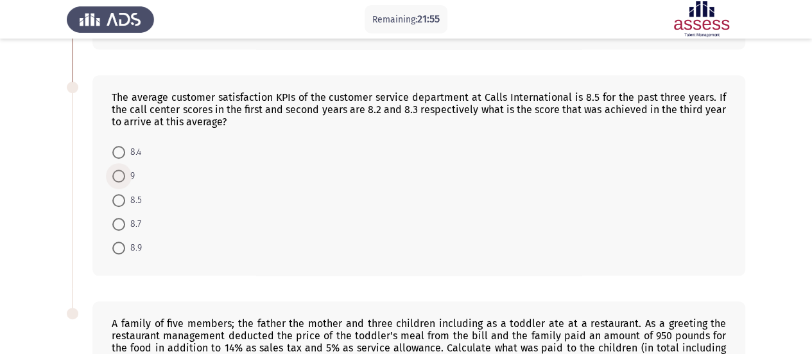
click at [127, 173] on span "9" at bounding box center [130, 175] width 10 height 15
click at [125, 173] on input "9" at bounding box center [118, 176] width 13 height 13
radio input "true"
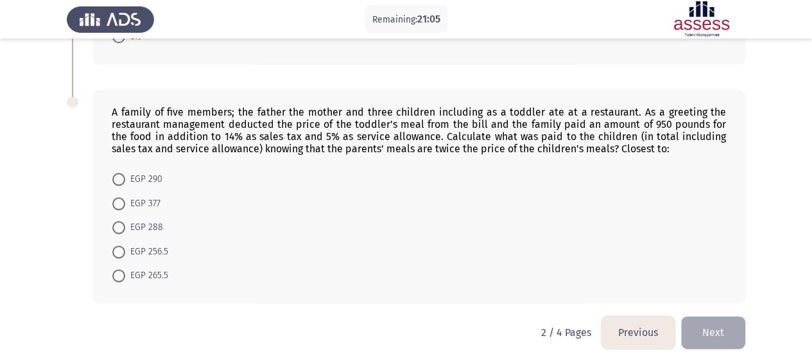
scroll to position [683, 0]
click at [144, 195] on span "EGP 377" at bounding box center [142, 202] width 35 height 15
click at [125, 196] on input "EGP 377" at bounding box center [118, 202] width 13 height 13
radio input "true"
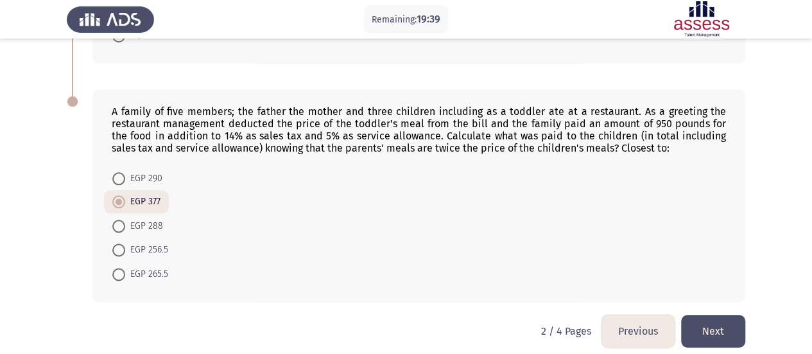
click at [713, 334] on button "Next" at bounding box center [713, 331] width 64 height 33
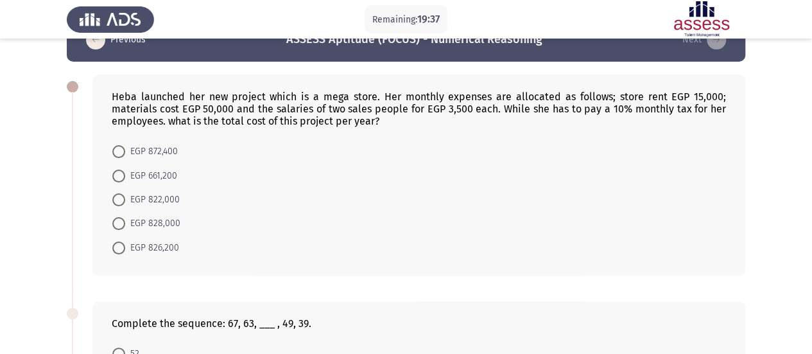
scroll to position [33, 0]
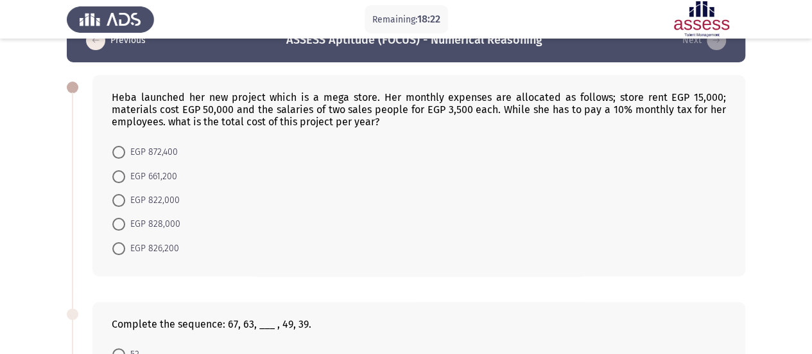
click at [155, 148] on span "EGP 872,400" at bounding box center [151, 151] width 53 height 15
click at [125, 148] on input "EGP 872,400" at bounding box center [118, 152] width 13 height 13
radio input "true"
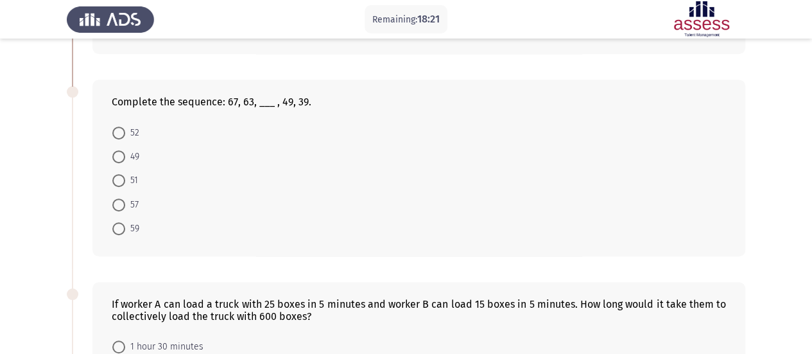
scroll to position [255, 0]
click at [123, 198] on span at bounding box center [118, 203] width 13 height 13
click at [123, 198] on input "57" at bounding box center [118, 203] width 13 height 13
radio input "true"
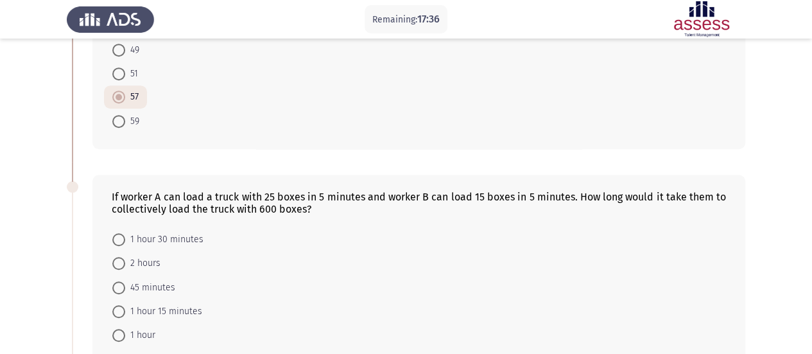
scroll to position [430, 0]
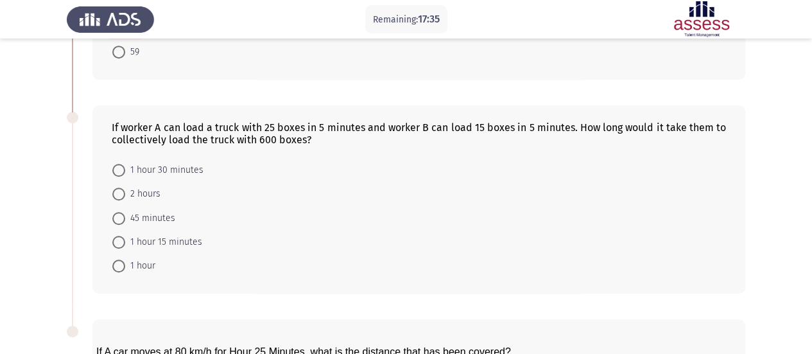
click at [123, 198] on mat-radio-button "2 hours" at bounding box center [136, 194] width 65 height 24
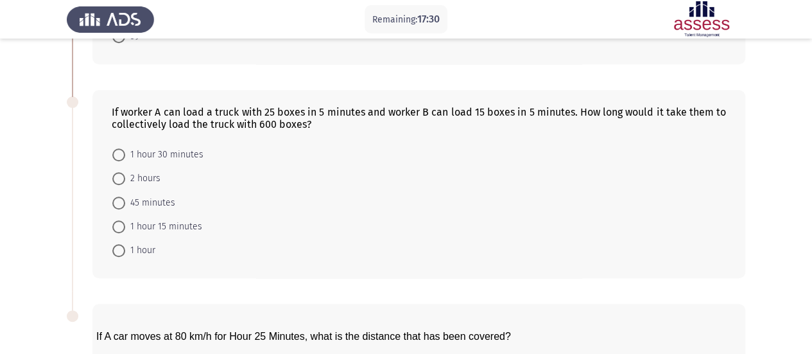
scroll to position [448, 0]
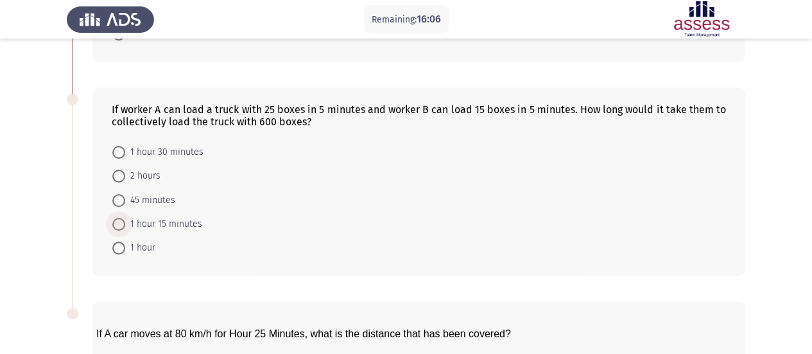
click at [154, 217] on span "1 hour 15 minutes" at bounding box center [163, 223] width 77 height 15
click at [125, 218] on input "1 hour 15 minutes" at bounding box center [118, 224] width 13 height 13
radio input "true"
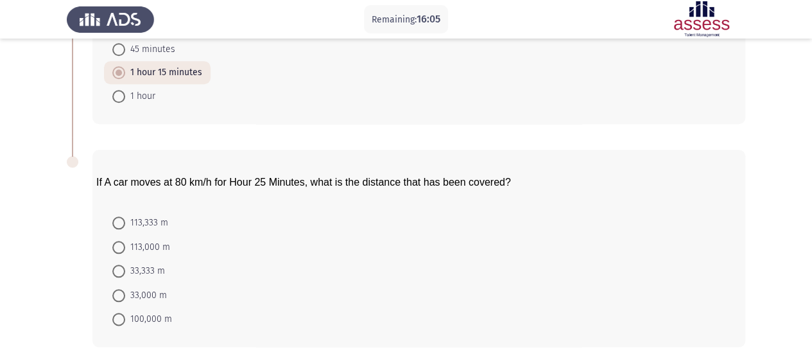
scroll to position [650, 0]
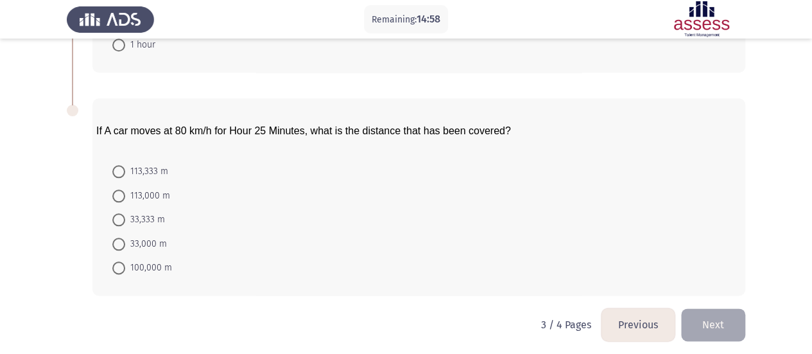
click at [410, 216] on form "113,333 m 113,000 m 33,333 m 33,000 m 100,000 m" at bounding box center [419, 219] width 615 height 120
click at [152, 218] on span "33,333 m" at bounding box center [145, 219] width 40 height 15
click at [125, 218] on input "33,333 m" at bounding box center [118, 219] width 13 height 13
radio input "true"
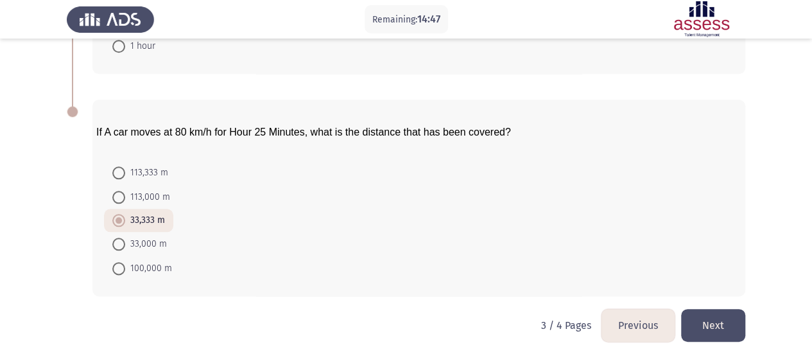
click at [113, 131] on span "If A car moves at 80 km/h for Hour 25 Minutes, what is the distance that has be…" at bounding box center [303, 132] width 415 height 11
click at [143, 168] on span "113,333 m" at bounding box center [146, 172] width 43 height 15
click at [125, 168] on input "113,333 m" at bounding box center [118, 172] width 13 height 13
radio input "true"
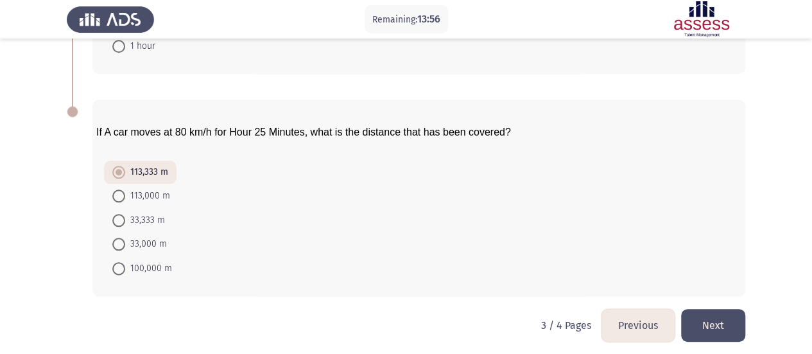
click at [722, 324] on button "Next" at bounding box center [713, 325] width 64 height 33
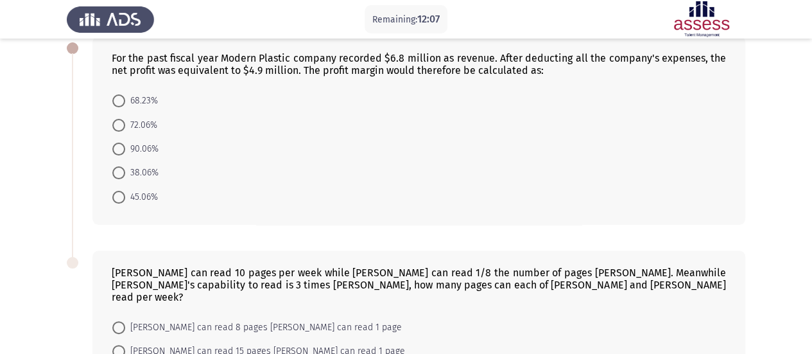
scroll to position [68, 0]
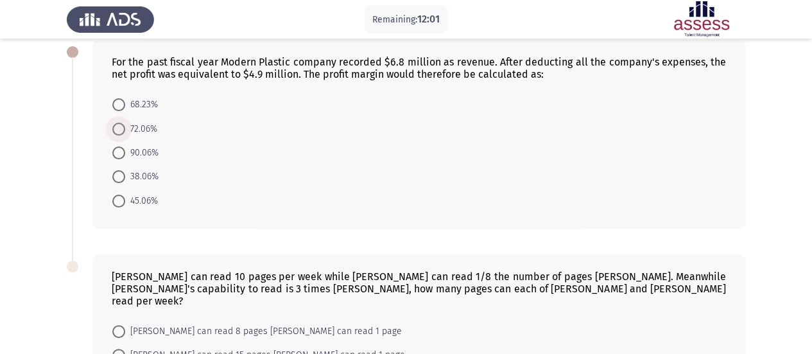
click at [141, 124] on span "72.06%" at bounding box center [141, 128] width 32 height 15
click at [125, 124] on input "72.06%" at bounding box center [118, 129] width 13 height 13
radio input "true"
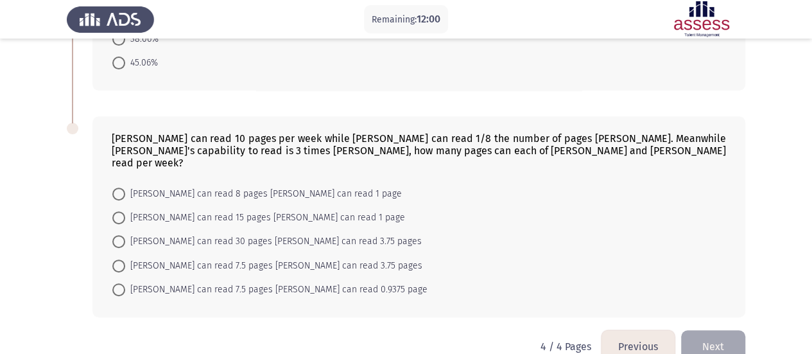
scroll to position [205, 0]
click at [187, 233] on span "[PERSON_NAME] can read 30 pages [PERSON_NAME] can read 3.75 pages" at bounding box center [273, 240] width 297 height 15
click at [125, 234] on input "[PERSON_NAME] can read 30 pages [PERSON_NAME] can read 3.75 pages" at bounding box center [118, 240] width 13 height 13
radio input "true"
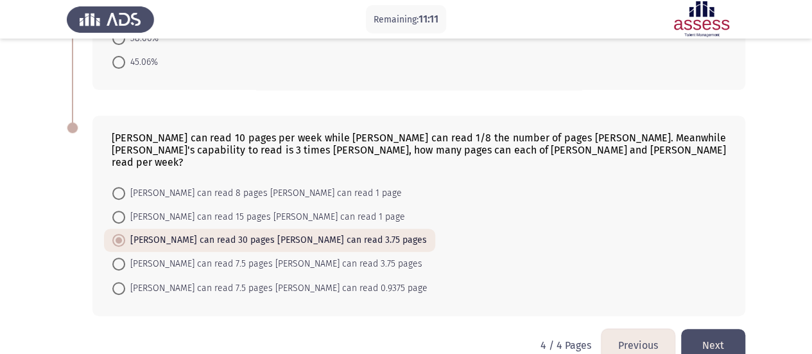
scroll to position [216, 0]
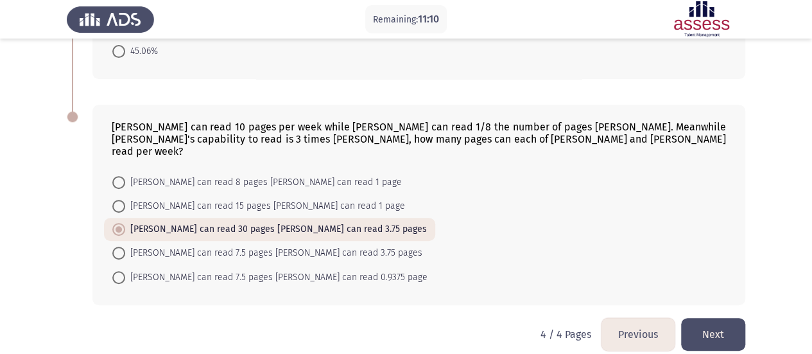
click at [704, 318] on button "Next" at bounding box center [713, 334] width 64 height 33
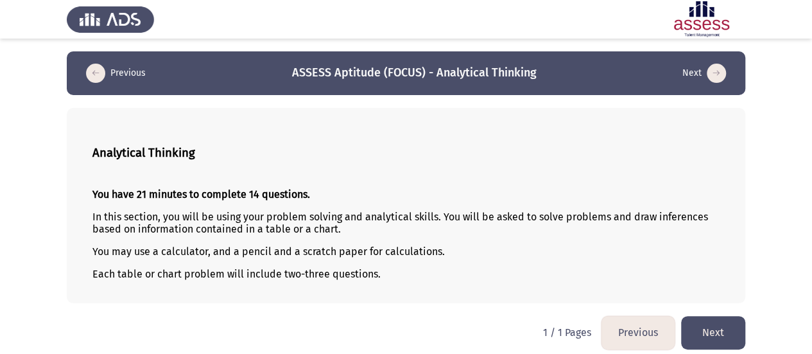
scroll to position [6, 0]
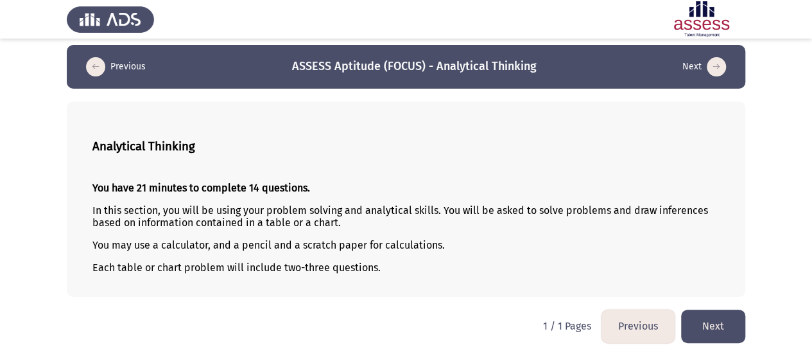
click at [718, 319] on button "Next" at bounding box center [713, 326] width 64 height 33
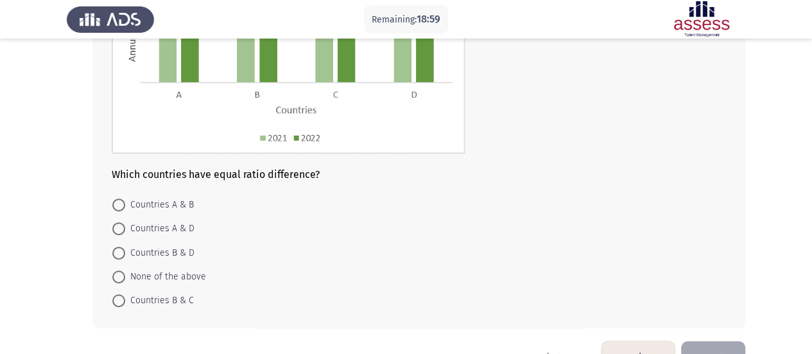
scroll to position [207, 0]
click at [115, 231] on span at bounding box center [118, 228] width 13 height 13
click at [115, 231] on input "Countries A & D" at bounding box center [118, 228] width 13 height 13
radio input "true"
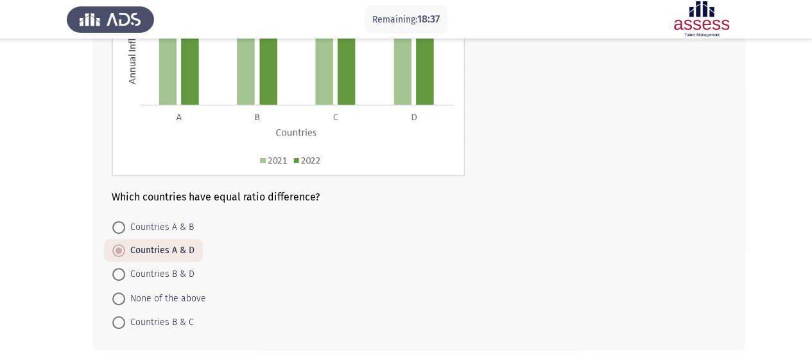
scroll to position [242, 0]
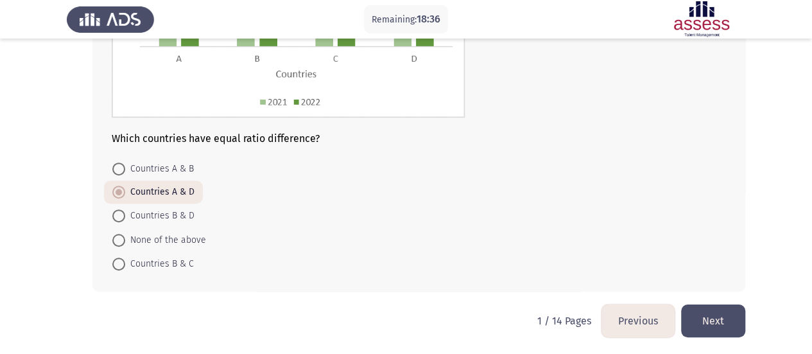
click at [726, 320] on button "Next" at bounding box center [713, 320] width 64 height 33
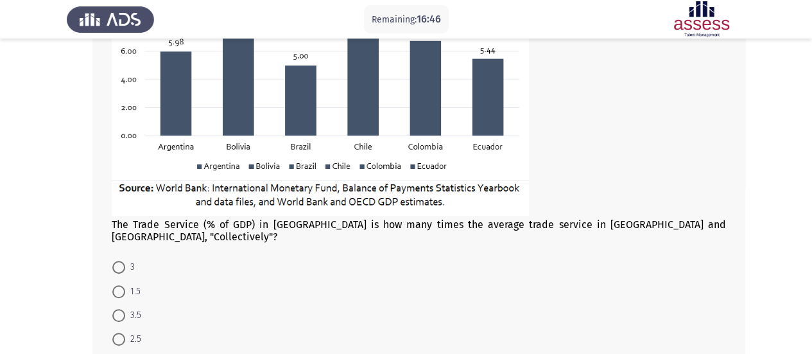
scroll to position [335, 0]
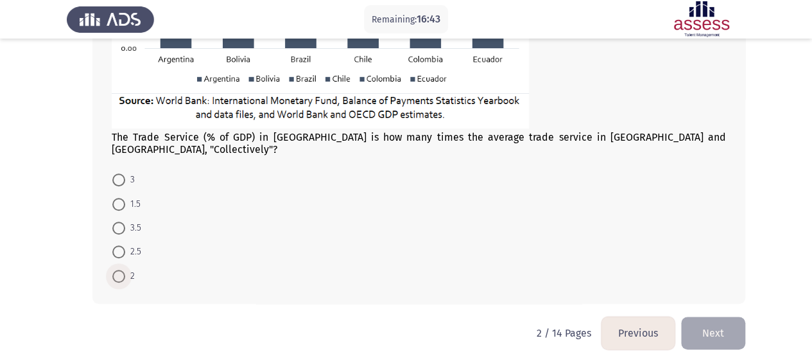
click at [119, 270] on span at bounding box center [118, 276] width 13 height 13
click at [119, 270] on input "2" at bounding box center [118, 276] width 13 height 13
radio input "true"
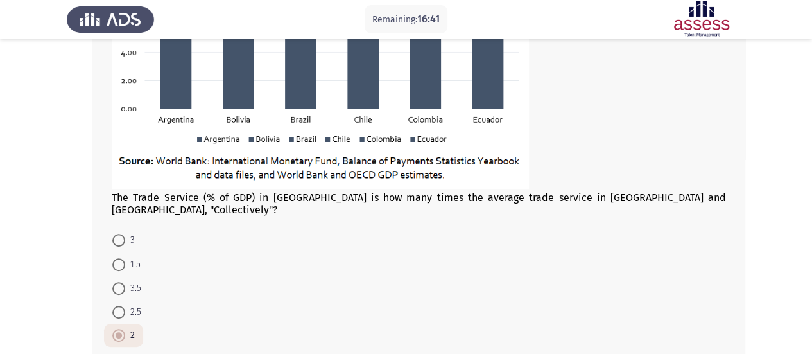
scroll to position [335, 0]
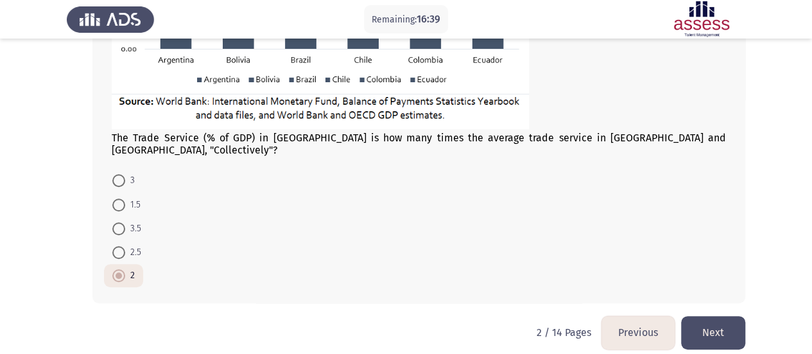
click at [723, 316] on button "Next" at bounding box center [713, 332] width 64 height 33
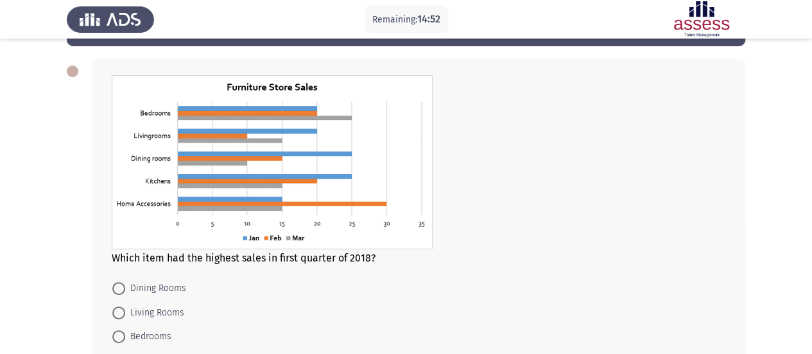
scroll to position [82, 0]
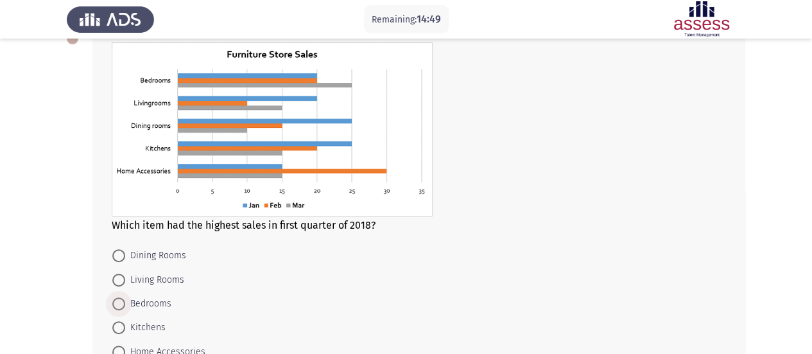
click at [152, 304] on span "Bedrooms" at bounding box center [148, 303] width 46 height 15
click at [125, 304] on input "Bedrooms" at bounding box center [118, 303] width 13 height 13
radio input "true"
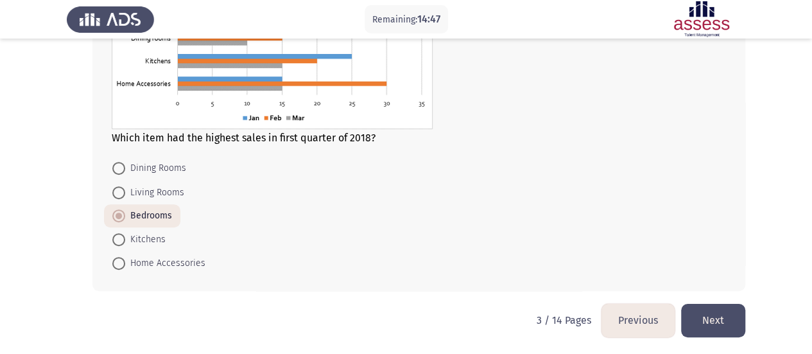
click at [726, 320] on button "Next" at bounding box center [713, 320] width 64 height 33
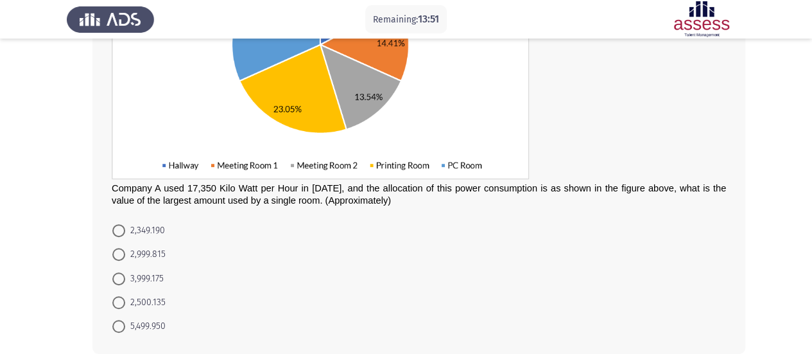
scroll to position [234, 0]
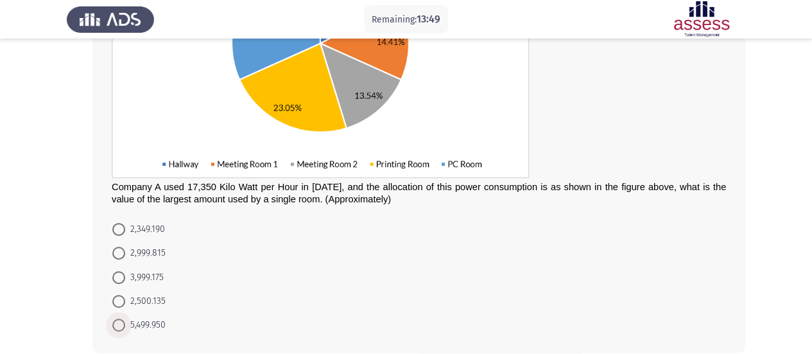
click at [116, 320] on span at bounding box center [118, 325] width 13 height 13
click at [116, 320] on input "5,499.950" at bounding box center [118, 325] width 13 height 13
radio input "true"
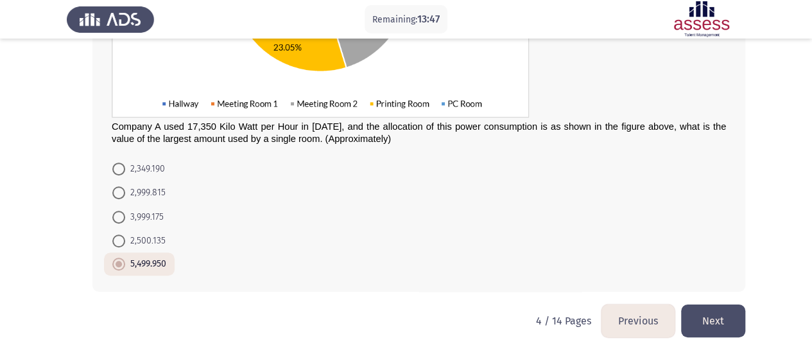
click at [710, 312] on button "Next" at bounding box center [713, 320] width 64 height 33
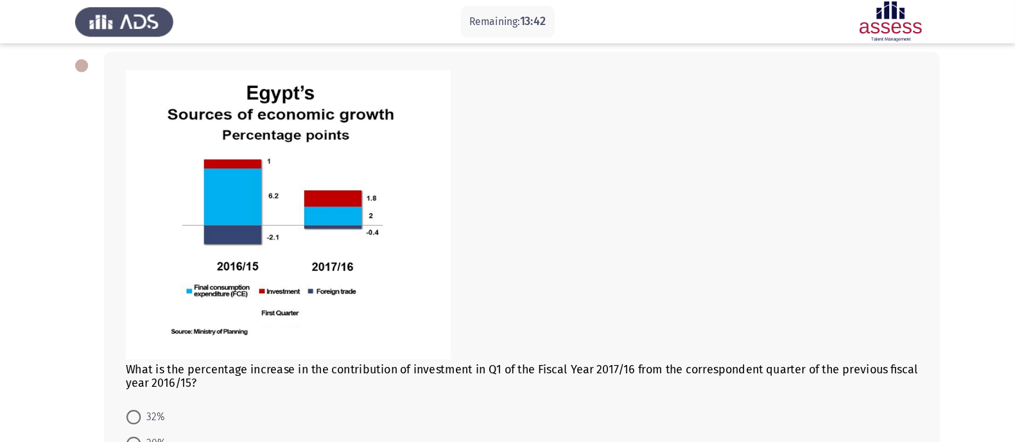
scroll to position [62, 0]
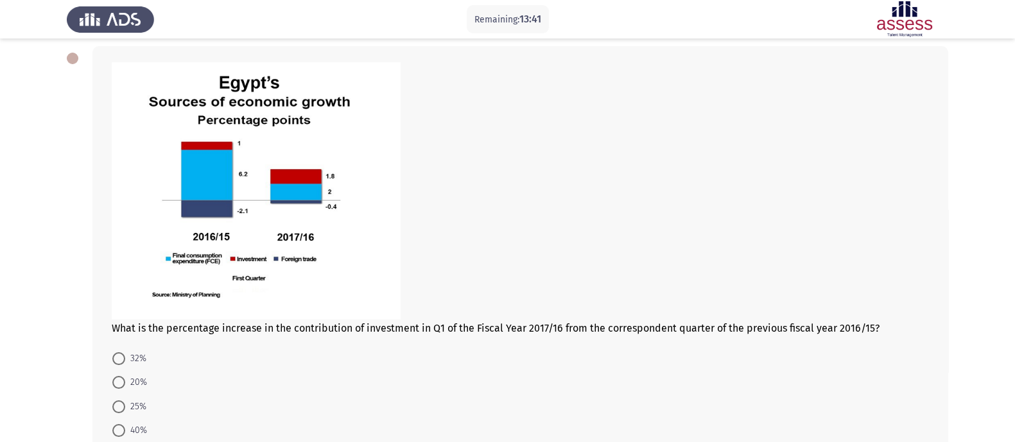
drag, startPoint x: 631, startPoint y: 11, endPoint x: 710, endPoint y: 246, distance: 247.9
click at [710, 246] on div at bounding box center [520, 192] width 817 height 260
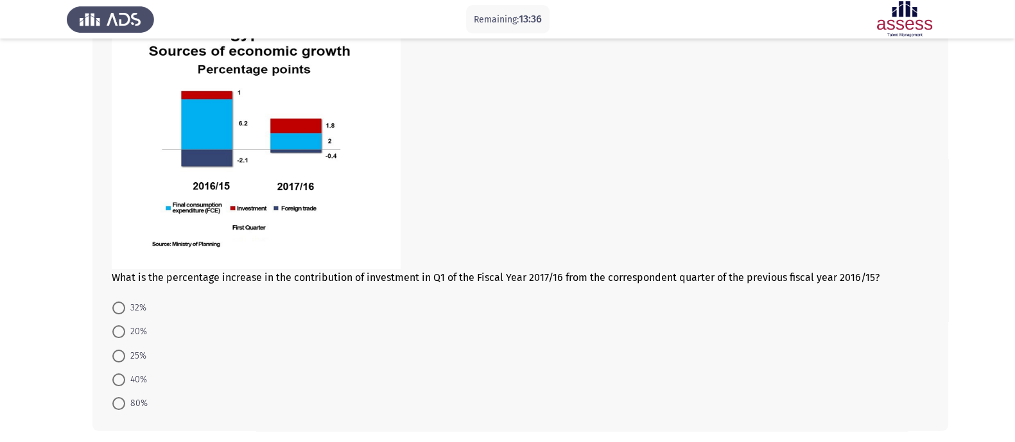
scroll to position [112, 0]
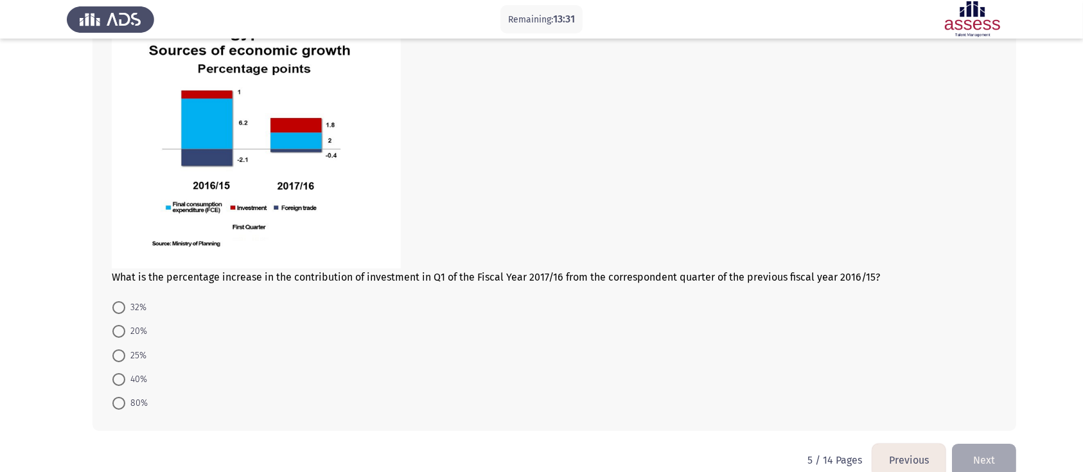
drag, startPoint x: 991, startPoint y: 3, endPoint x: 644, endPoint y: 261, distance: 432.8
click at [644, 261] on div at bounding box center [554, 141] width 885 height 260
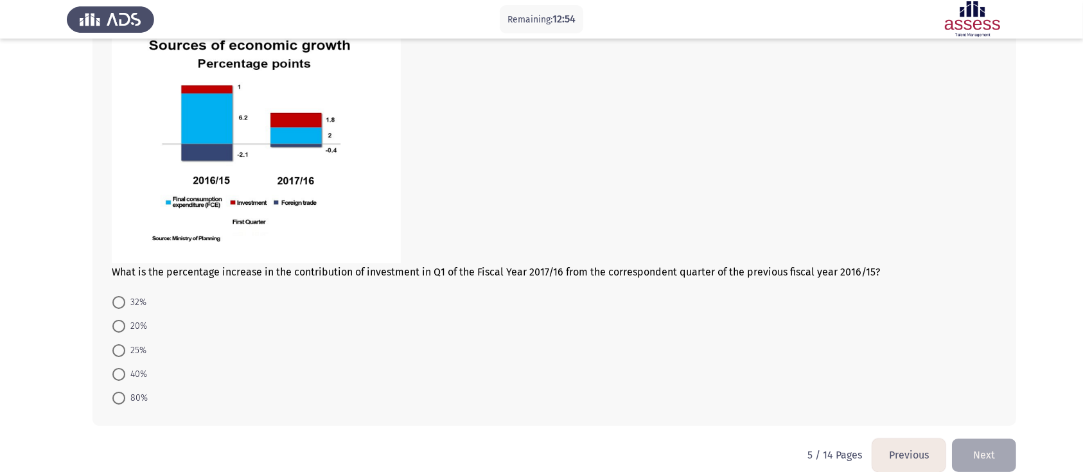
scroll to position [120, 0]
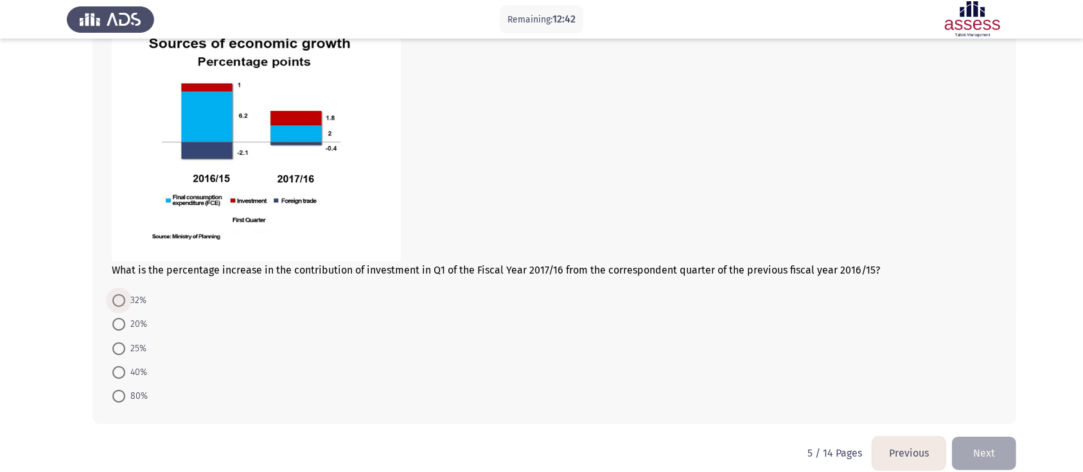
click at [115, 302] on span at bounding box center [118, 300] width 13 height 13
click at [115, 302] on input "32%" at bounding box center [118, 300] width 13 height 13
radio input "true"
click at [821, 353] on button "Next" at bounding box center [984, 452] width 64 height 33
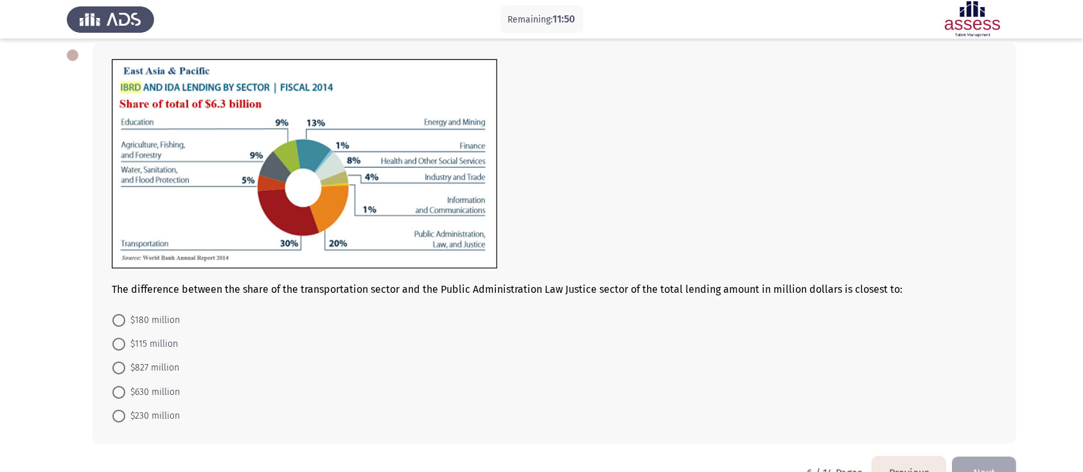
scroll to position [67, 0]
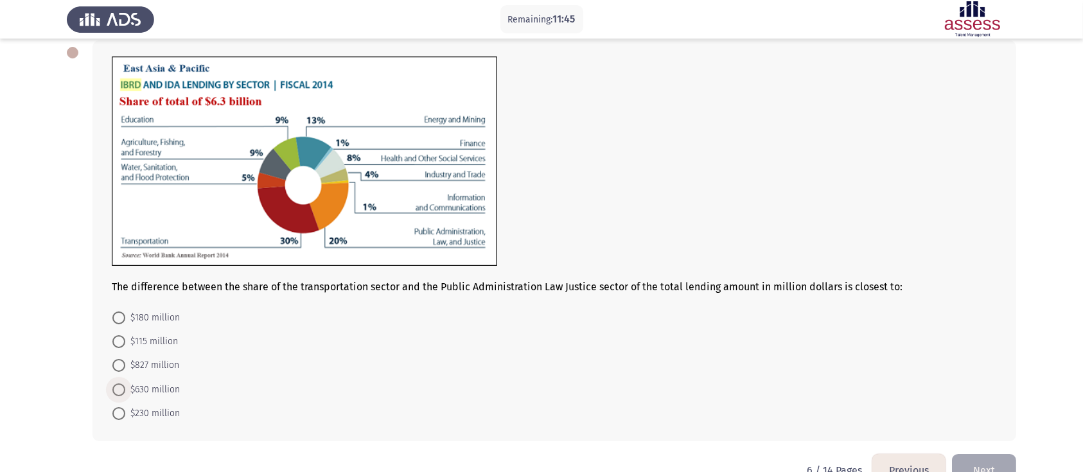
click at [143, 353] on span "$630 million" at bounding box center [152, 389] width 55 height 15
click at [125, 353] on input "$630 million" at bounding box center [118, 389] width 13 height 13
radio input "true"
click at [821, 353] on button "Next" at bounding box center [984, 469] width 64 height 33
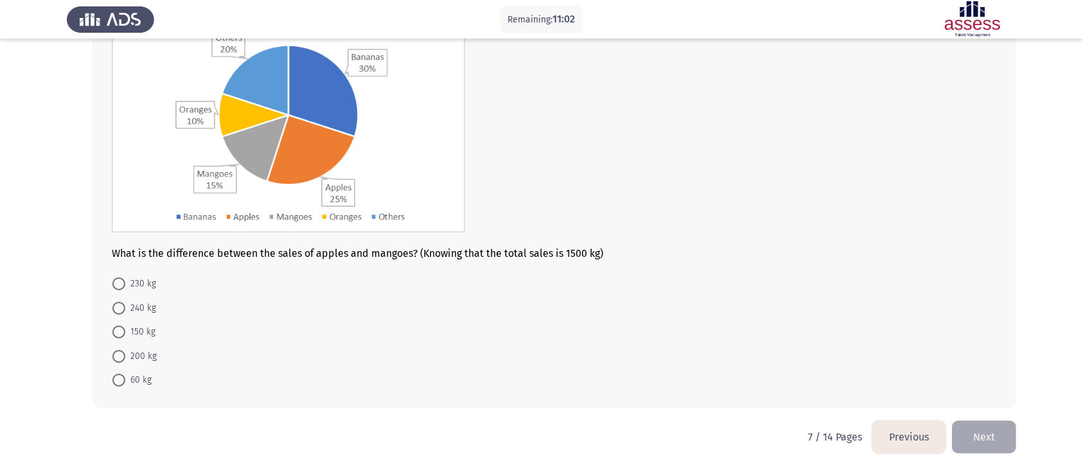
scroll to position [128, 0]
click at [133, 334] on span "150 kg" at bounding box center [140, 333] width 30 height 15
click at [125, 334] on input "150 kg" at bounding box center [118, 333] width 13 height 13
radio input "true"
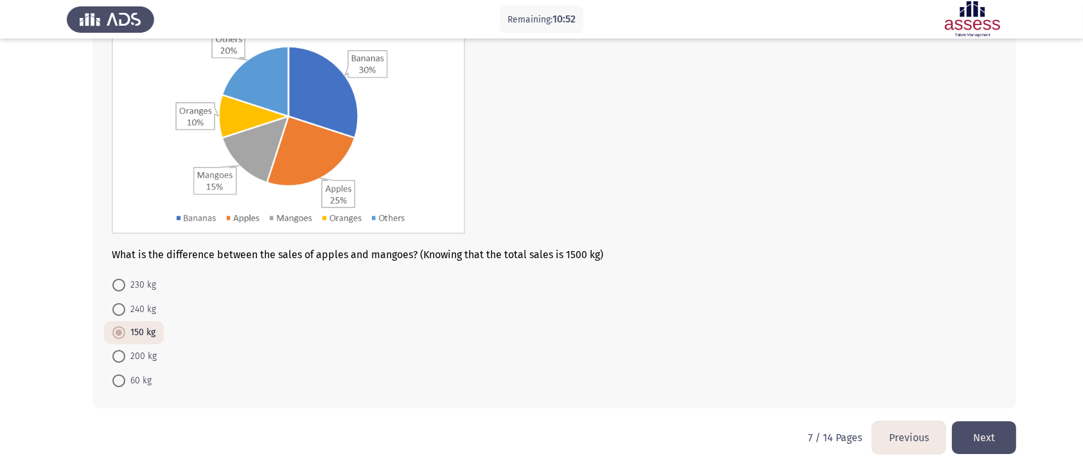
click at [821, 353] on button "Next" at bounding box center [984, 437] width 64 height 33
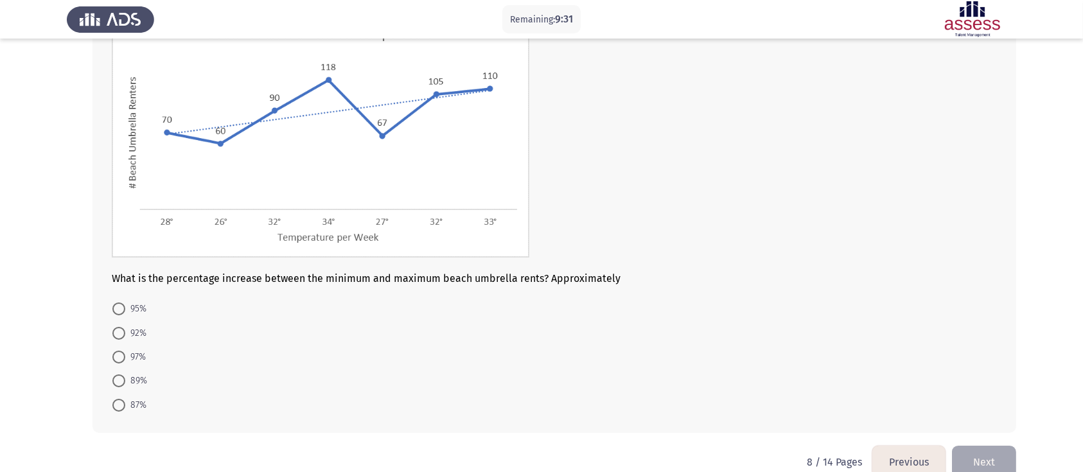
scroll to position [107, 0]
click at [127, 317] on span "95%" at bounding box center [135, 309] width 21 height 15
click at [125, 316] on input "95%" at bounding box center [118, 309] width 13 height 13
radio input "true"
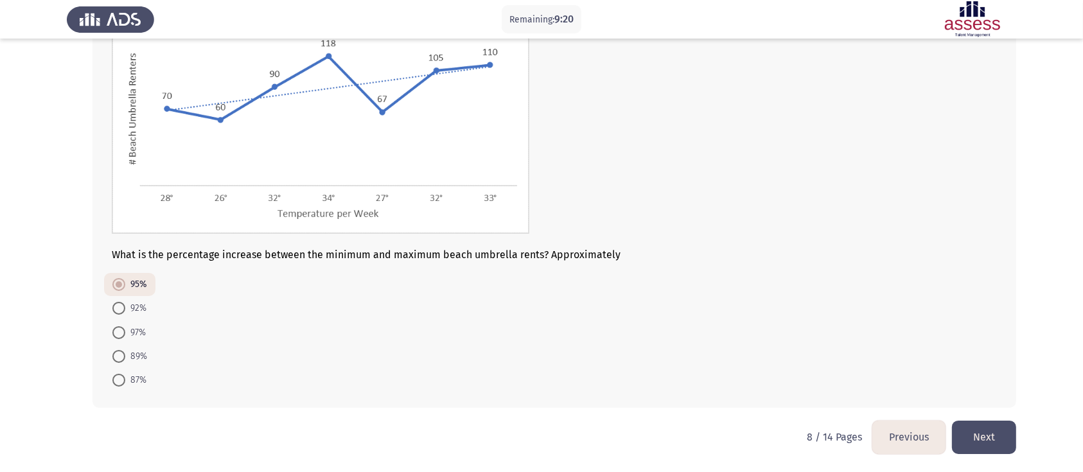
click at [821, 353] on button "Next" at bounding box center [984, 437] width 64 height 33
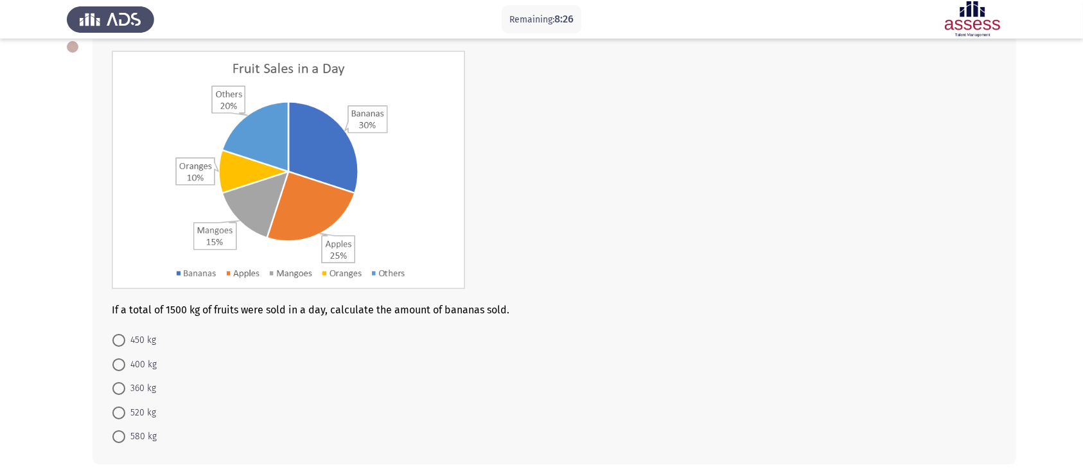
scroll to position [74, 0]
click at [118, 344] on span at bounding box center [118, 339] width 13 height 13
click at [118, 344] on input "450 kg" at bounding box center [118, 339] width 13 height 13
radio input "true"
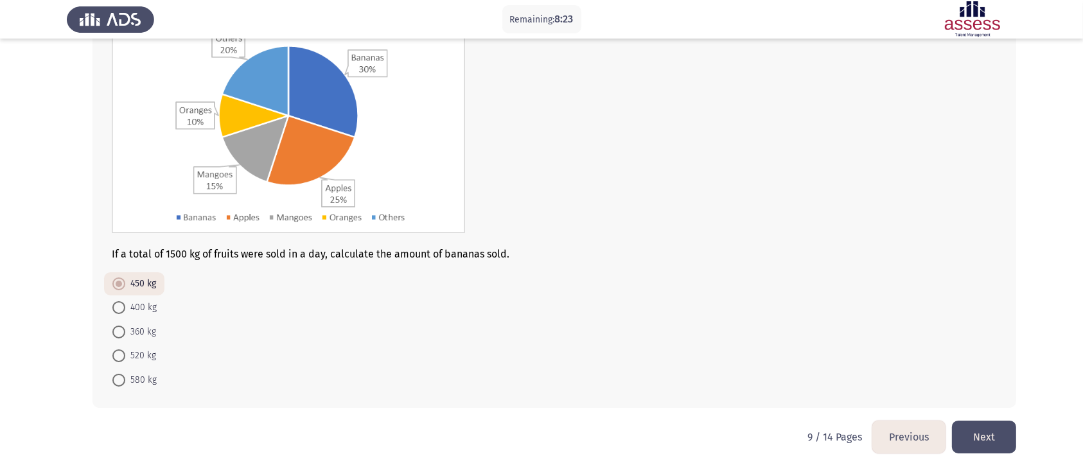
click at [821, 353] on button "Next" at bounding box center [984, 437] width 64 height 33
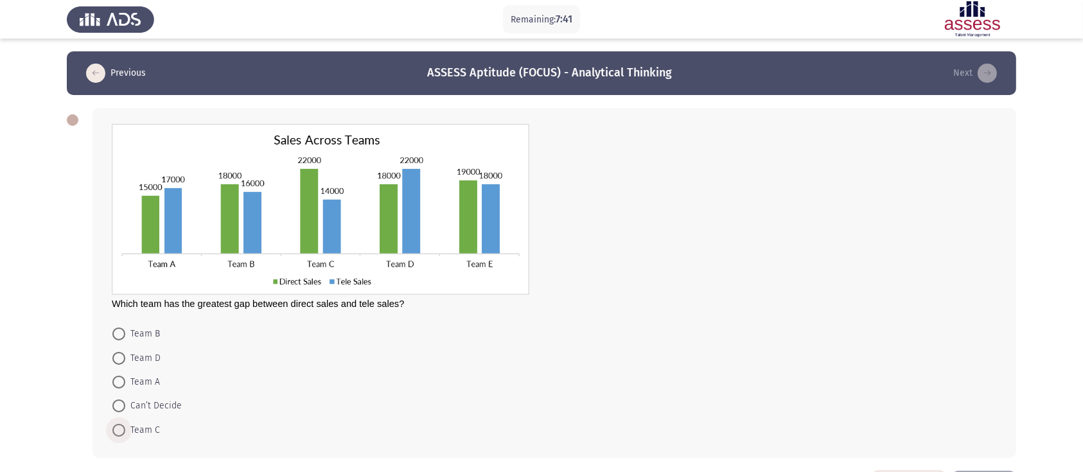
click at [125, 353] on span "Team C" at bounding box center [142, 430] width 35 height 15
click at [125, 353] on input "Team C" at bounding box center [118, 430] width 13 height 13
radio input "true"
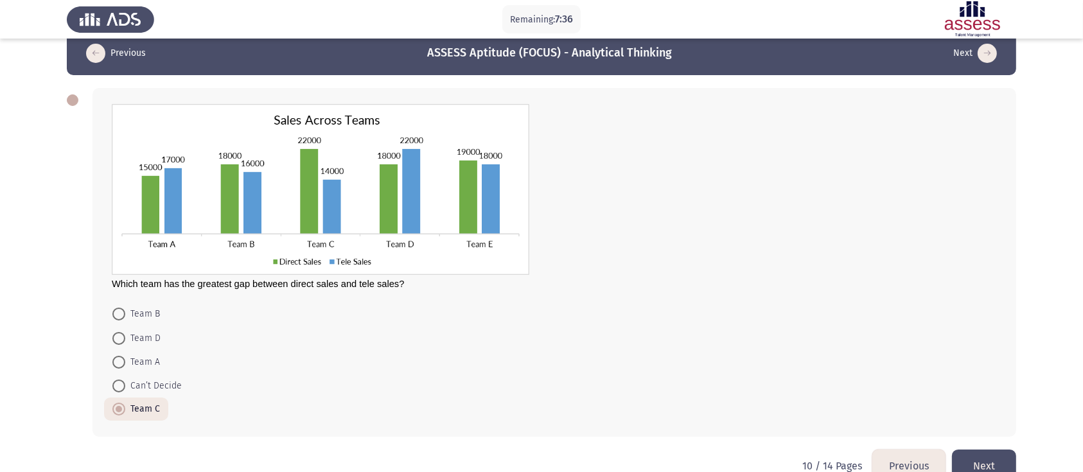
scroll to position [19, 0]
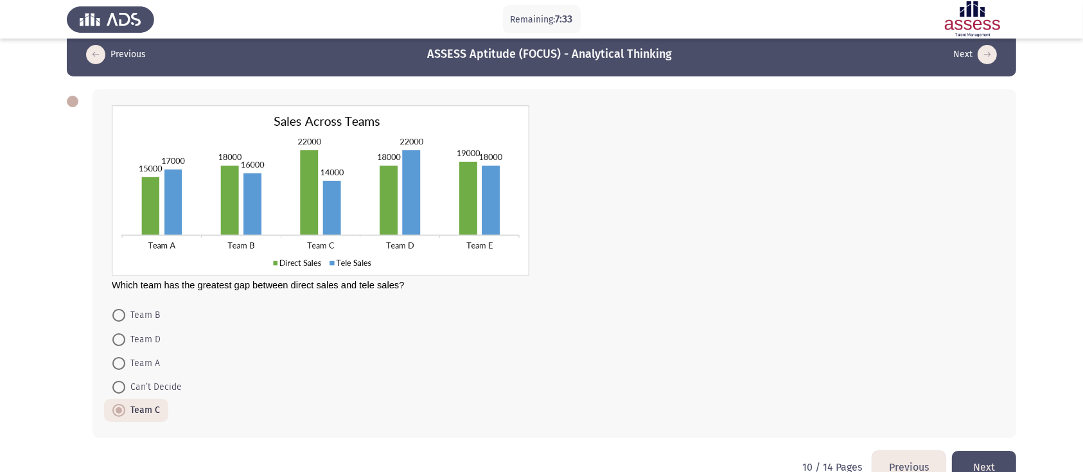
click at [821, 353] on button "Next" at bounding box center [984, 467] width 64 height 33
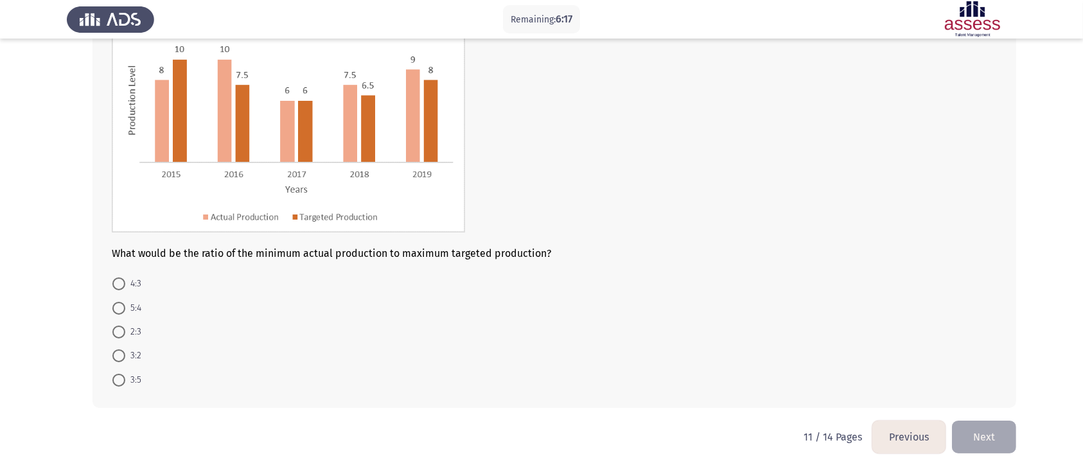
scroll to position [123, 0]
click at [114, 353] on span at bounding box center [118, 380] width 13 height 13
click at [114, 353] on input "3:5" at bounding box center [118, 380] width 13 height 13
radio input "true"
click at [821, 353] on button "Next" at bounding box center [984, 437] width 64 height 33
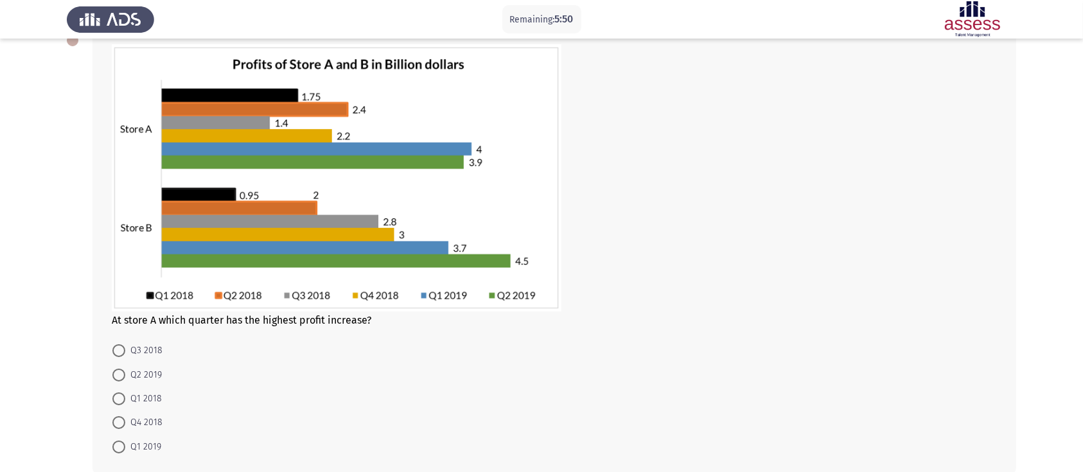
scroll to position [142, 0]
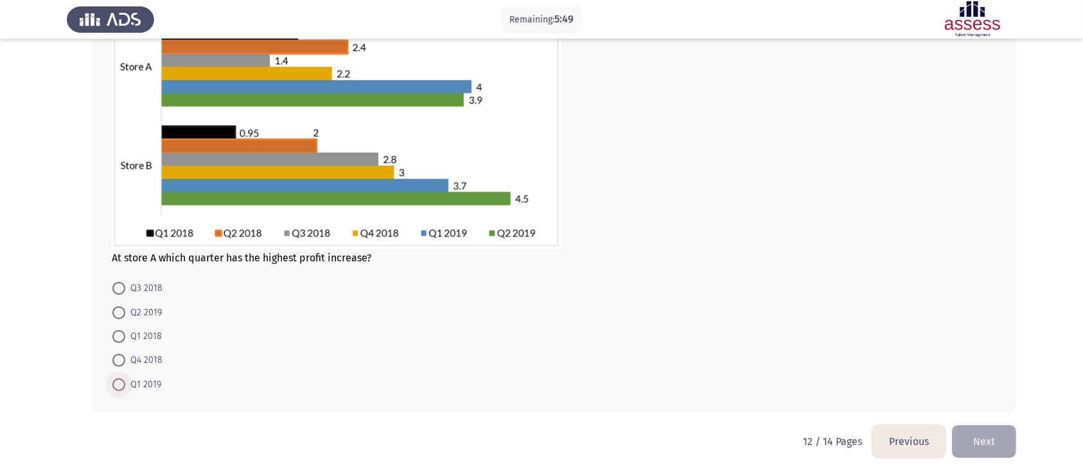
click at [119, 353] on span at bounding box center [118, 384] width 13 height 13
click at [119, 353] on input "Q1 2019" at bounding box center [118, 384] width 13 height 13
radio input "true"
click at [821, 353] on button "Next" at bounding box center [984, 440] width 64 height 33
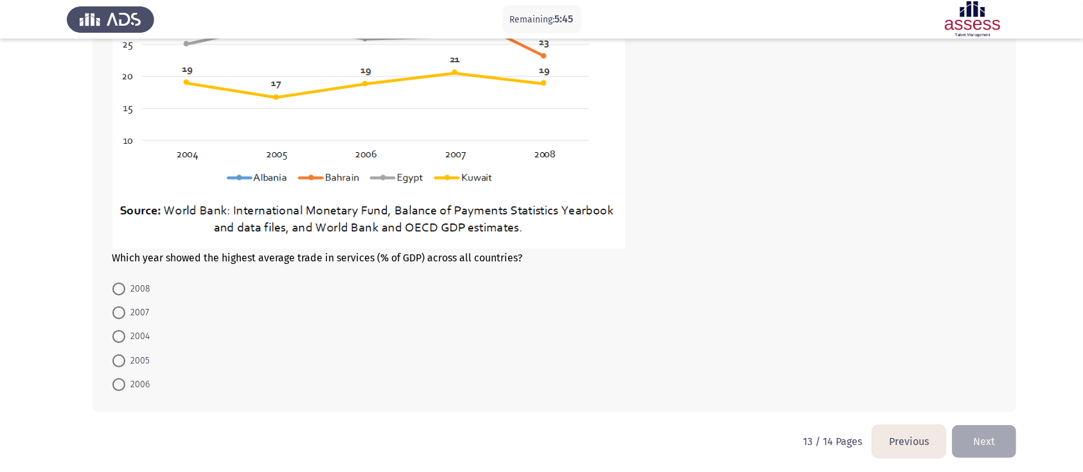
scroll to position [265, 0]
click at [137, 290] on span "2008" at bounding box center [137, 288] width 25 height 15
click at [125, 290] on input "2008" at bounding box center [118, 288] width 13 height 13
radio input "true"
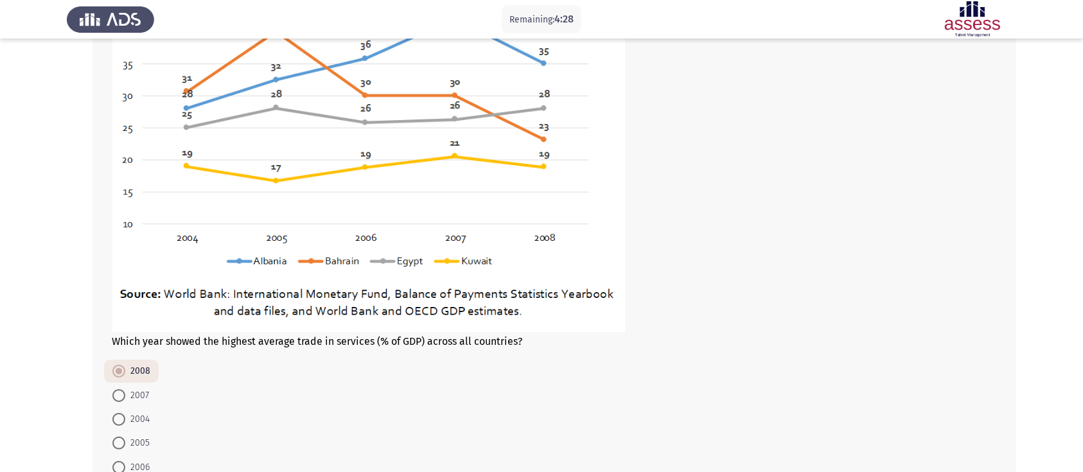
scroll to position [183, 0]
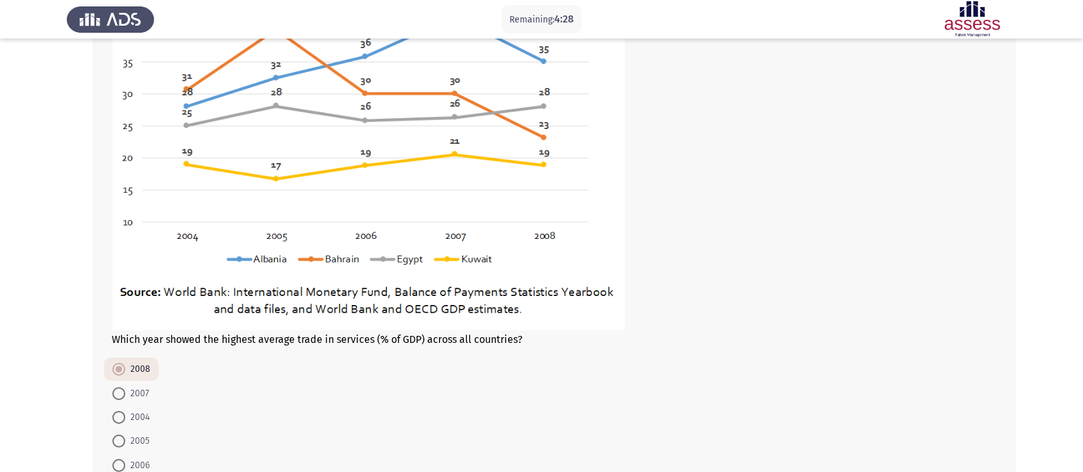
click at [111, 353] on mat-radio-button "2007" at bounding box center [130, 393] width 53 height 24
click at [112, 353] on span at bounding box center [118, 393] width 13 height 13
click at [112, 353] on input "2007" at bounding box center [118, 393] width 13 height 13
radio input "true"
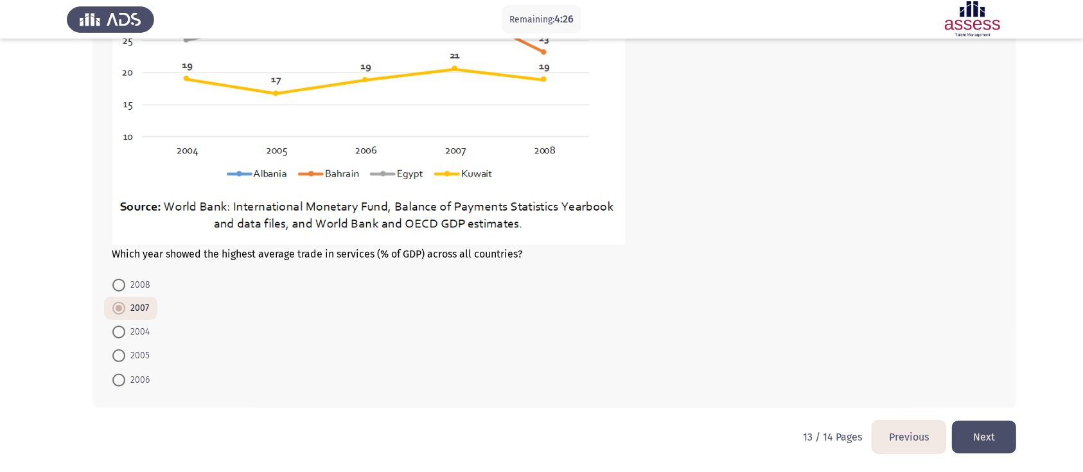
click at [821, 353] on button "Next" at bounding box center [984, 437] width 64 height 33
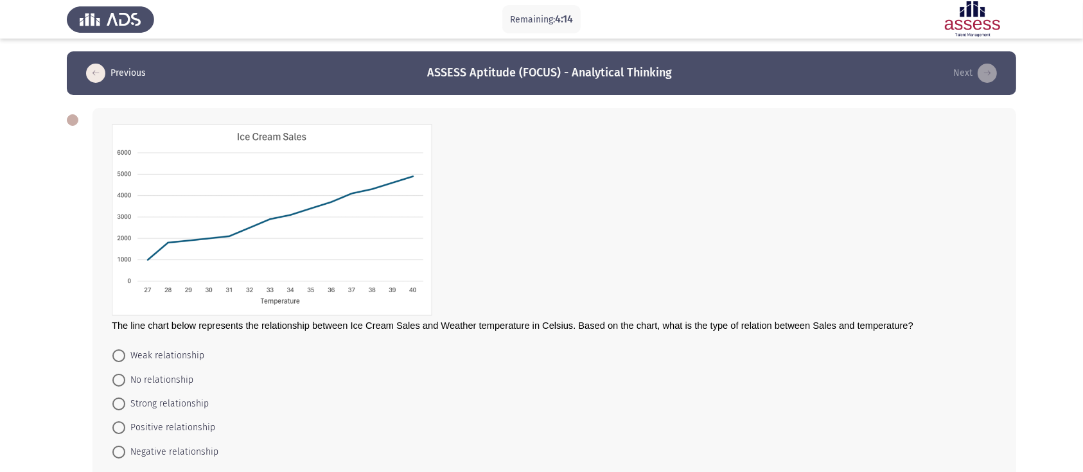
scroll to position [40, 0]
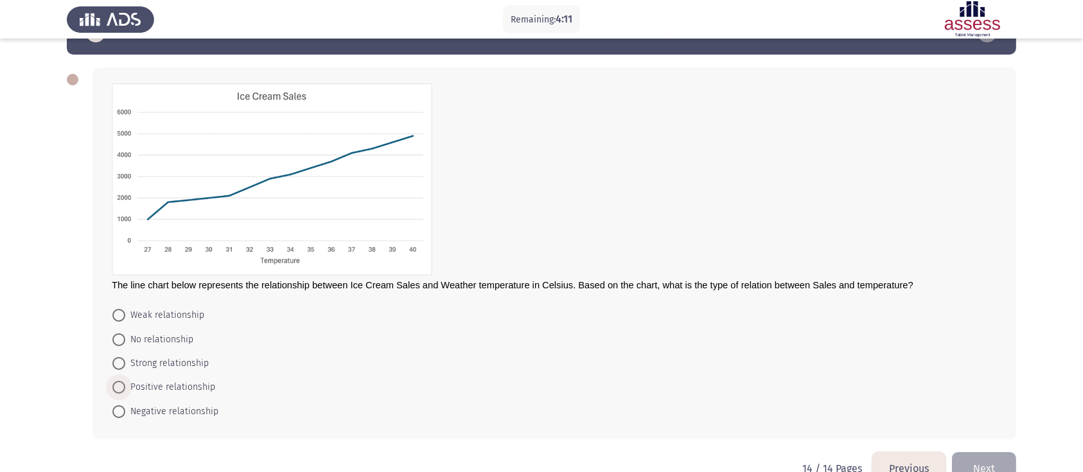
click at [159, 353] on span "Positive relationship" at bounding box center [170, 387] width 90 height 15
click at [125, 353] on input "Positive relationship" at bounding box center [118, 387] width 13 height 13
radio input "true"
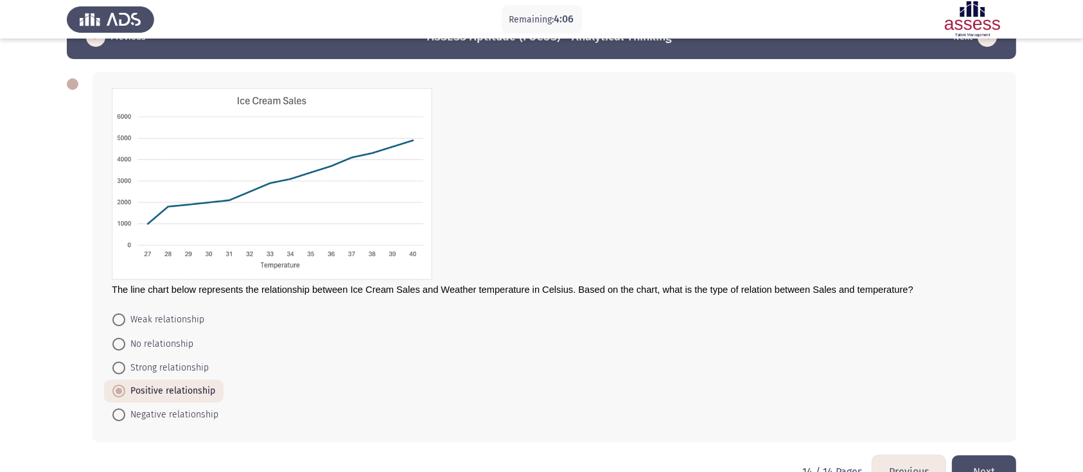
scroll to position [71, 0]
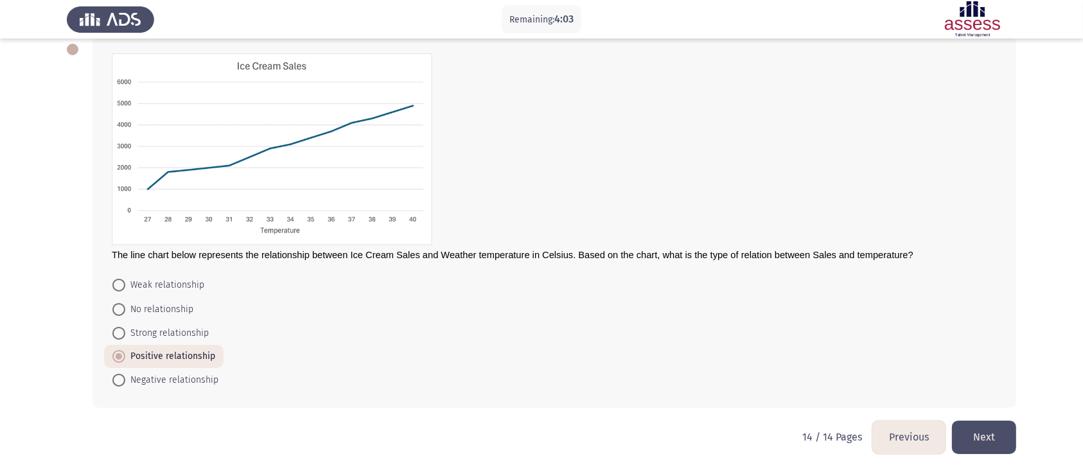
drag, startPoint x: 986, startPoint y: 420, endPoint x: 995, endPoint y: 436, distance: 18.4
click at [821, 353] on button "Next" at bounding box center [984, 437] width 64 height 33
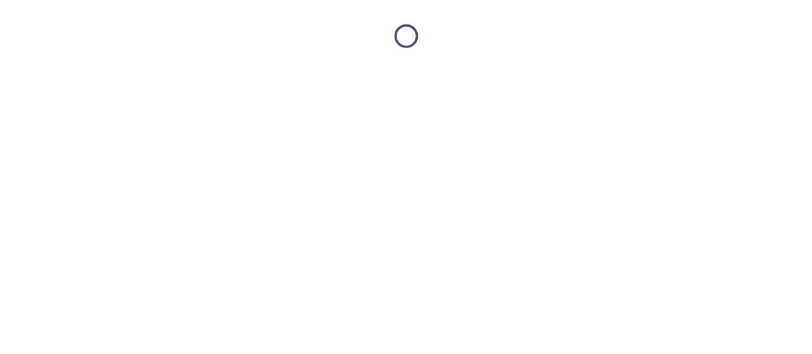
scroll to position [0, 0]
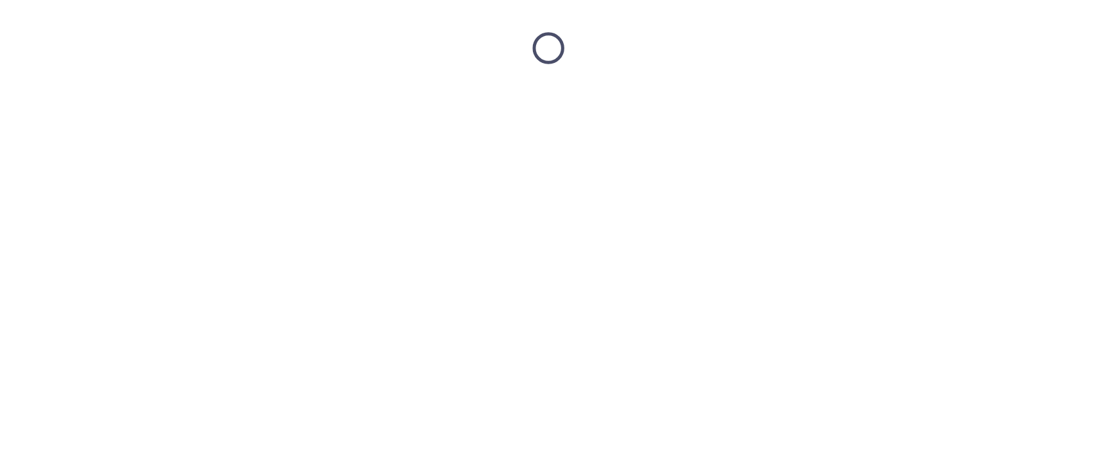
click at [821, 96] on html at bounding box center [548, 48] width 1096 height 96
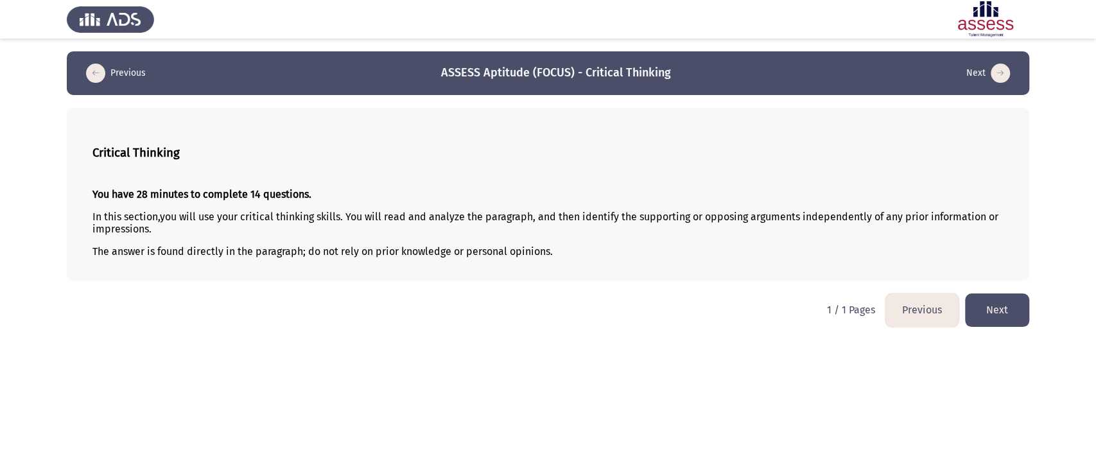
click at [821, 303] on button "Next" at bounding box center [997, 309] width 64 height 33
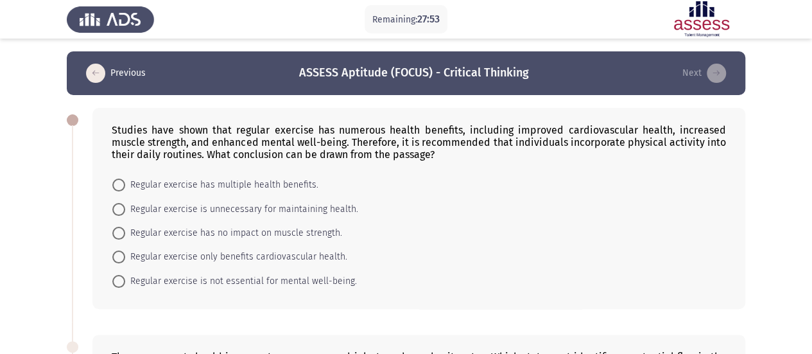
drag, startPoint x: 1053, startPoint y: 3, endPoint x: 557, endPoint y: 229, distance: 544.6
click at [557, 229] on form "Regular exercise has multiple health benefits. Regular exercise is unnecessary …" at bounding box center [419, 233] width 615 height 120
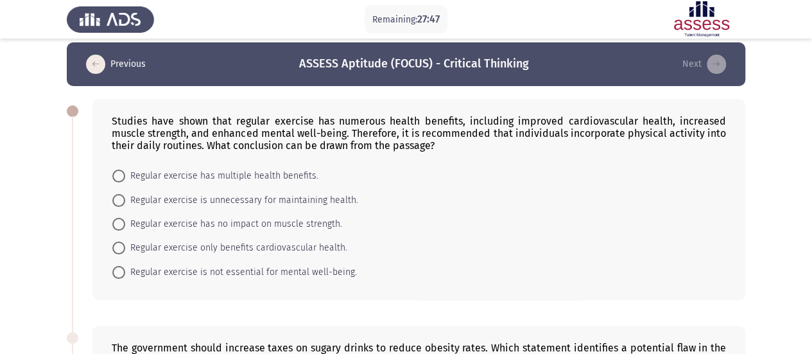
scroll to position [10, 0]
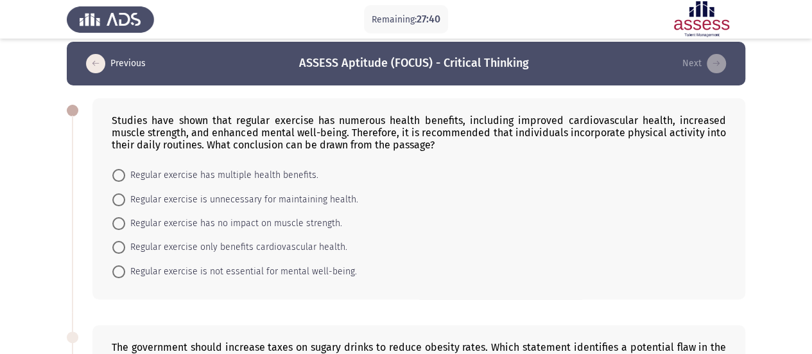
click at [240, 180] on span "Regular exercise has multiple health benefits." at bounding box center [221, 175] width 193 height 15
click at [125, 180] on input "Regular exercise has multiple health benefits." at bounding box center [118, 175] width 13 height 13
radio input "true"
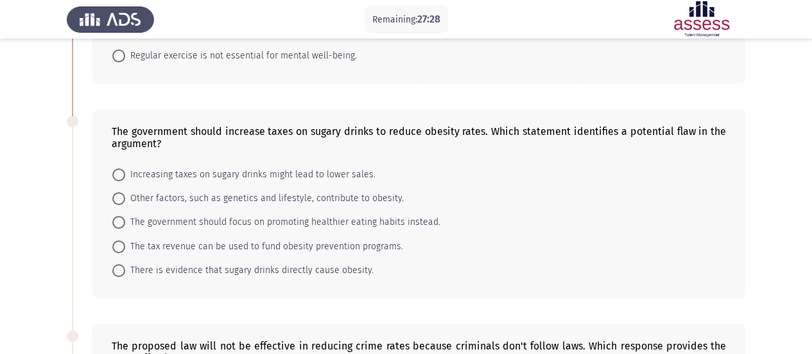
scroll to position [225, 0]
click at [296, 225] on span "The government should focus on promoting healthier eating habits instead." at bounding box center [282, 221] width 315 height 15
click at [125, 225] on input "The government should focus on promoting healthier eating habits instead." at bounding box center [118, 221] width 13 height 13
radio input "true"
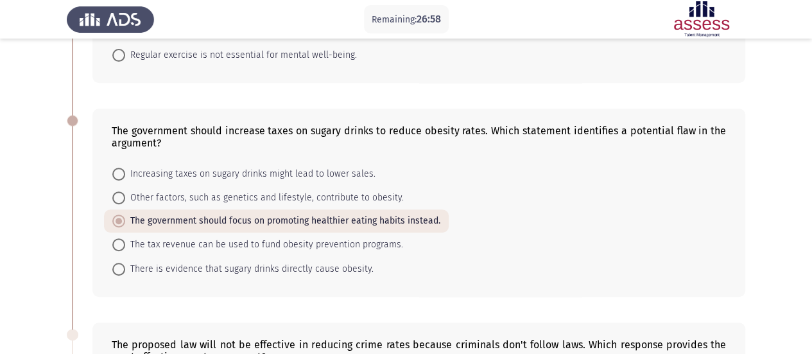
click at [468, 268] on form "Increasing taxes on sugary drinks might lead to lower sales. Other factors, suc…" at bounding box center [419, 220] width 615 height 119
click at [218, 198] on span "Other factors, such as genetics and lifestyle, contribute to obesity." at bounding box center [264, 197] width 279 height 15
click at [125, 198] on input "Other factors, such as genetics and lifestyle, contribute to obesity." at bounding box center [118, 197] width 13 height 13
radio input "true"
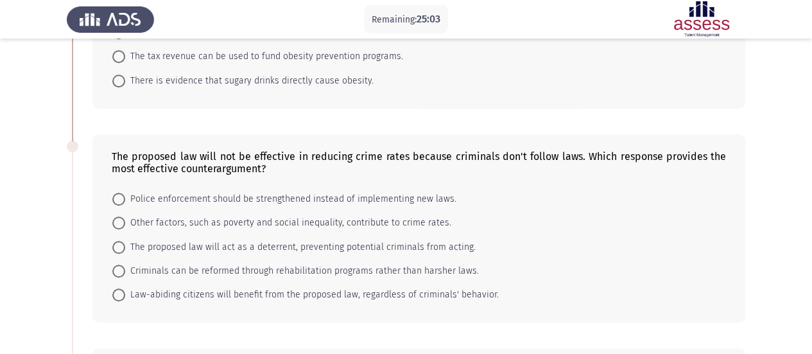
scroll to position [436, 0]
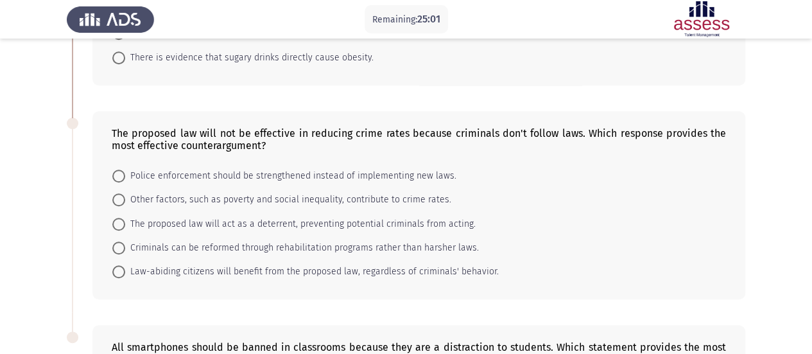
click at [213, 139] on div "The proposed law will not be effective in reducing crime rates because criminal…" at bounding box center [419, 139] width 615 height 24
click at [205, 223] on span "The proposed law will act as a deterrent, preventing potential criminals from a…" at bounding box center [300, 223] width 351 height 15
click at [125, 223] on input "The proposed law will act as a deterrent, preventing potential criminals from a…" at bounding box center [118, 224] width 13 height 13
radio input "true"
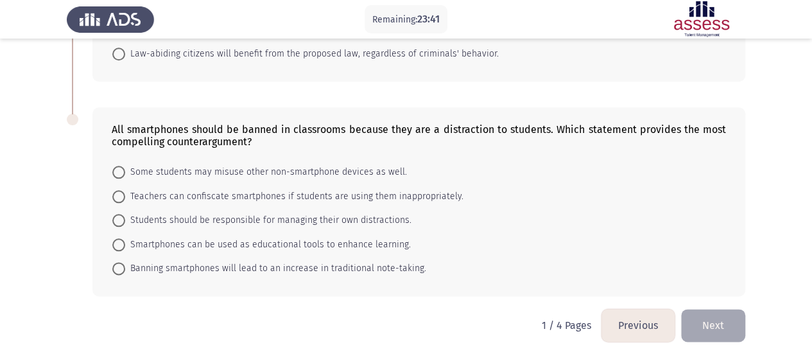
scroll to position [652, 0]
click at [218, 243] on span "Smartphones can be used as educational tools to enhance learning." at bounding box center [268, 245] width 286 height 15
click at [125, 243] on input "Smartphones can be used as educational tools to enhance learning." at bounding box center [118, 245] width 13 height 13
radio input "true"
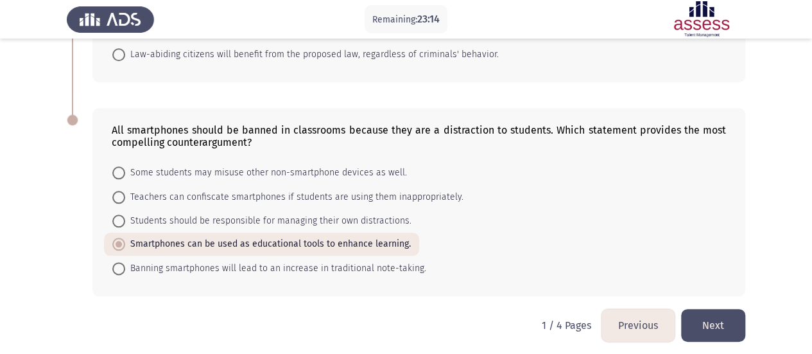
click at [710, 318] on button "Next" at bounding box center [713, 325] width 64 height 33
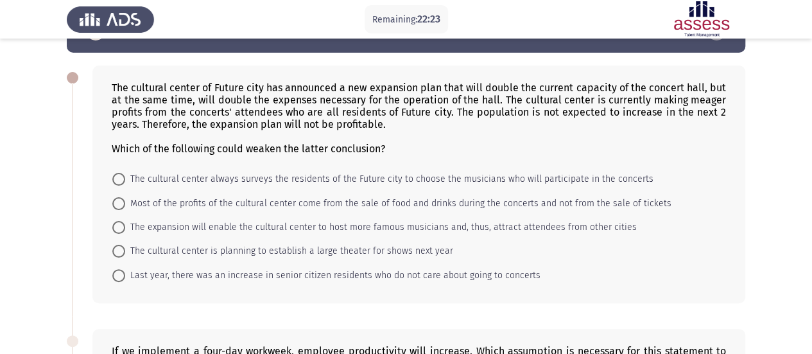
scroll to position [40, 0]
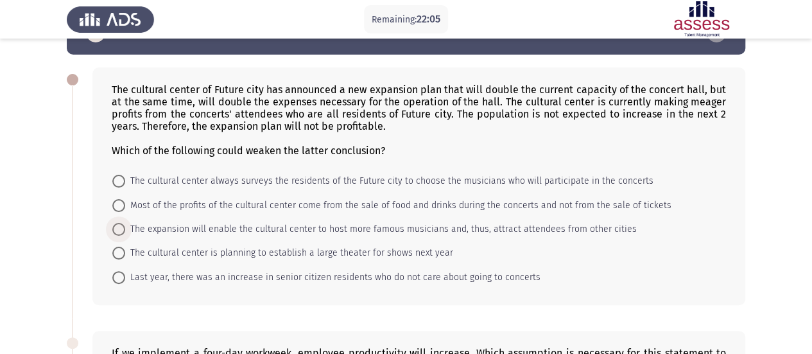
click at [259, 230] on span "The expansion will enable the cultural center to host more famous musicians and…" at bounding box center [381, 229] width 512 height 15
click at [125, 230] on input "The expansion will enable the cultural center to host more famous musicians and…" at bounding box center [118, 229] width 13 height 13
radio input "true"
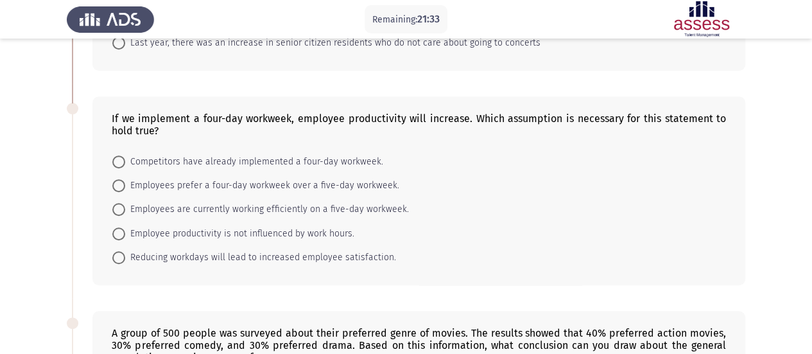
scroll to position [274, 0]
click at [314, 153] on span "Competitors have already implemented a four-day workweek." at bounding box center [254, 160] width 258 height 15
click at [125, 155] on input "Competitors have already implemented a four-day workweek." at bounding box center [118, 161] width 13 height 13
radio input "true"
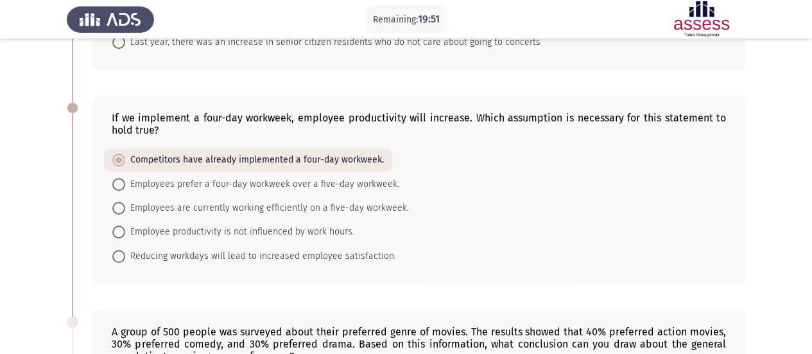
click at [185, 257] on span "Reducing workdays will lead to increased employee satisfaction." at bounding box center [260, 256] width 271 height 15
click at [125, 257] on input "Reducing workdays will lead to increased employee satisfaction." at bounding box center [118, 256] width 13 height 13
radio input "true"
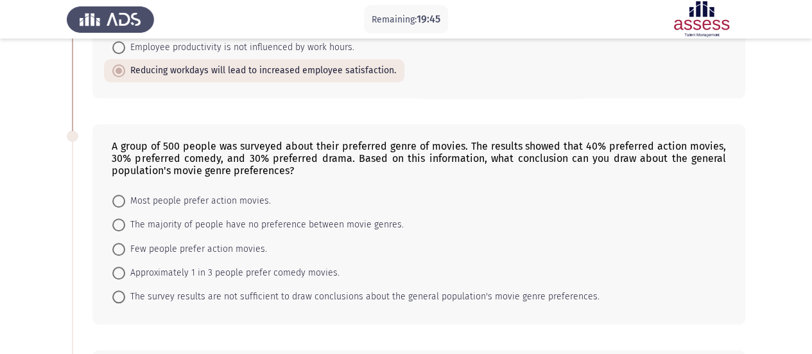
scroll to position [482, 0]
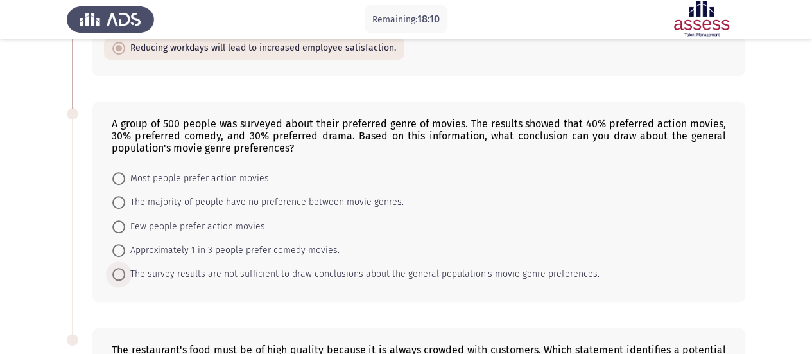
click at [146, 273] on span "The survey results are not sufficient to draw conclusions about the general pop…" at bounding box center [362, 273] width 475 height 15
click at [125, 273] on input "The survey results are not sufficient to draw conclusions about the general pop…" at bounding box center [118, 274] width 13 height 13
radio input "true"
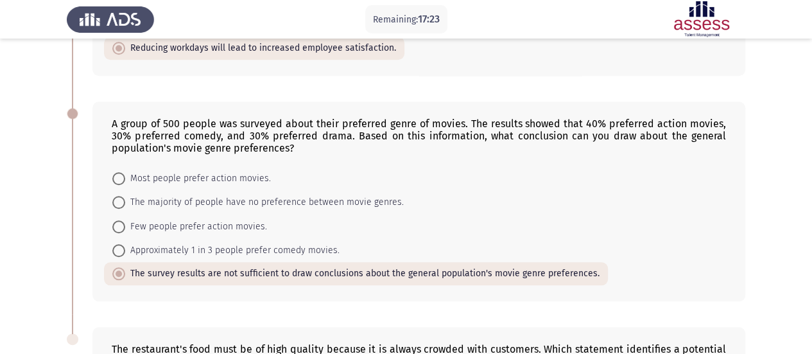
click at [227, 195] on span "The majority of people have no preference between movie genres." at bounding box center [264, 202] width 279 height 15
click at [125, 196] on input "The majority of people have no preference between movie genres." at bounding box center [118, 202] width 13 height 13
radio input "true"
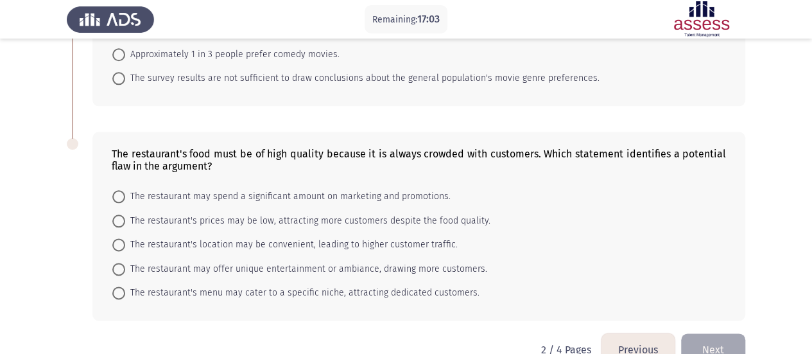
scroll to position [701, 0]
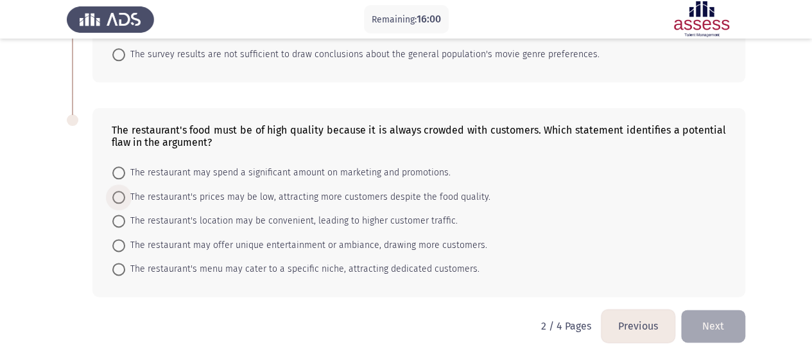
click at [252, 189] on span "The restaurant's prices may be low, attracting more customers despite the food …" at bounding box center [307, 196] width 365 height 15
click at [125, 191] on input "The restaurant's prices may be low, attracting more customers despite the food …" at bounding box center [118, 197] width 13 height 13
radio input "true"
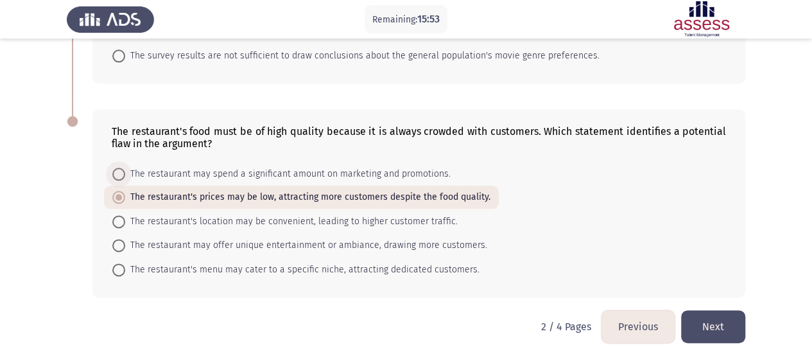
click at [363, 166] on span "The restaurant may spend a significant amount on marketing and promotions." at bounding box center [288, 173] width 326 height 15
click at [125, 168] on input "The restaurant may spend a significant amount on marketing and promotions." at bounding box center [118, 174] width 13 height 13
radio input "true"
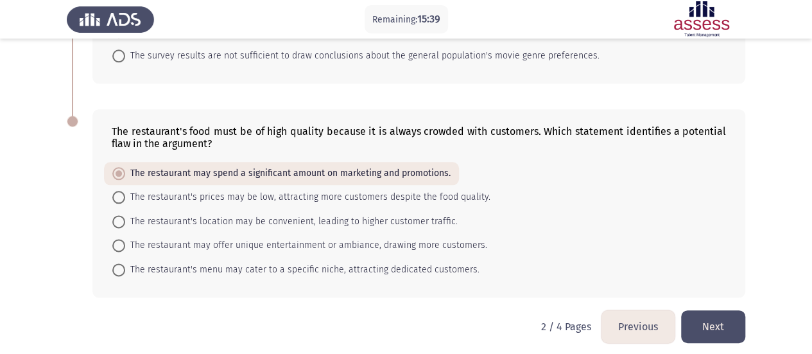
click at [713, 313] on button "Next" at bounding box center [713, 326] width 64 height 33
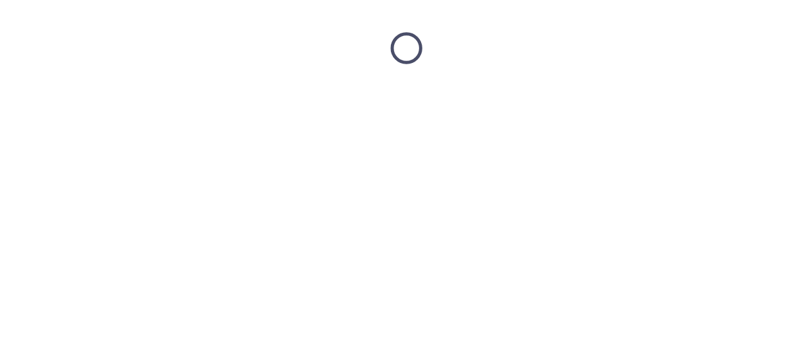
scroll to position [0, 0]
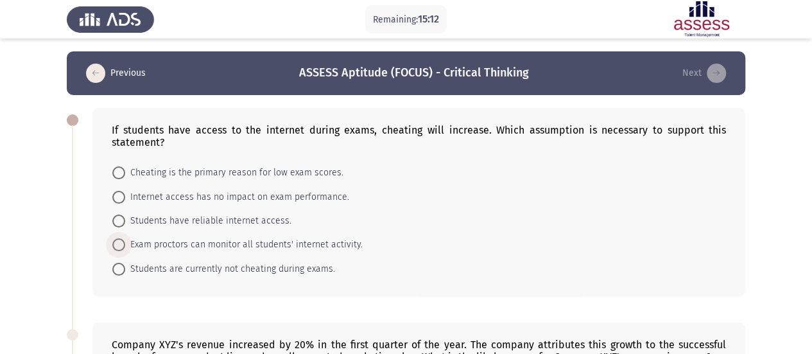
click at [266, 240] on span "Exam proctors can monitor all students' internet activity." at bounding box center [244, 244] width 238 height 15
click at [125, 240] on input "Exam proctors can monitor all students' internet activity." at bounding box center [118, 244] width 13 height 13
radio input "true"
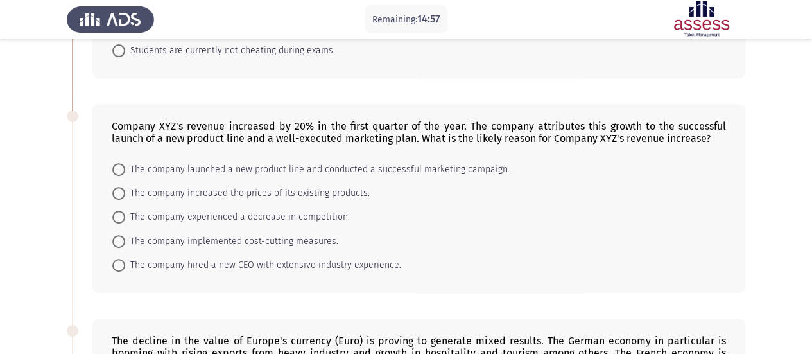
scroll to position [220, 0]
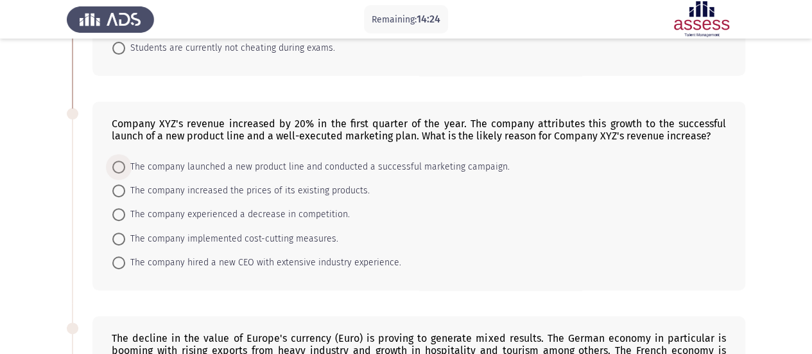
click at [261, 168] on span "The company launched a new product line and conducted a successful marketing ca…" at bounding box center [317, 166] width 385 height 15
click at [125, 168] on input "The company launched a new product line and conducted a successful marketing ca…" at bounding box center [118, 167] width 13 height 13
radio input "true"
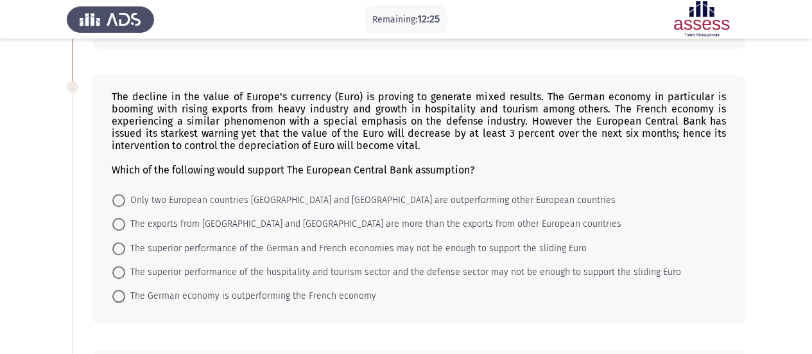
scroll to position [469, 0]
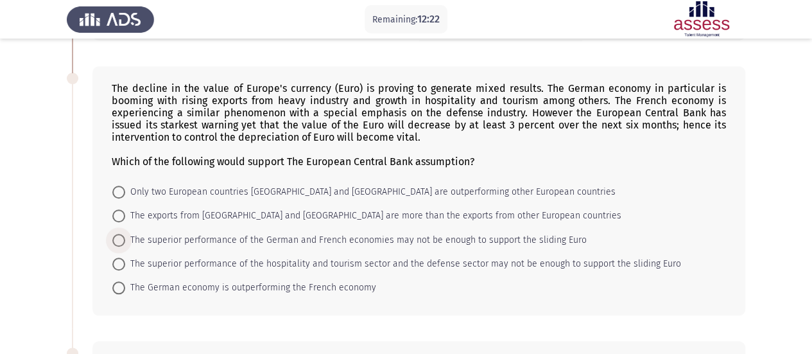
click at [279, 241] on span "The superior performance of the German and French economies may not be enough t…" at bounding box center [356, 239] width 462 height 15
click at [125, 241] on input "The superior performance of the German and French economies may not be enough t…" at bounding box center [118, 240] width 13 height 13
radio input "true"
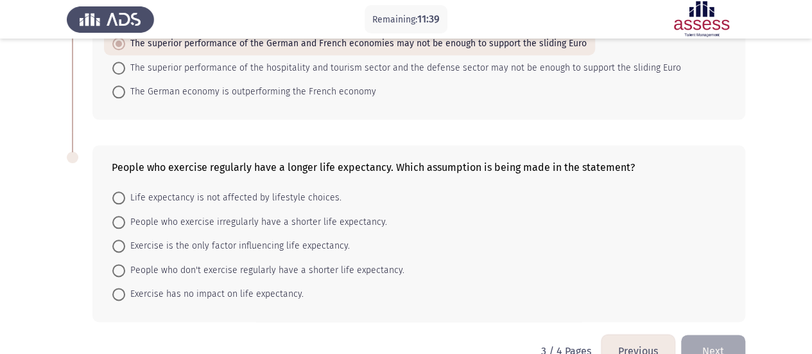
scroll to position [679, 0]
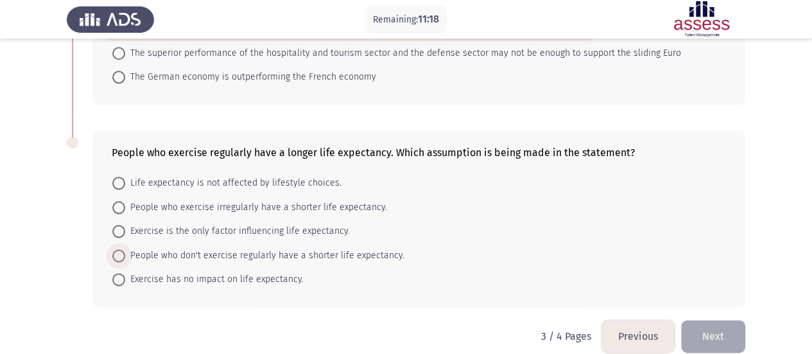
click at [205, 254] on span "People who don't exercise regularly have a shorter life expectancy." at bounding box center [264, 255] width 279 height 15
click at [125, 254] on input "People who don't exercise regularly have a shorter life expectancy." at bounding box center [118, 255] width 13 height 13
radio input "true"
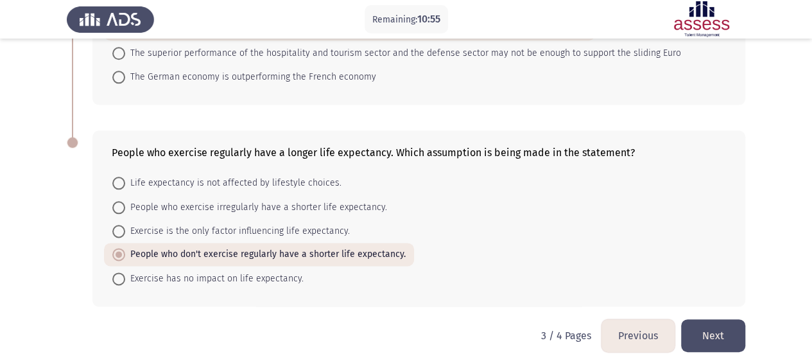
scroll to position [688, 0]
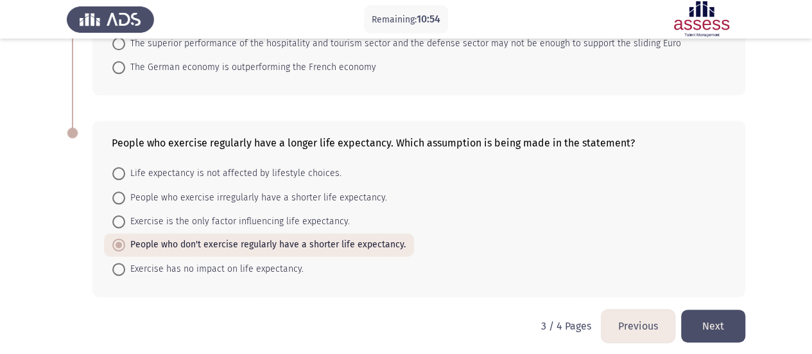
click at [707, 327] on button "Next" at bounding box center [713, 326] width 64 height 33
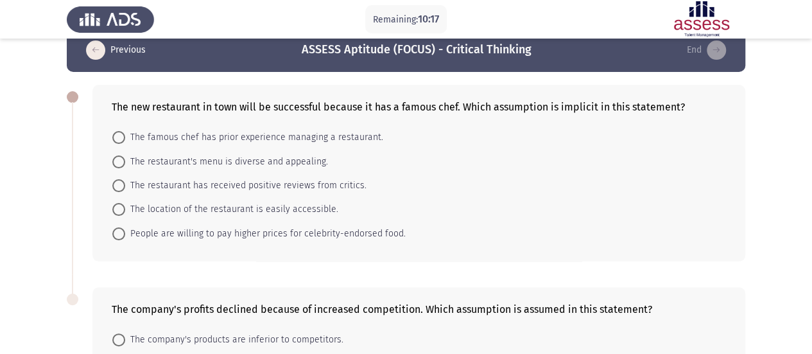
scroll to position [24, 0]
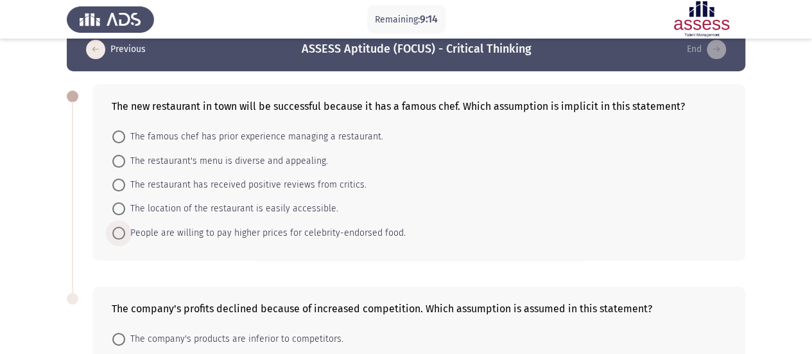
click at [335, 233] on span "People are willing to pay higher prices for celebrity-endorsed food." at bounding box center [265, 232] width 281 height 15
click at [125, 233] on input "People are willing to pay higher prices for celebrity-endorsed food." at bounding box center [118, 233] width 13 height 13
radio input "true"
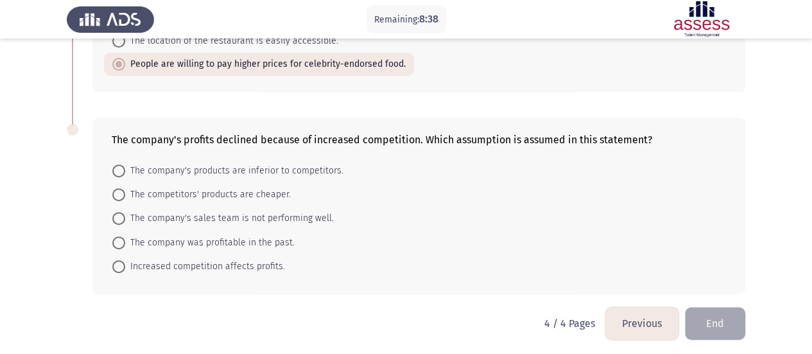
scroll to position [193, 0]
click at [278, 211] on span "The company's sales team is not performing well." at bounding box center [229, 216] width 209 height 15
click at [125, 211] on input "The company's sales team is not performing well." at bounding box center [118, 217] width 13 height 13
radio input "true"
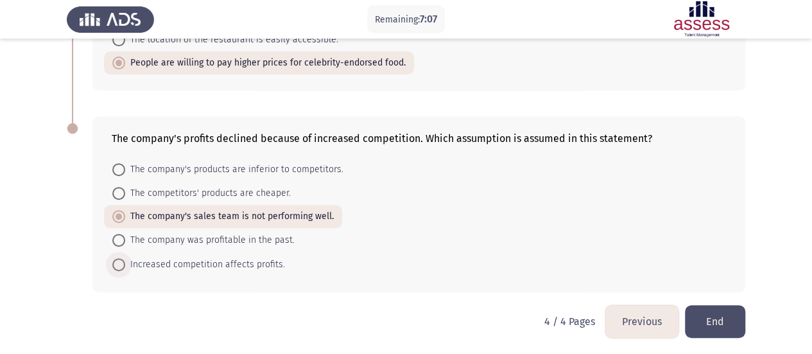
click at [256, 265] on span "Increased competition affects profits." at bounding box center [205, 264] width 160 height 15
click at [125, 265] on input "Increased competition affects profits." at bounding box center [118, 264] width 13 height 13
radio input "true"
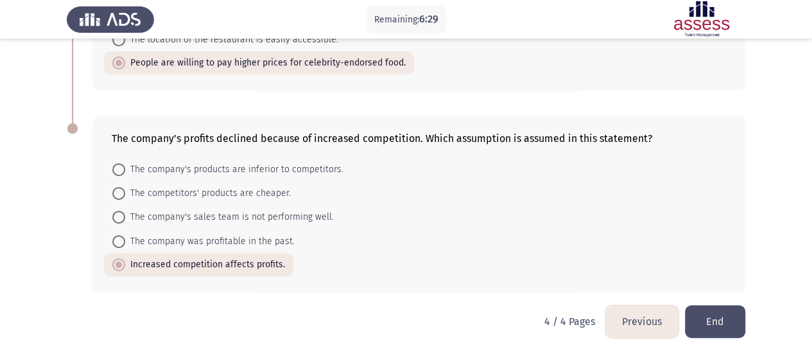
click at [705, 322] on button "End" at bounding box center [715, 321] width 60 height 33
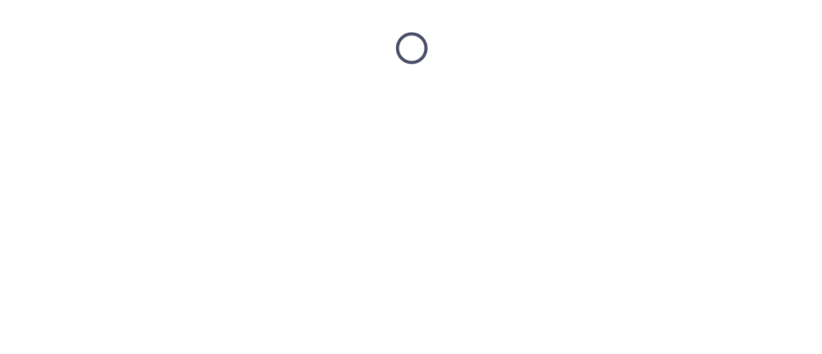
scroll to position [0, 0]
